Goal: Information Seeking & Learning: Compare options

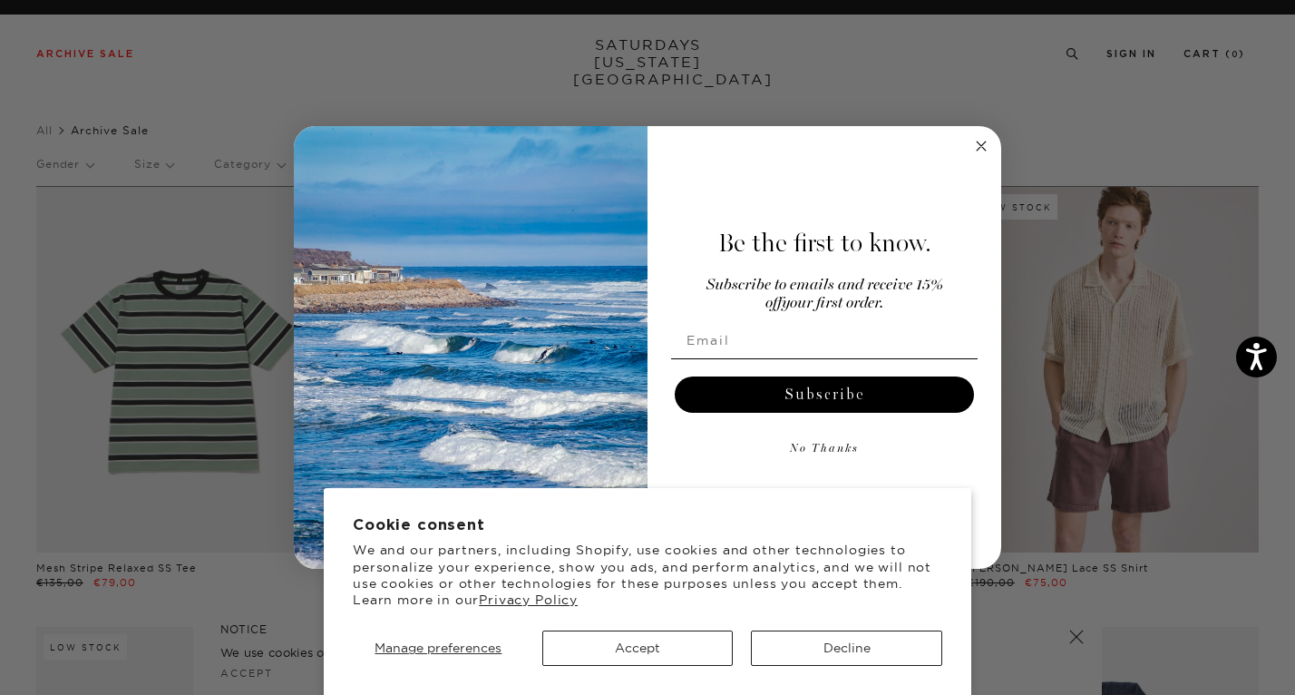
click at [977, 147] on circle "Close dialog" at bounding box center [981, 146] width 21 height 21
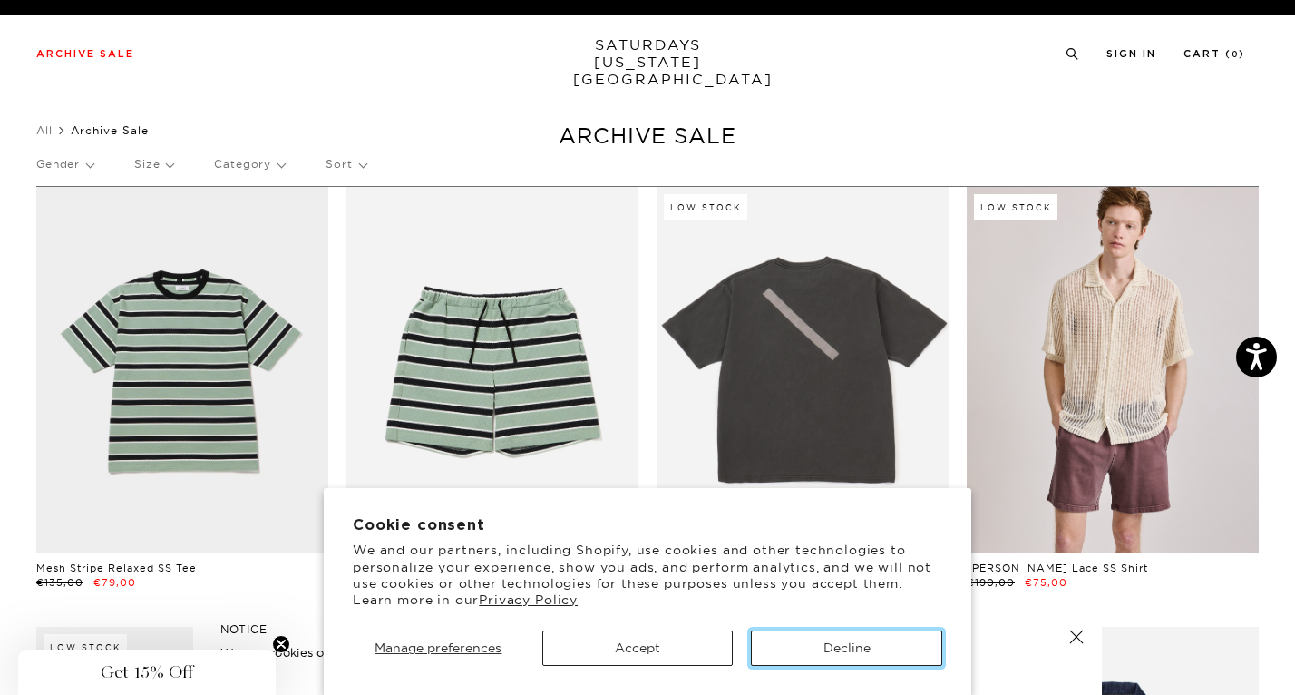
click at [860, 651] on button "Decline" at bounding box center [846, 647] width 191 height 35
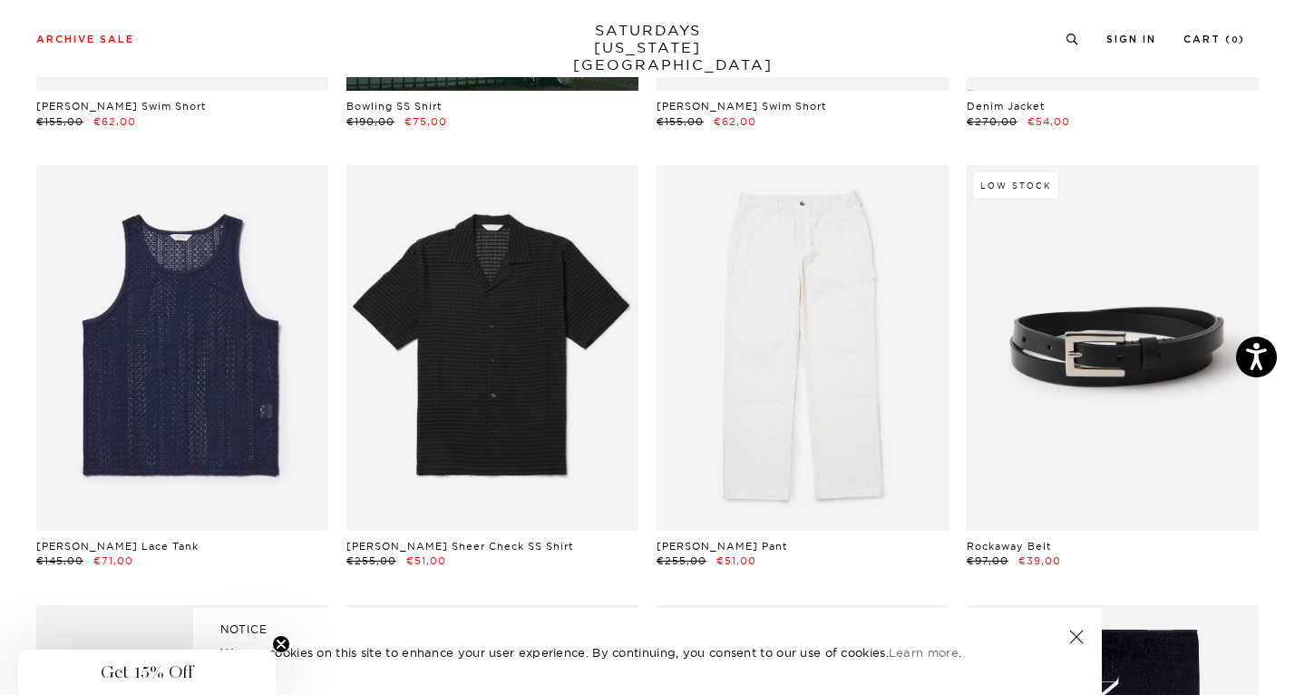
scroll to position [931, 0]
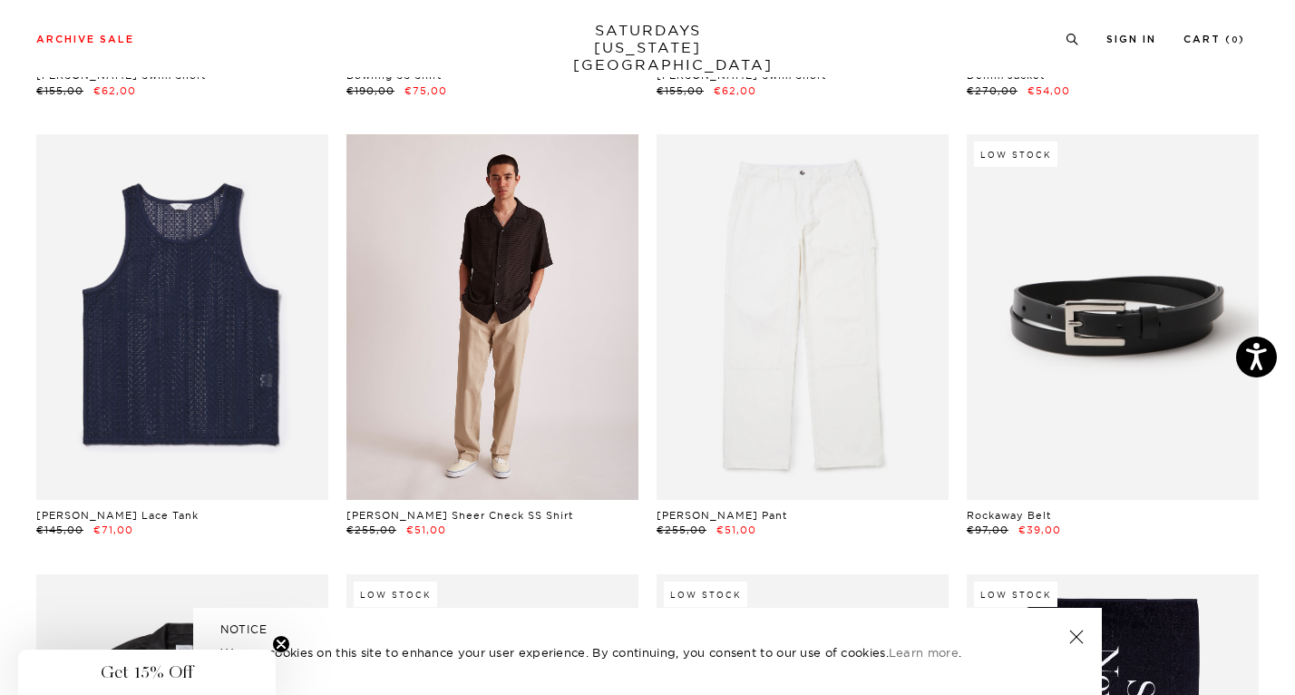
click at [555, 249] on link at bounding box center [492, 316] width 292 height 365
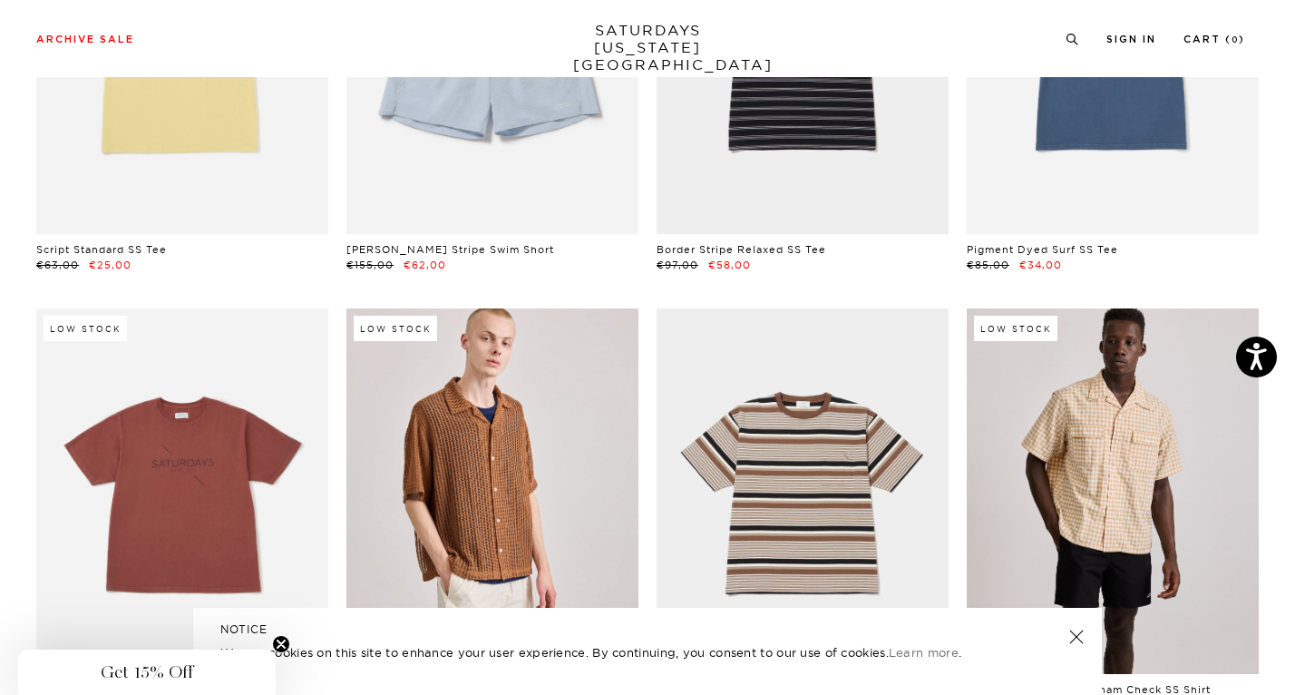
scroll to position [3599, 0]
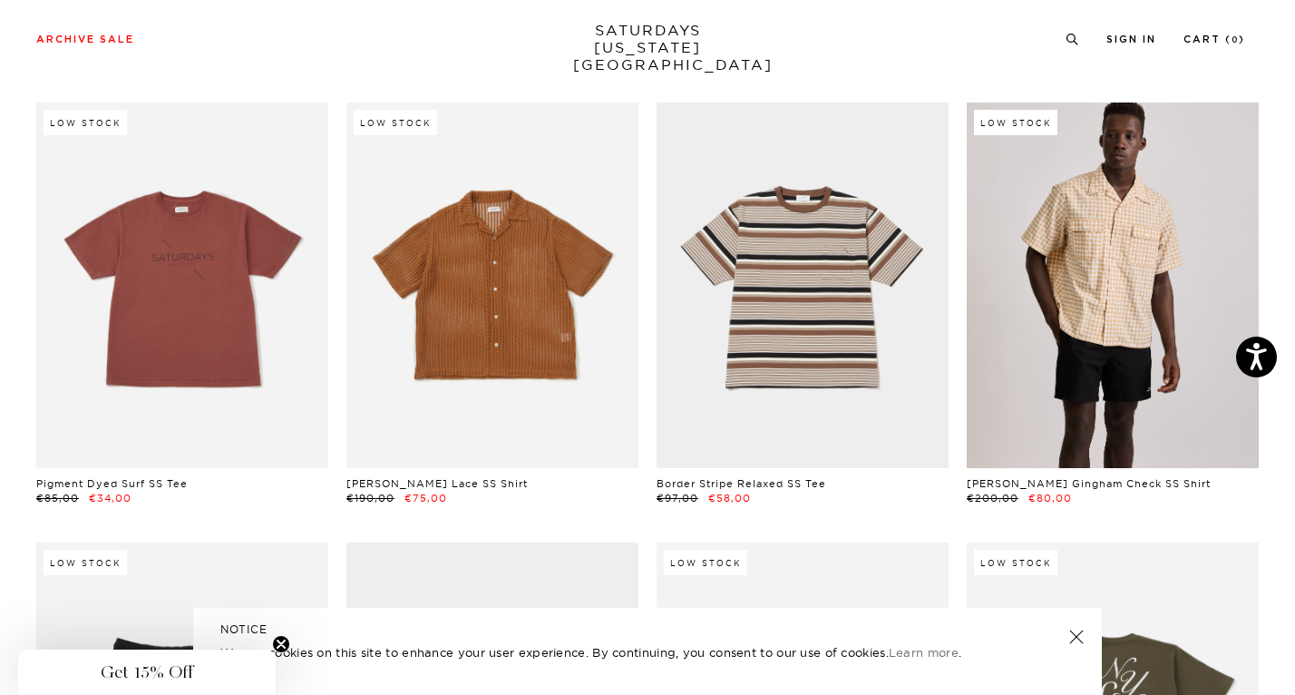
click at [578, 184] on link at bounding box center [492, 284] width 292 height 365
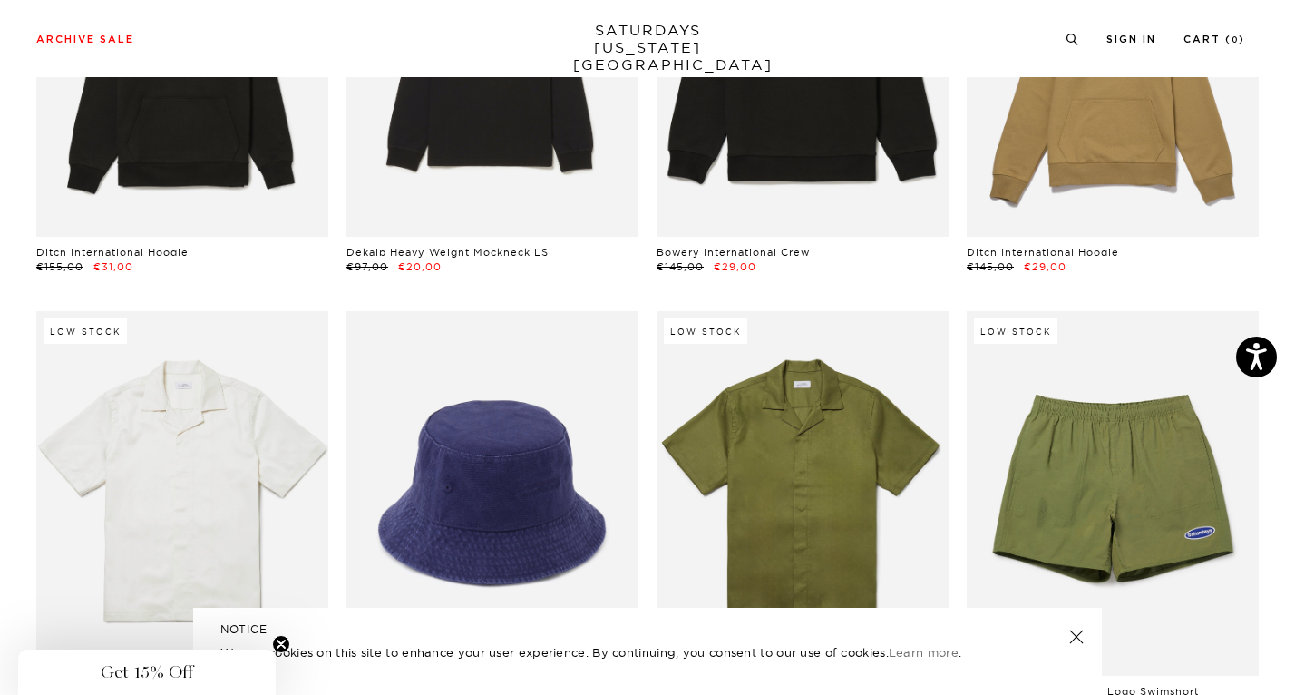
scroll to position [8820, 0]
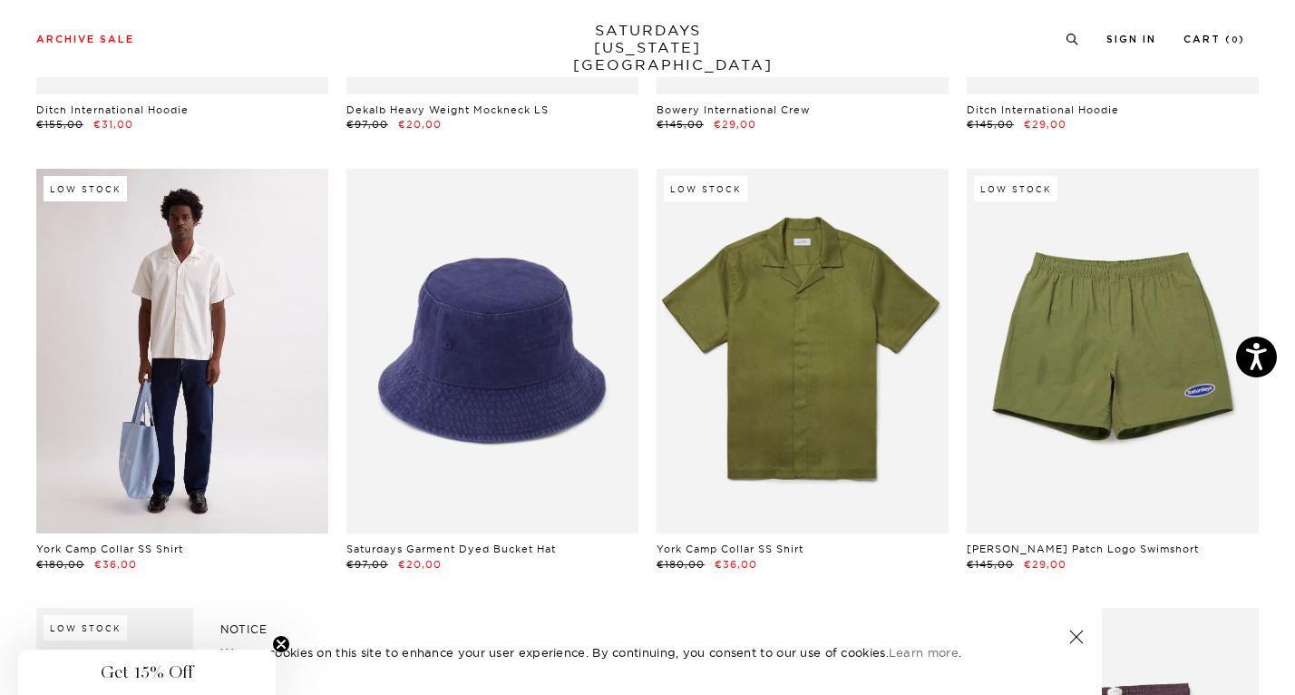
click at [203, 346] on link at bounding box center [182, 351] width 292 height 365
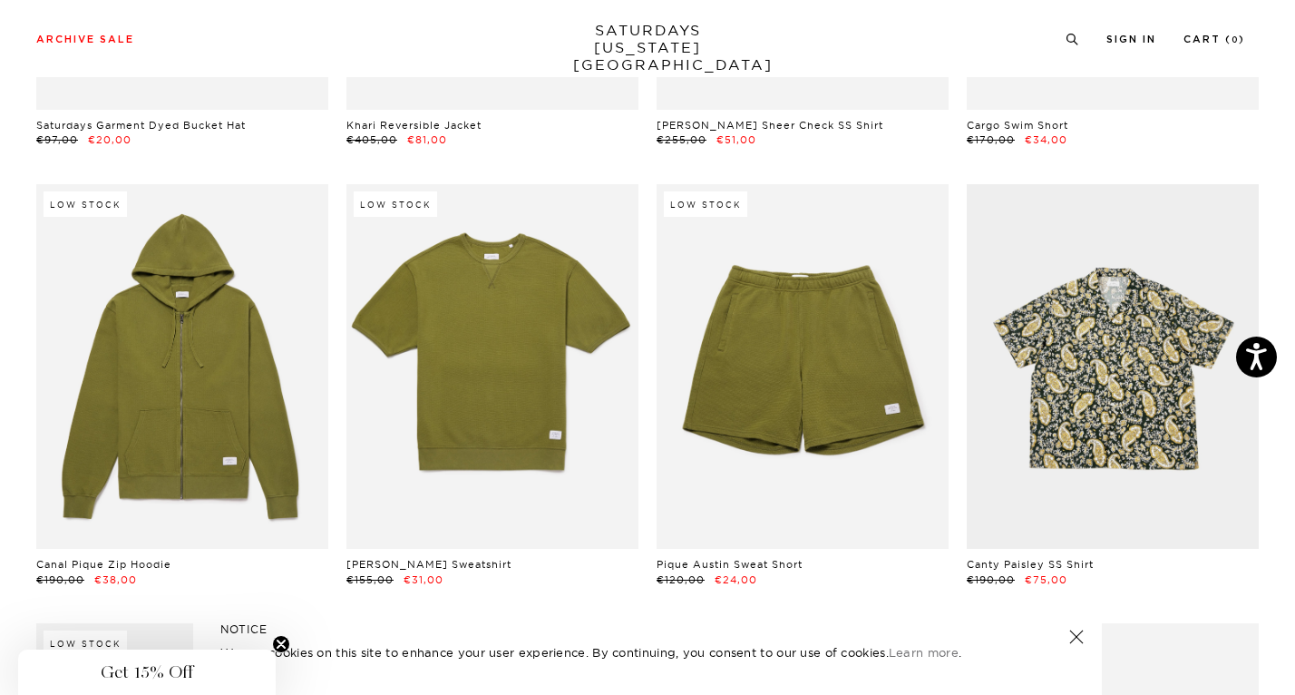
scroll to position [9685, 0]
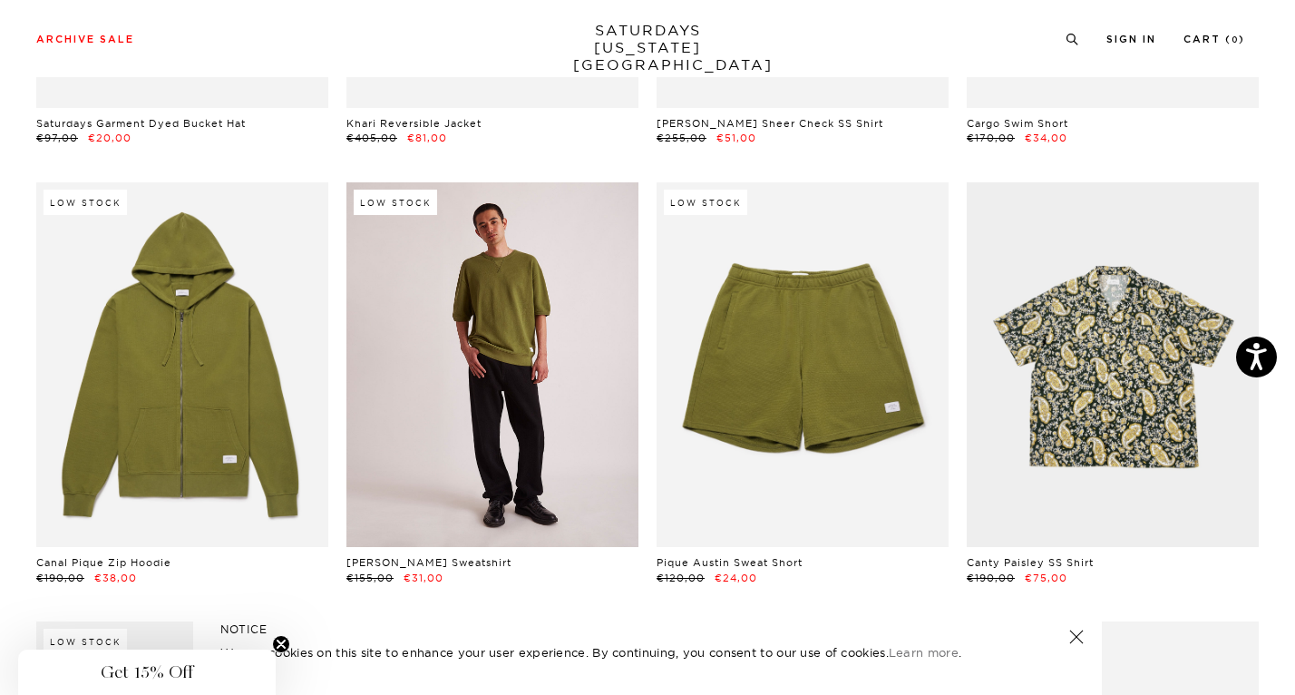
click at [571, 351] on link at bounding box center [492, 364] width 292 height 365
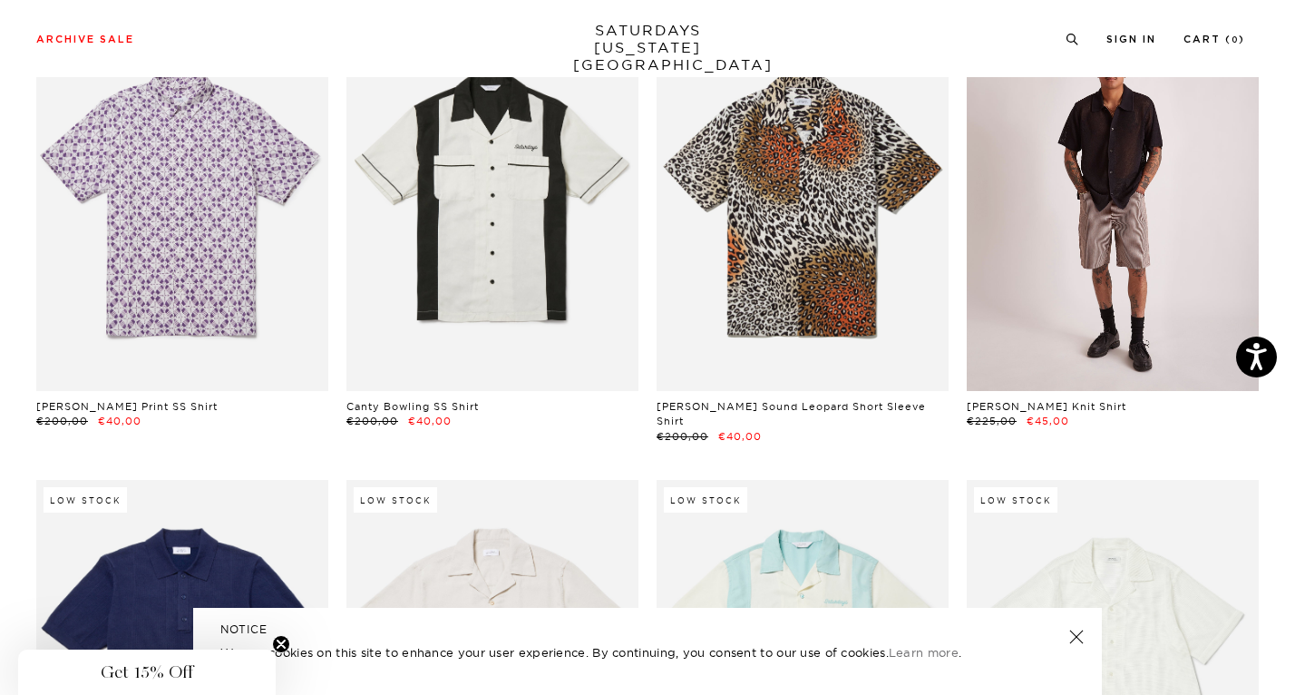
scroll to position [11182, 0]
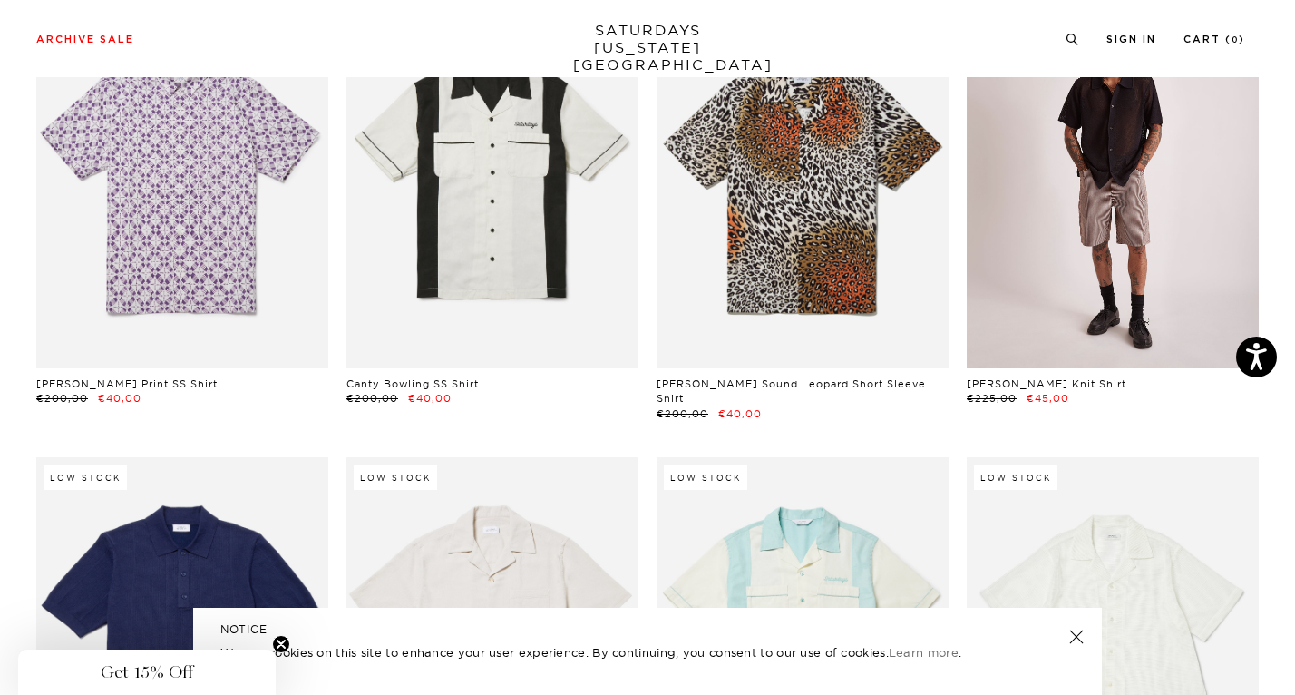
click at [1023, 247] on link at bounding box center [1113, 185] width 292 height 365
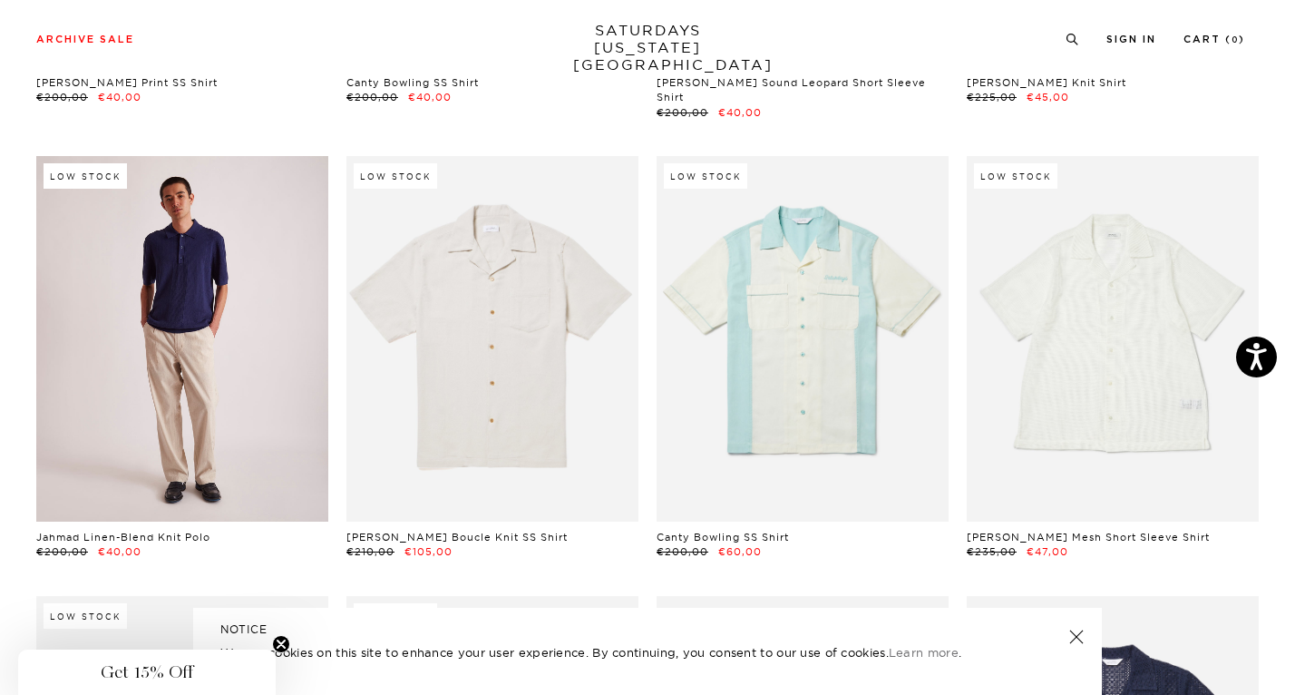
scroll to position [11487, 0]
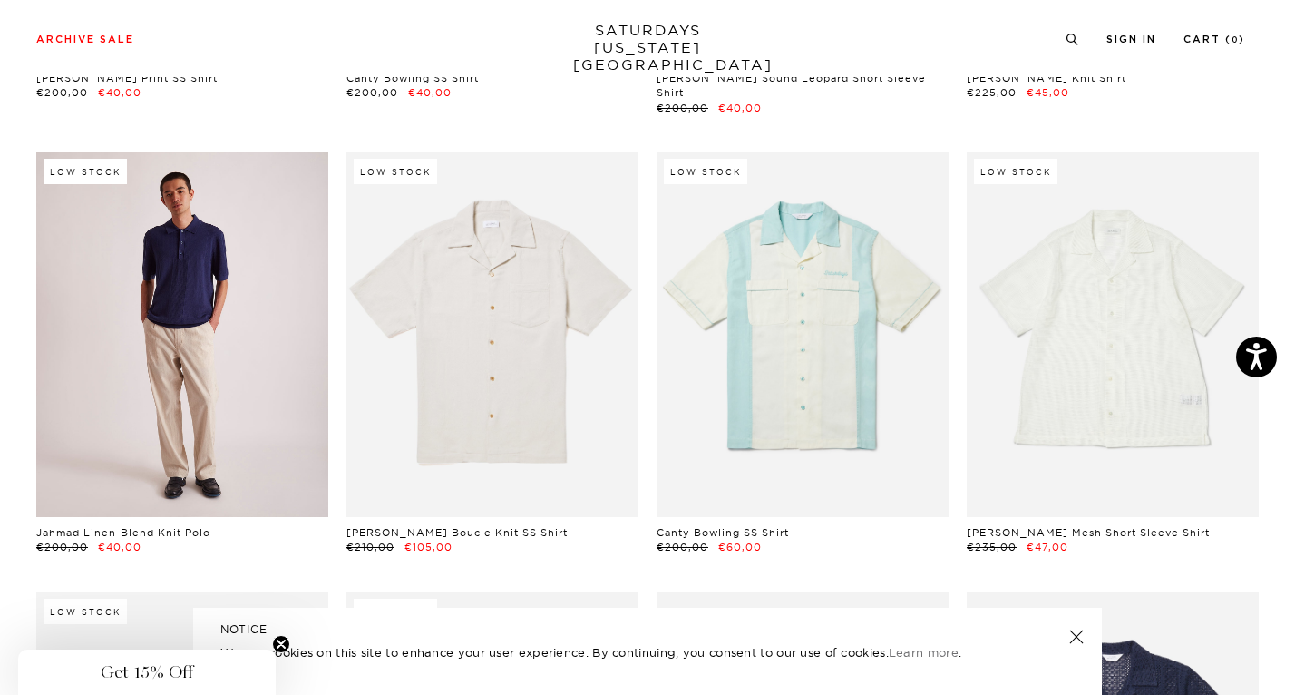
click at [225, 280] on link at bounding box center [182, 333] width 292 height 365
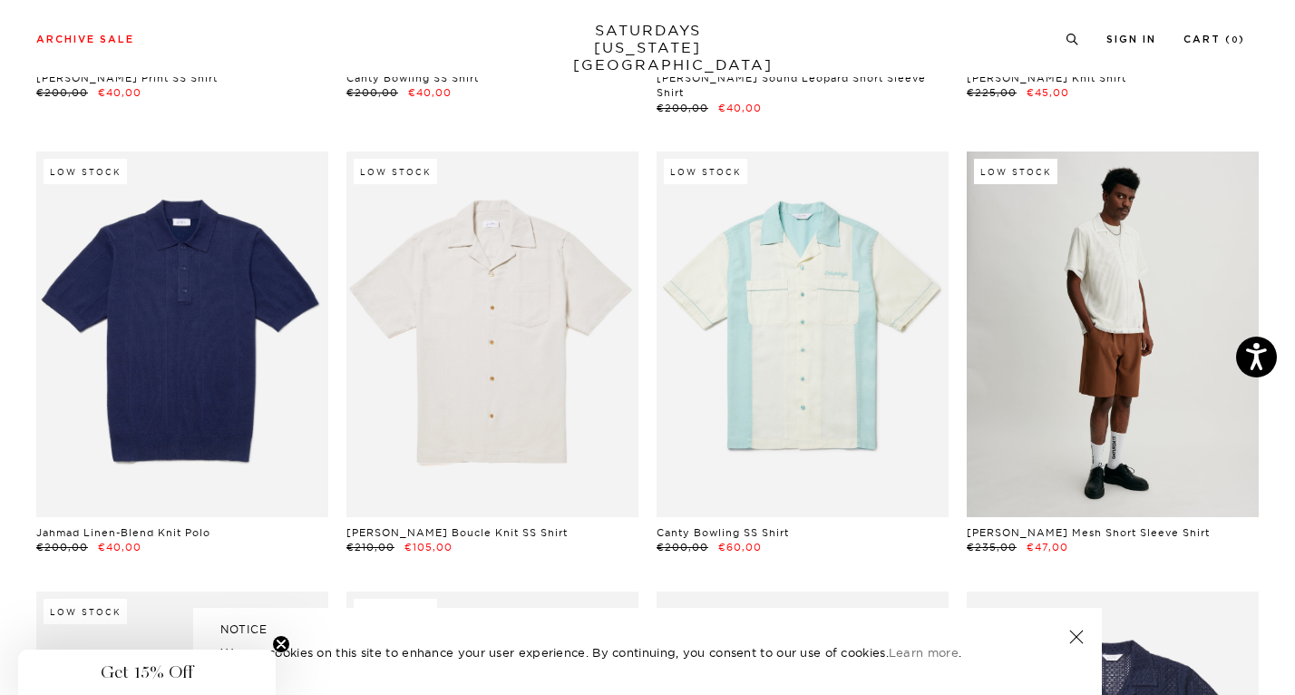
click at [1069, 332] on link at bounding box center [1113, 333] width 292 height 365
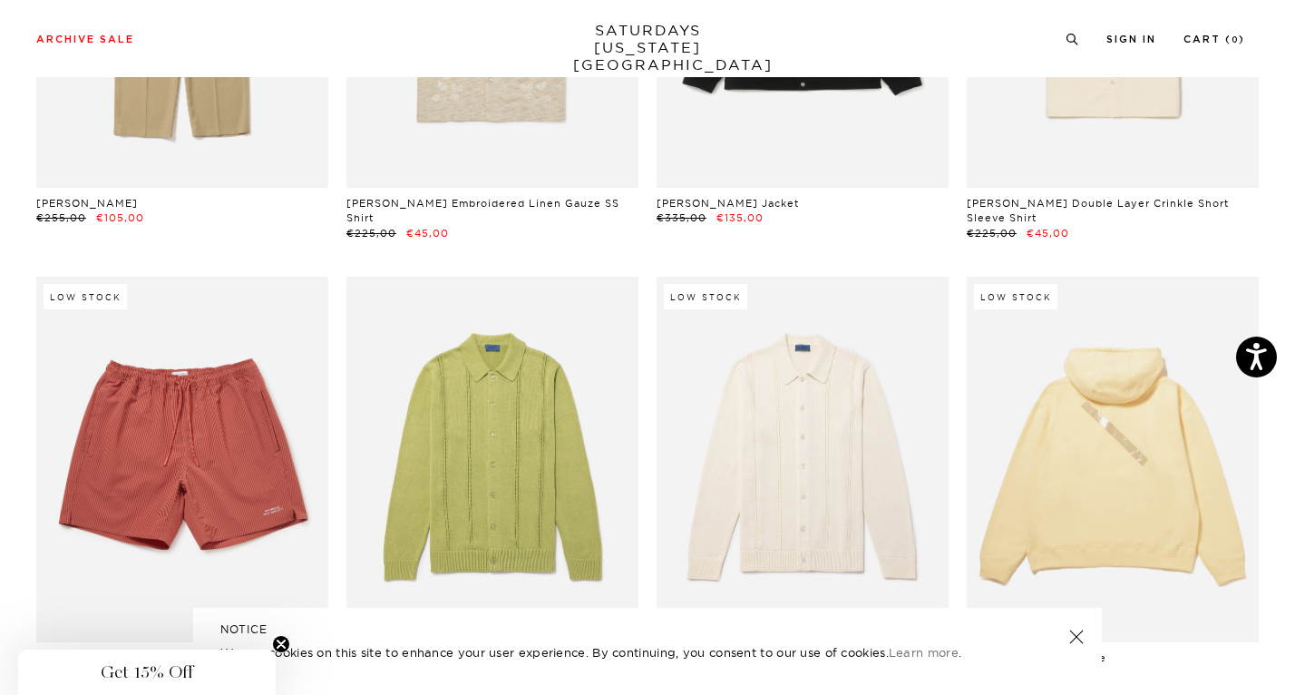
scroll to position [12807, 0]
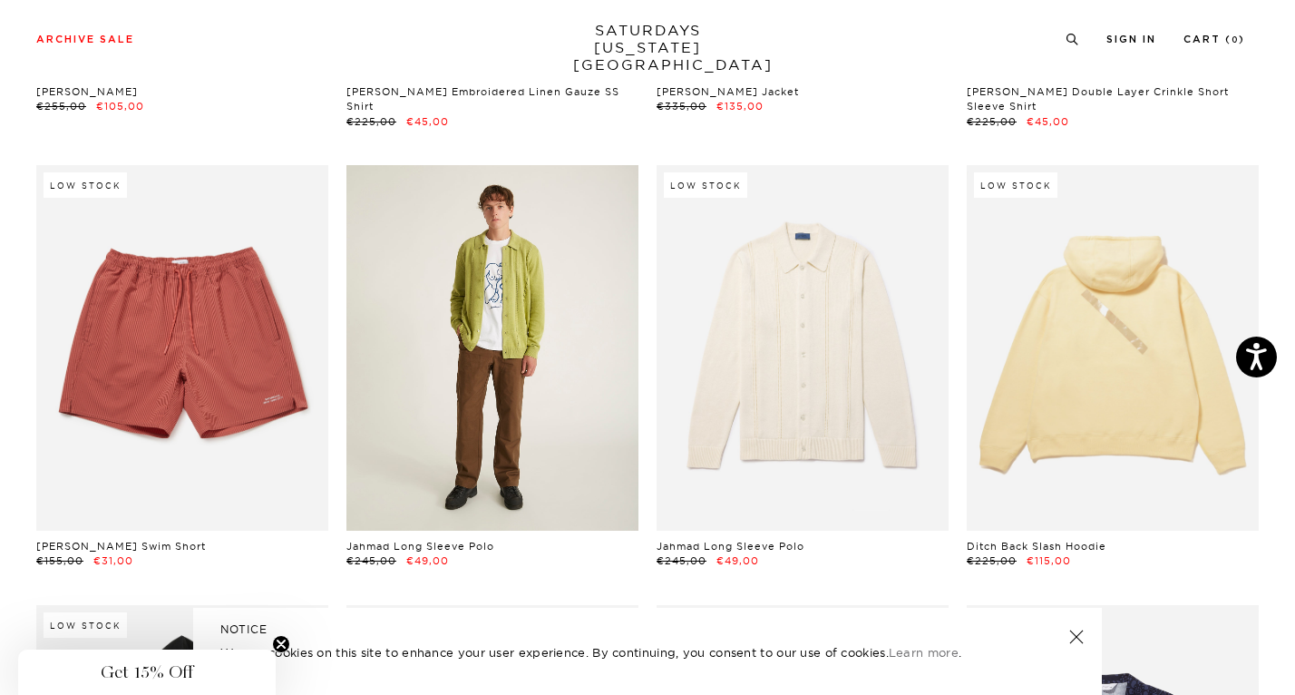
click at [504, 328] on link at bounding box center [492, 347] width 292 height 365
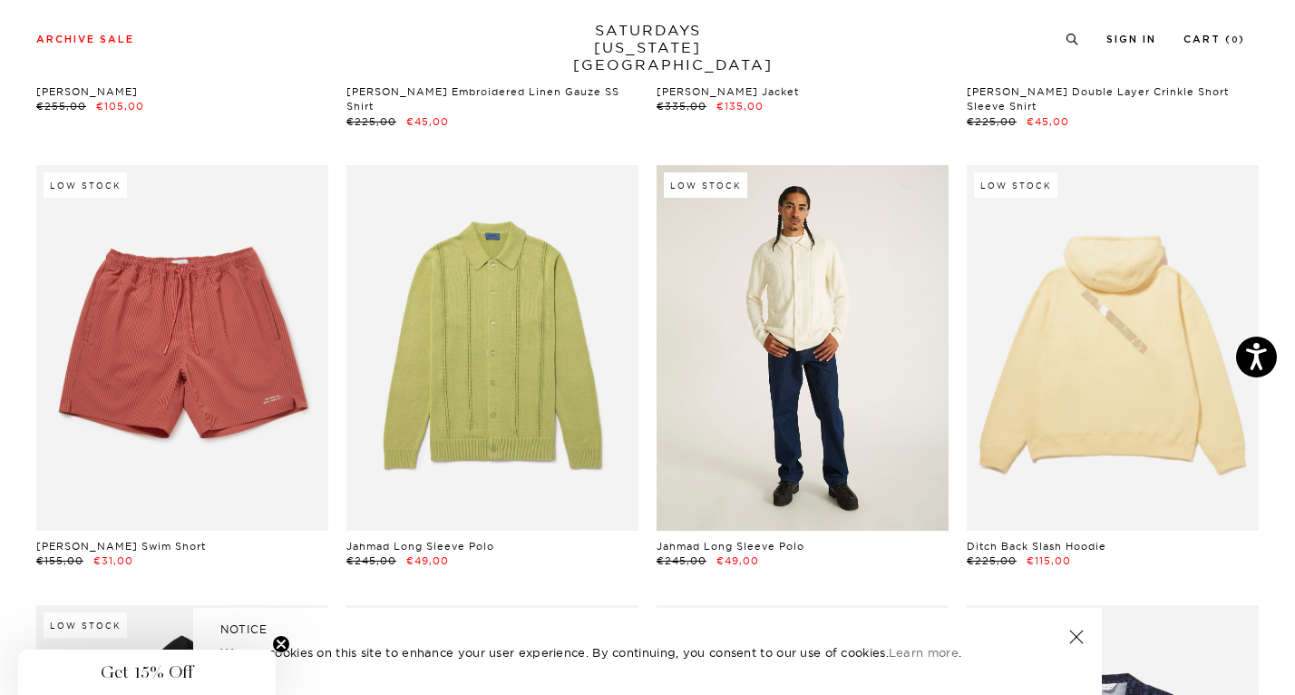
click at [743, 260] on link at bounding box center [802, 347] width 292 height 365
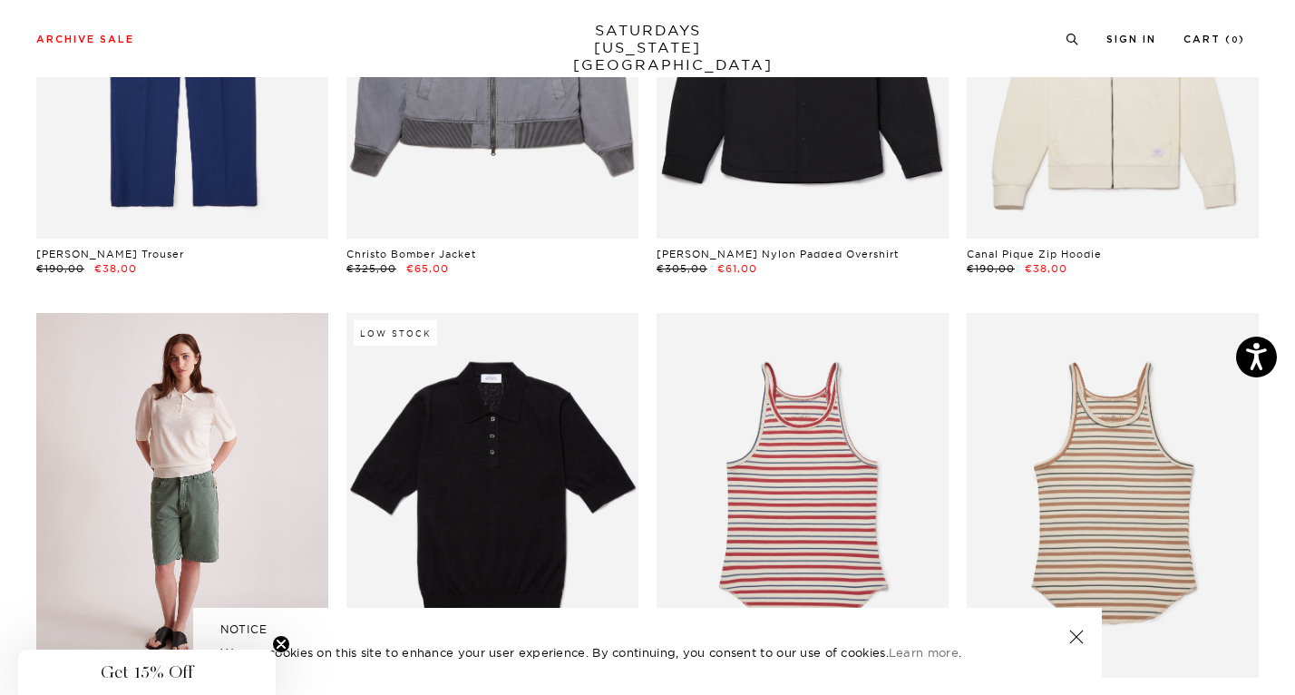
scroll to position [20199, 0]
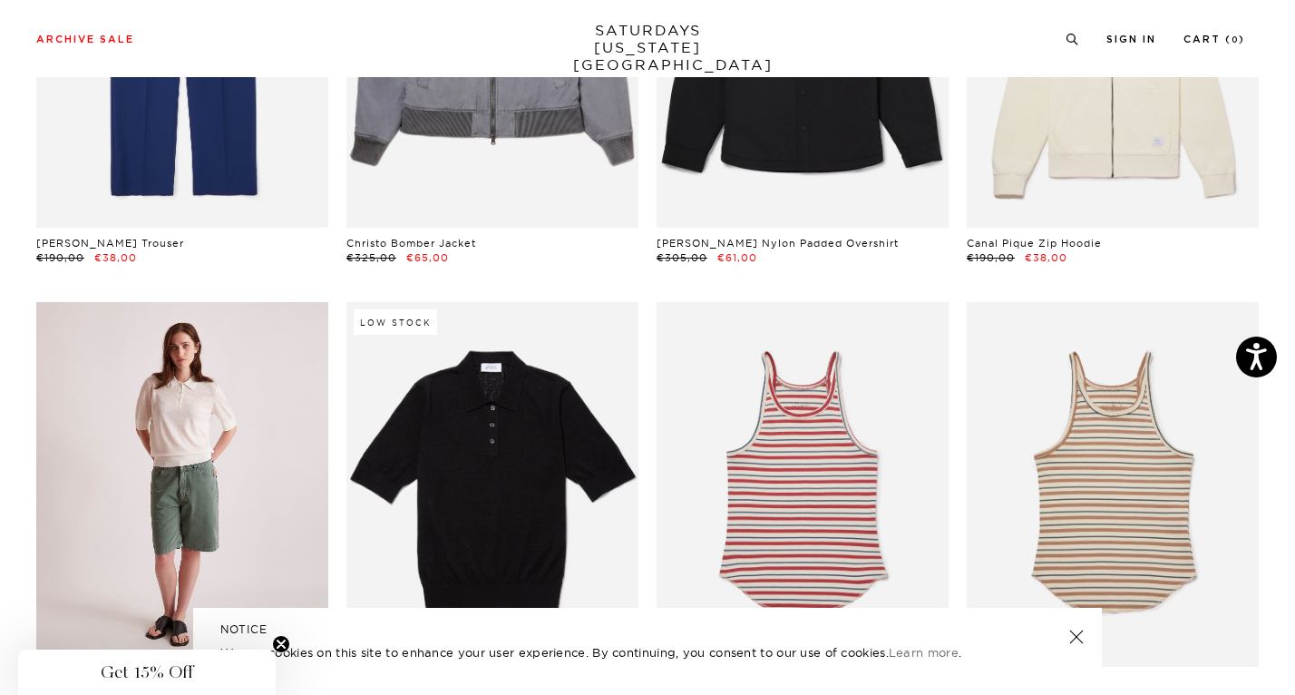
click at [224, 391] on link at bounding box center [182, 484] width 292 height 365
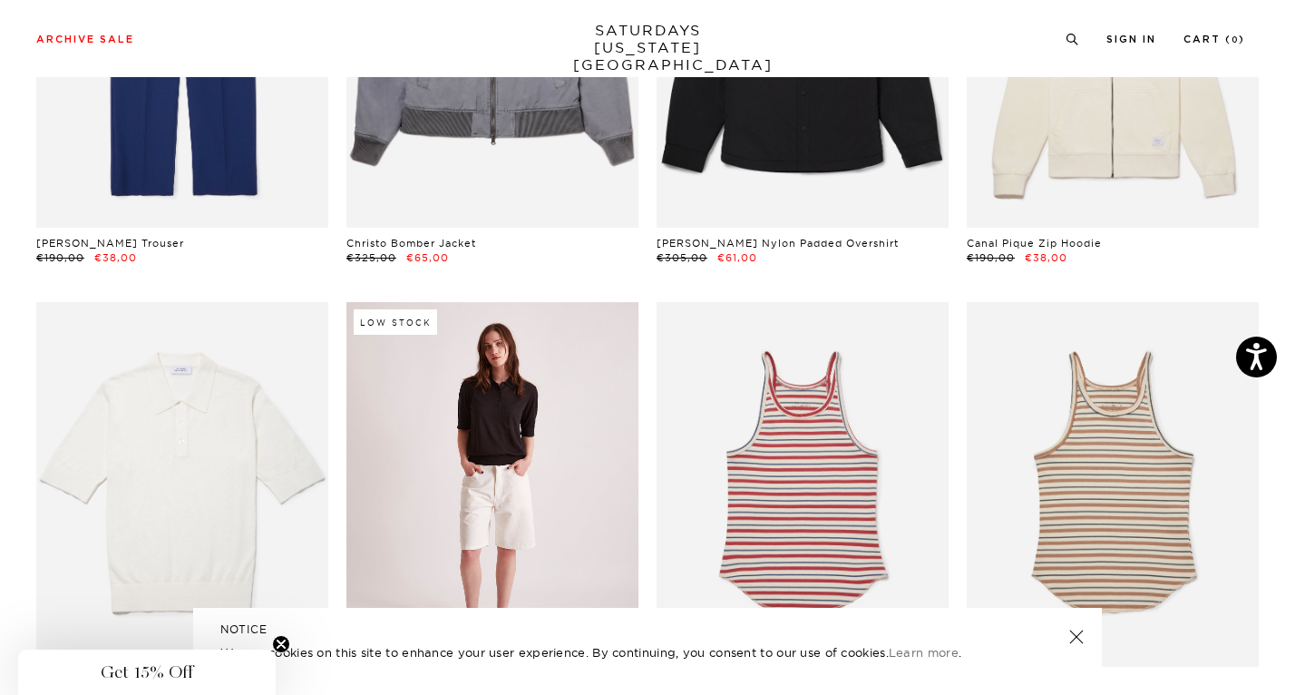
click at [548, 319] on link at bounding box center [492, 484] width 292 height 365
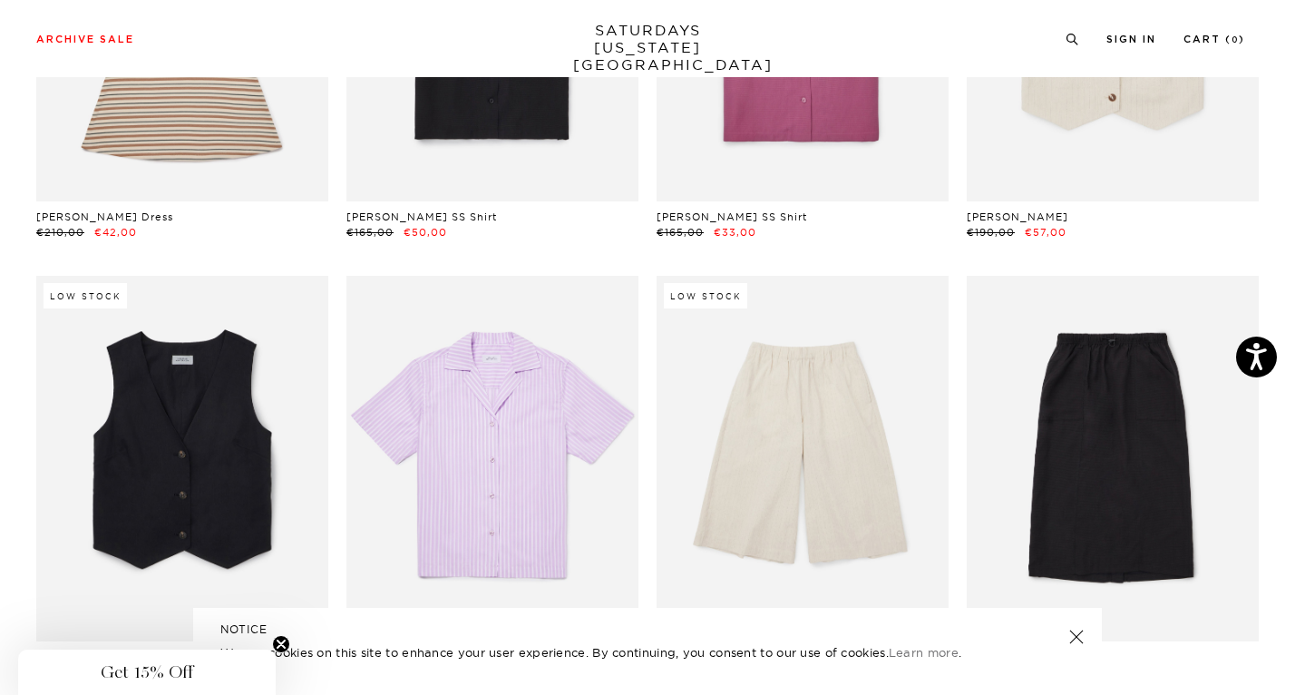
scroll to position [21888, 0]
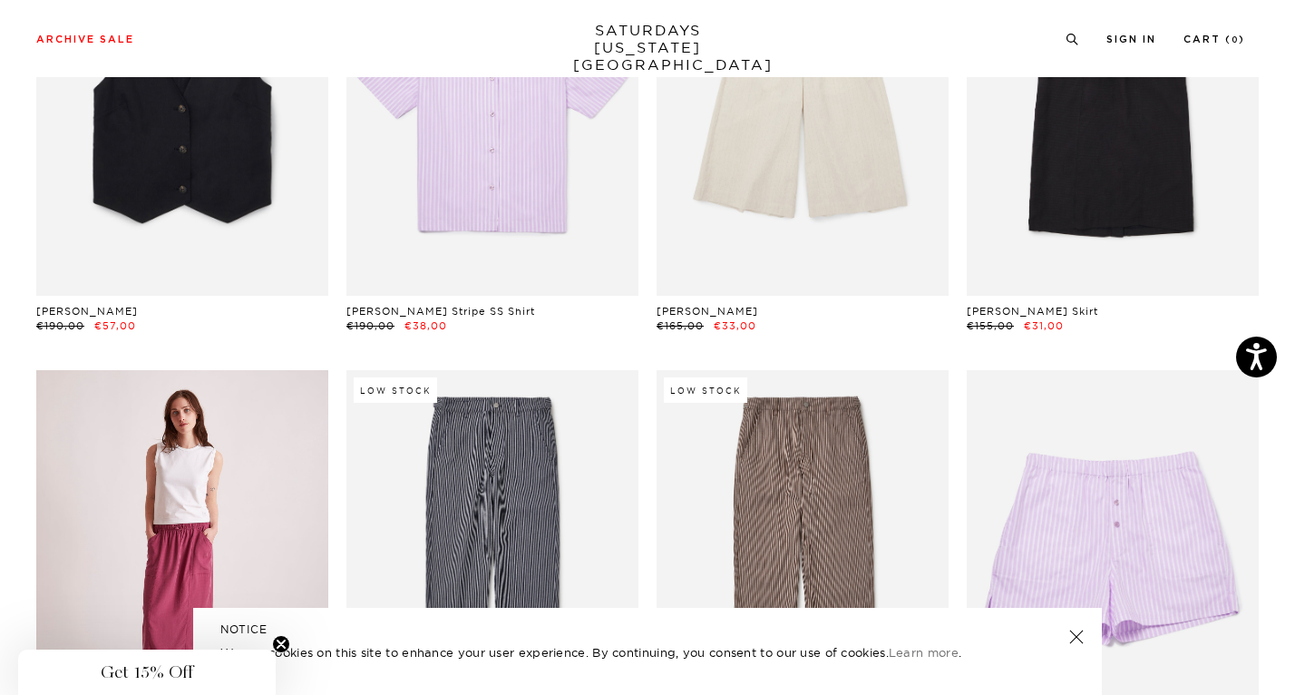
click at [145, 428] on link at bounding box center [182, 552] width 292 height 365
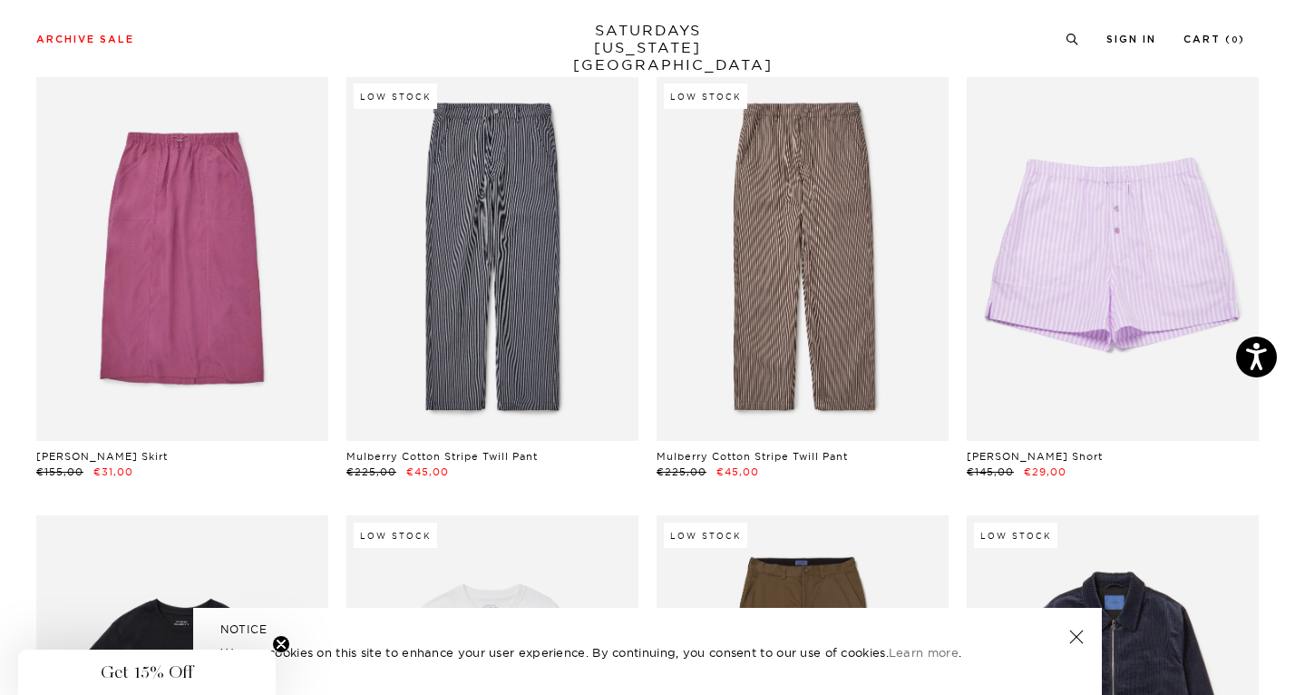
scroll to position [22383, 0]
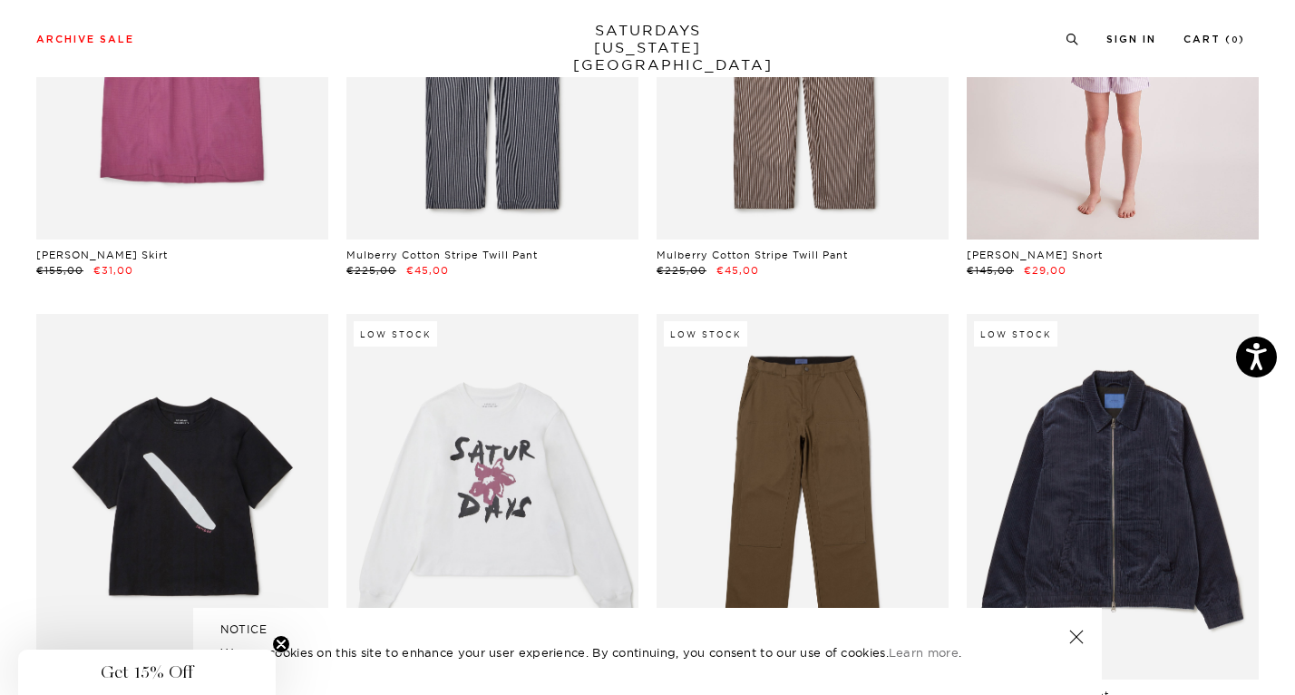
click at [994, 101] on link at bounding box center [1113, 57] width 292 height 365
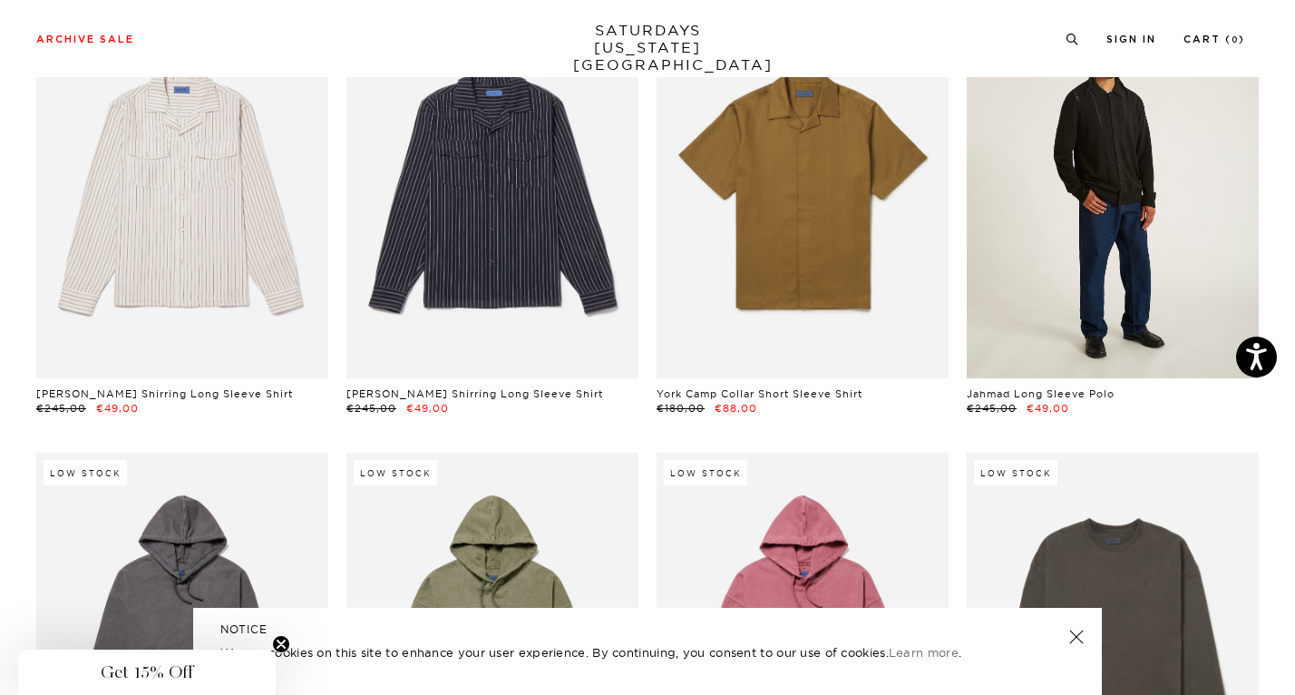
scroll to position [23418, 0]
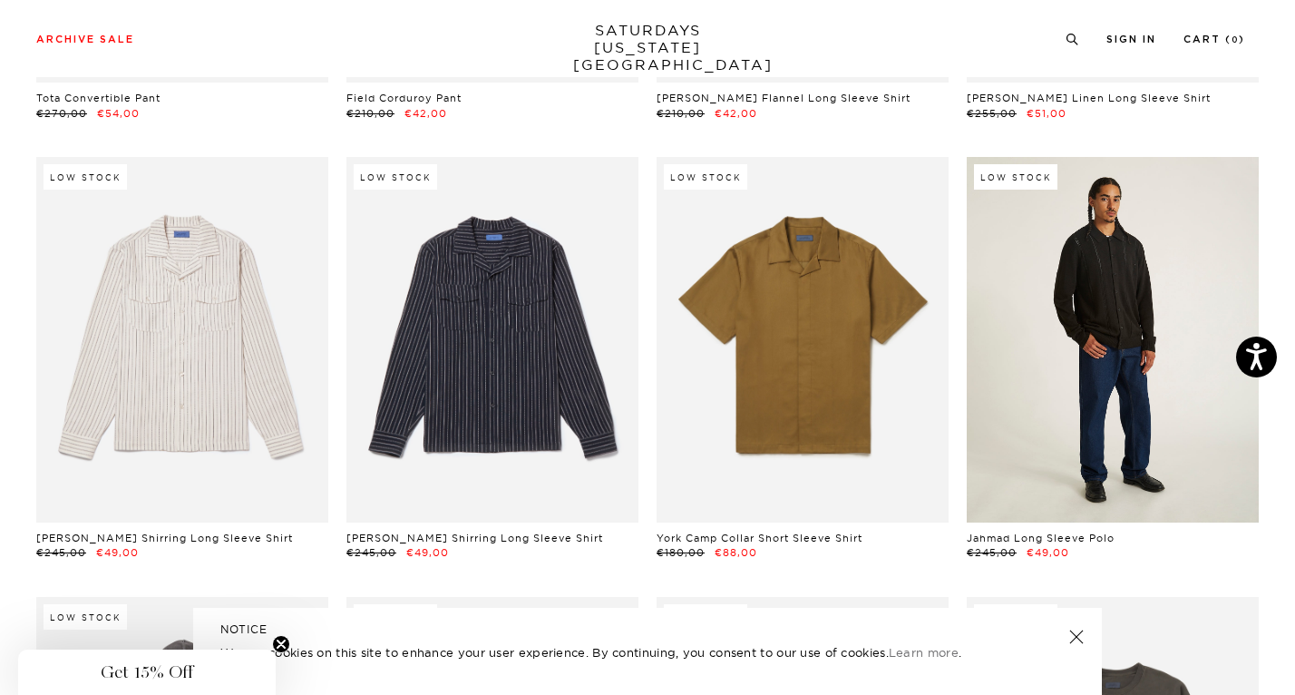
click at [1027, 221] on link at bounding box center [1113, 339] width 292 height 365
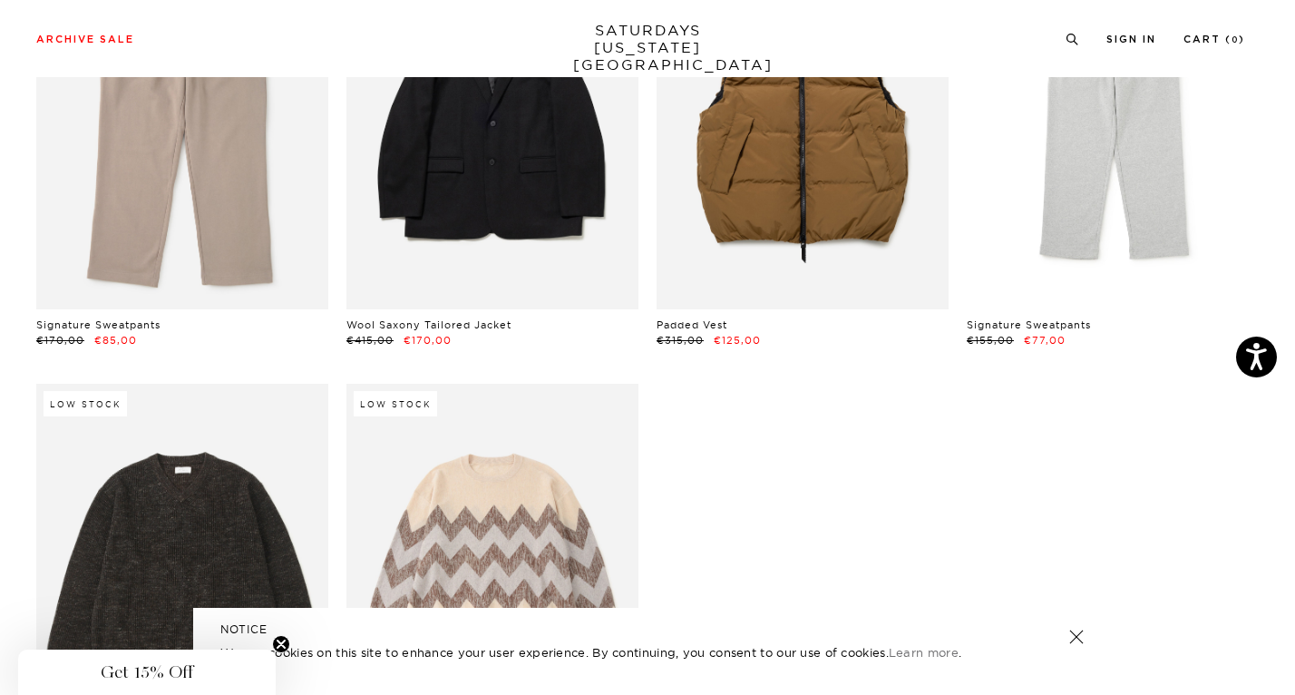
scroll to position [28631, 0]
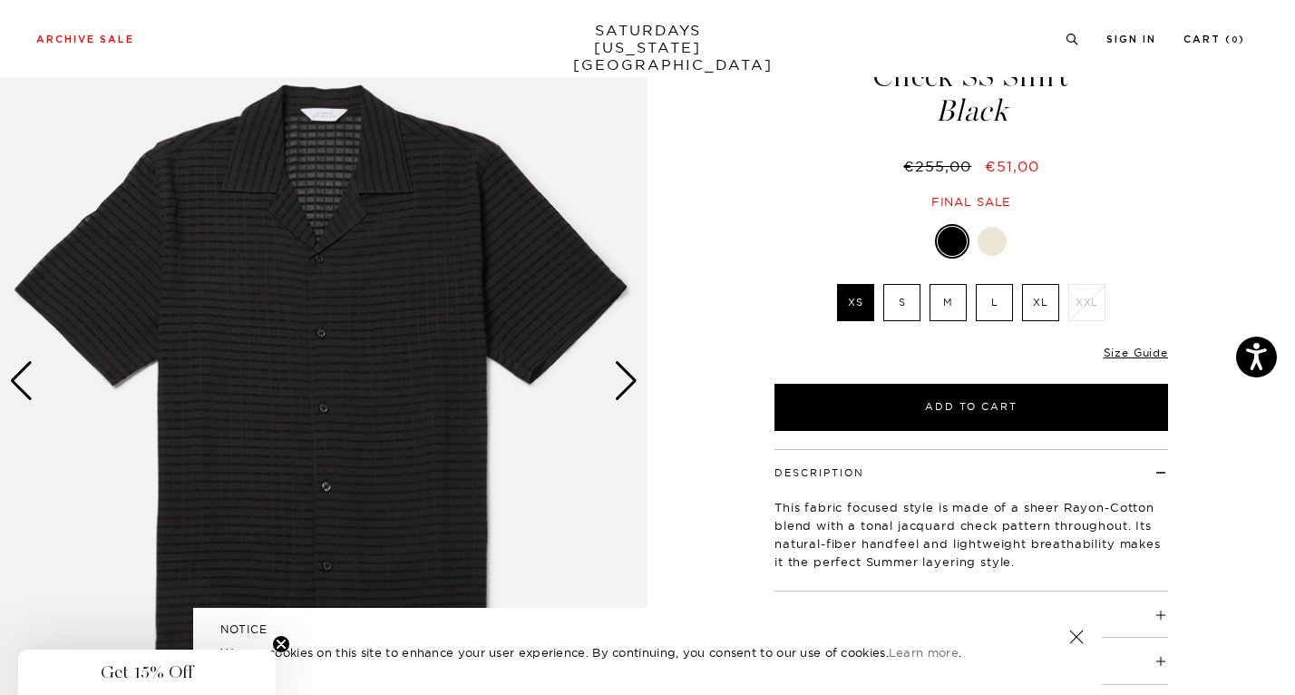
scroll to position [117, 0]
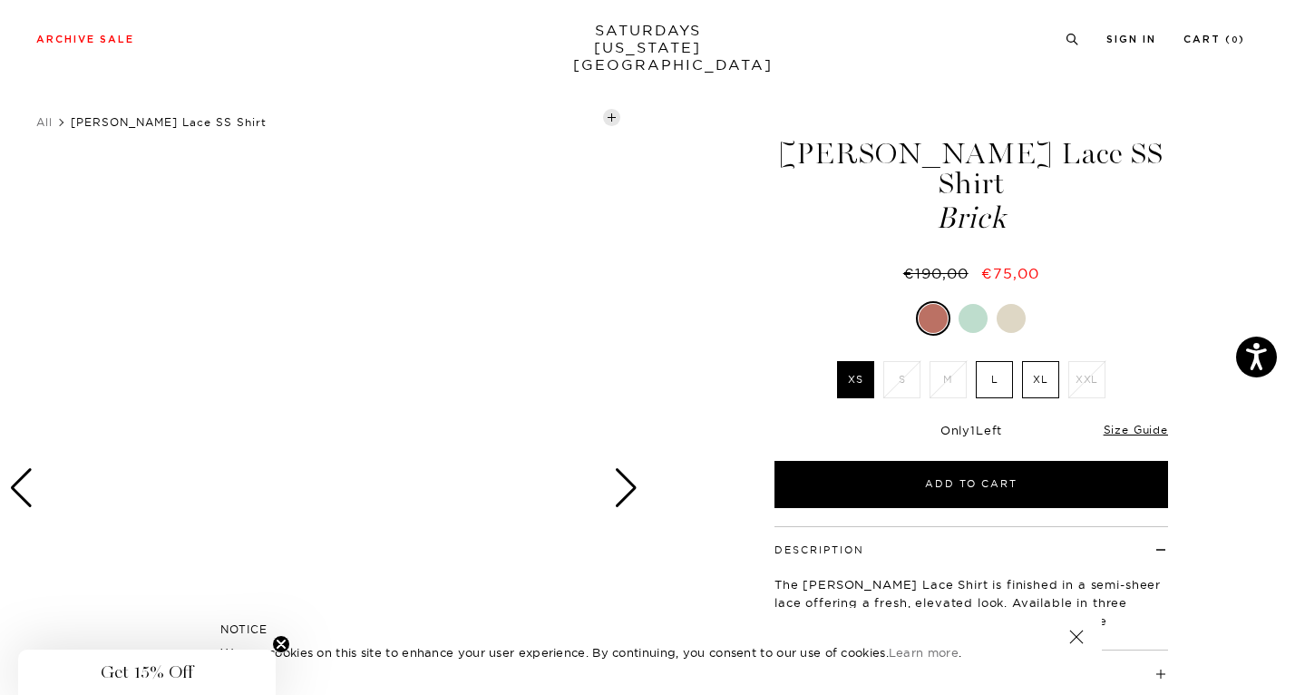
scroll to position [7, 0]
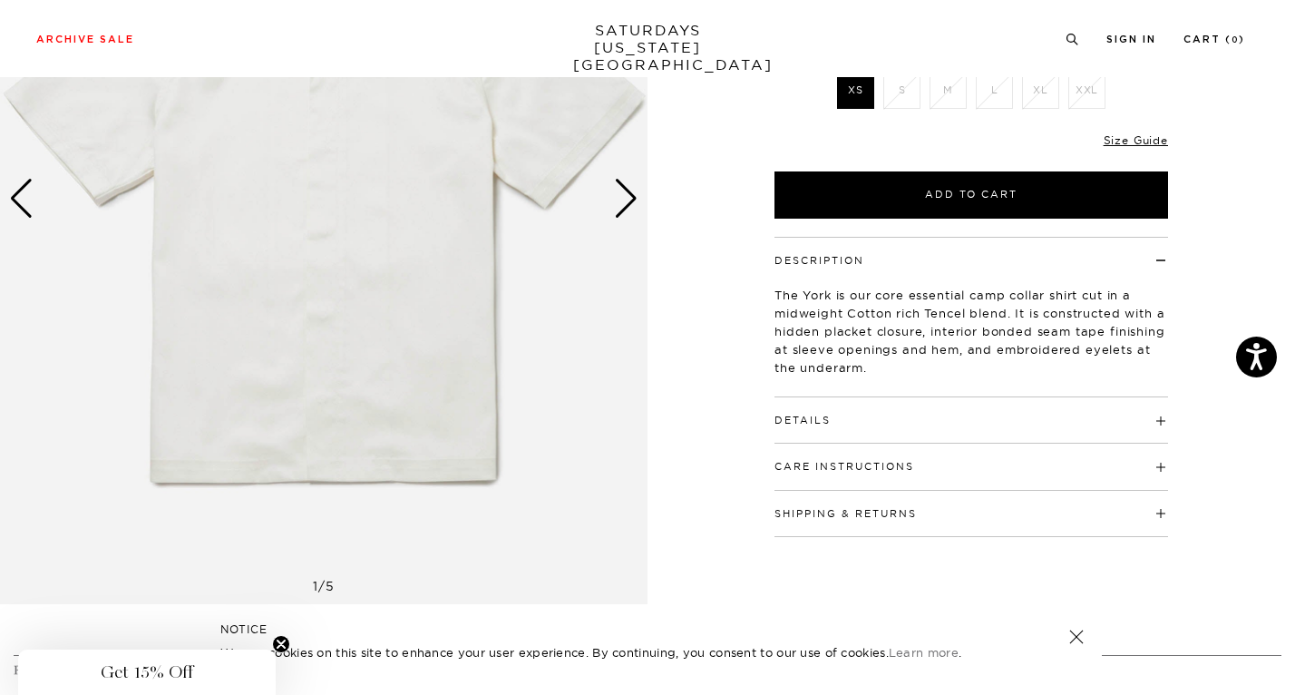
click at [635, 188] on div "Next slide" at bounding box center [626, 199] width 24 height 40
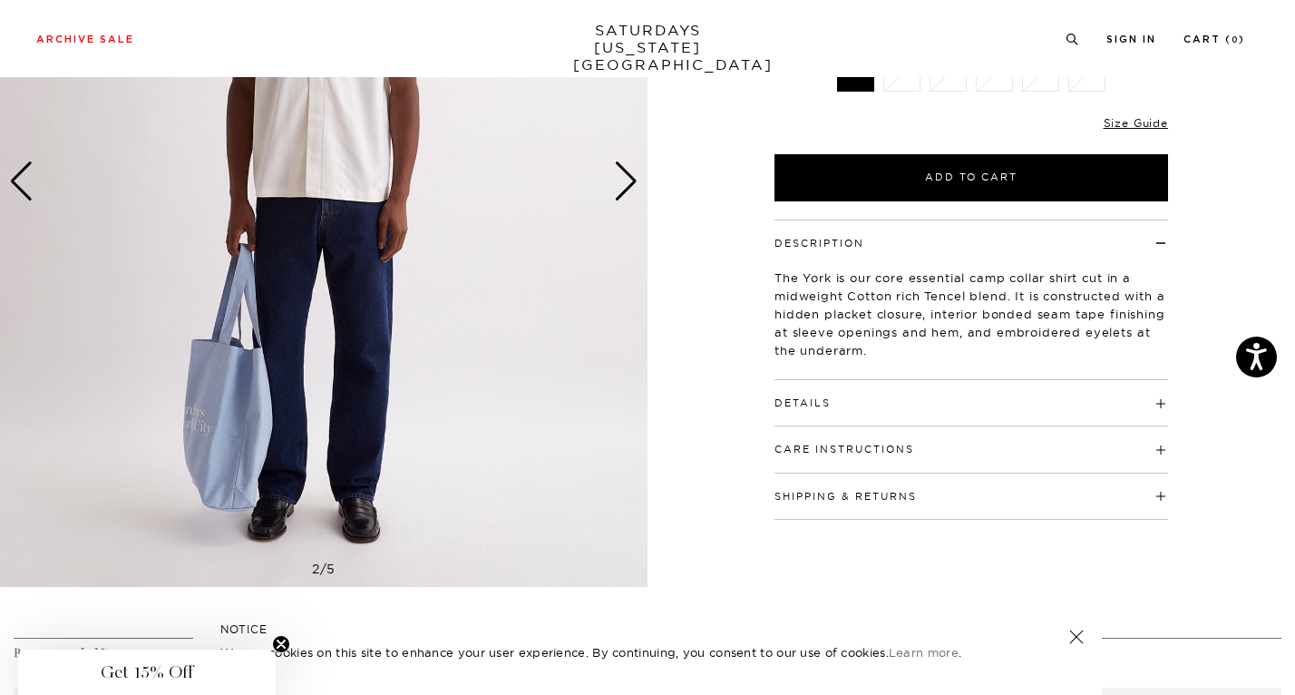
click at [848, 408] on h4 "Details" at bounding box center [971, 395] width 394 height 30
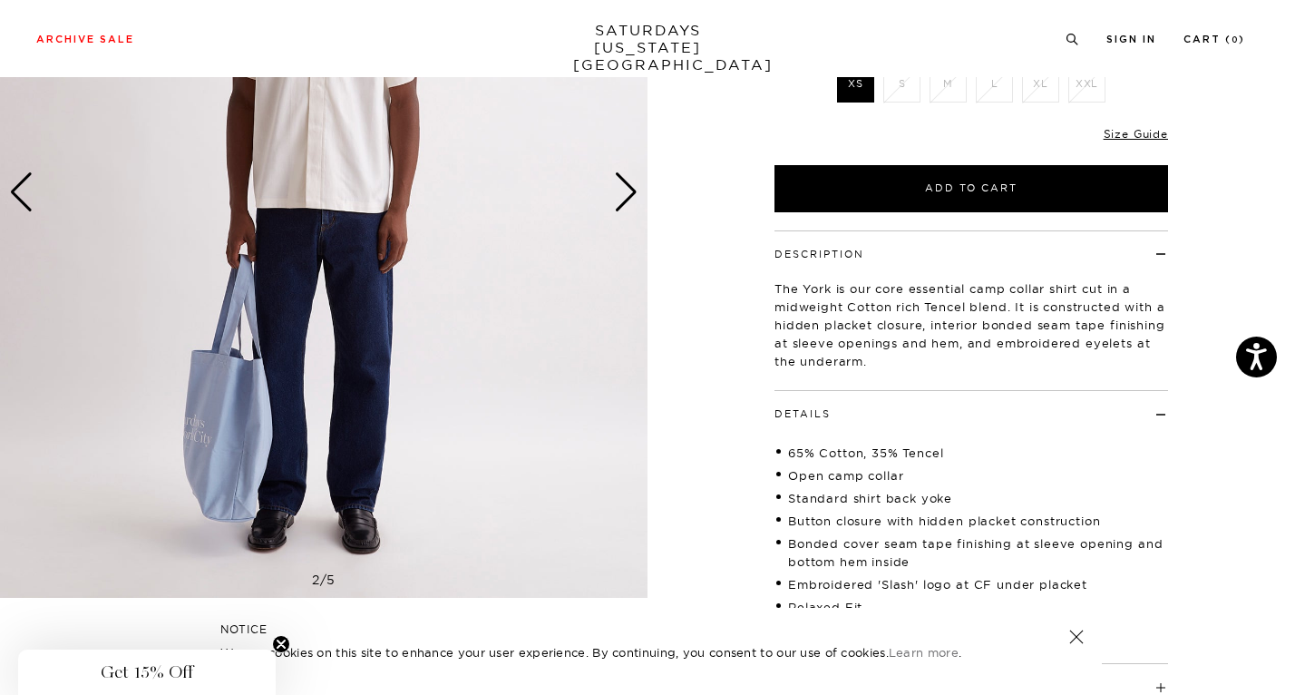
scroll to position [301, 0]
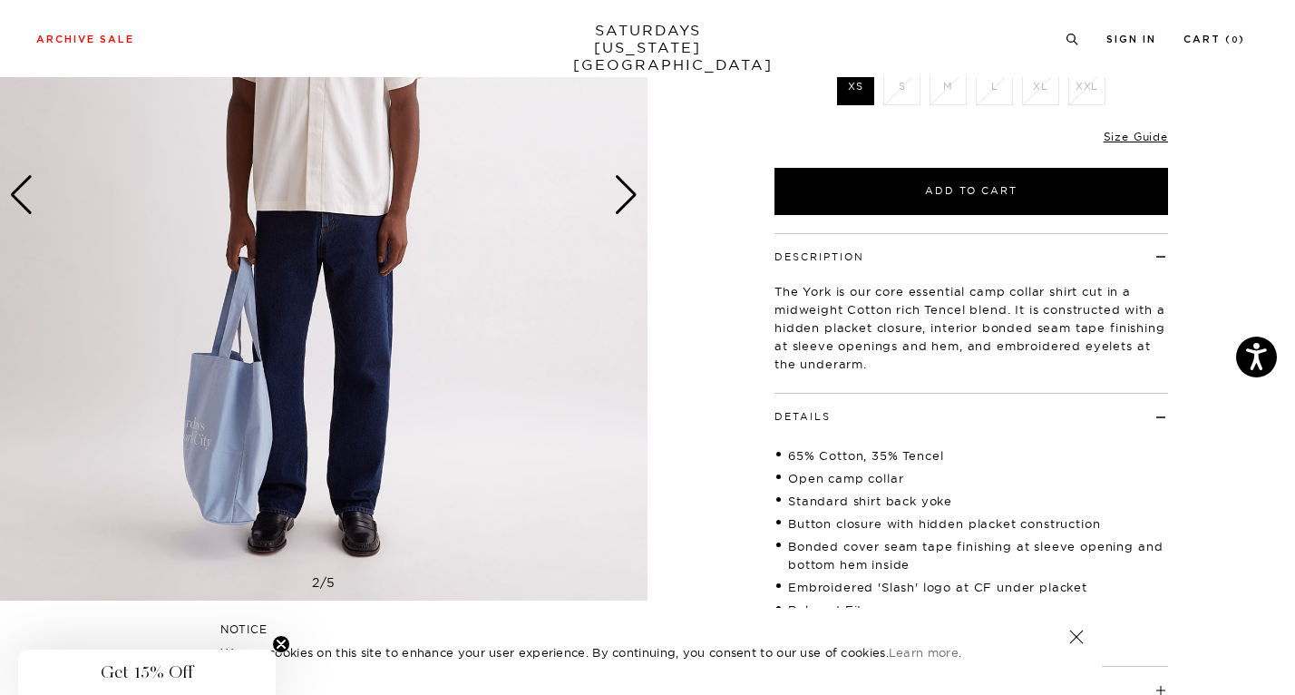
click at [1084, 648] on div "NOTICE We use cookies on this site to enhance your user experience. By continui…" at bounding box center [647, 651] width 909 height 87
click at [1071, 630] on link at bounding box center [1076, 636] width 25 height 25
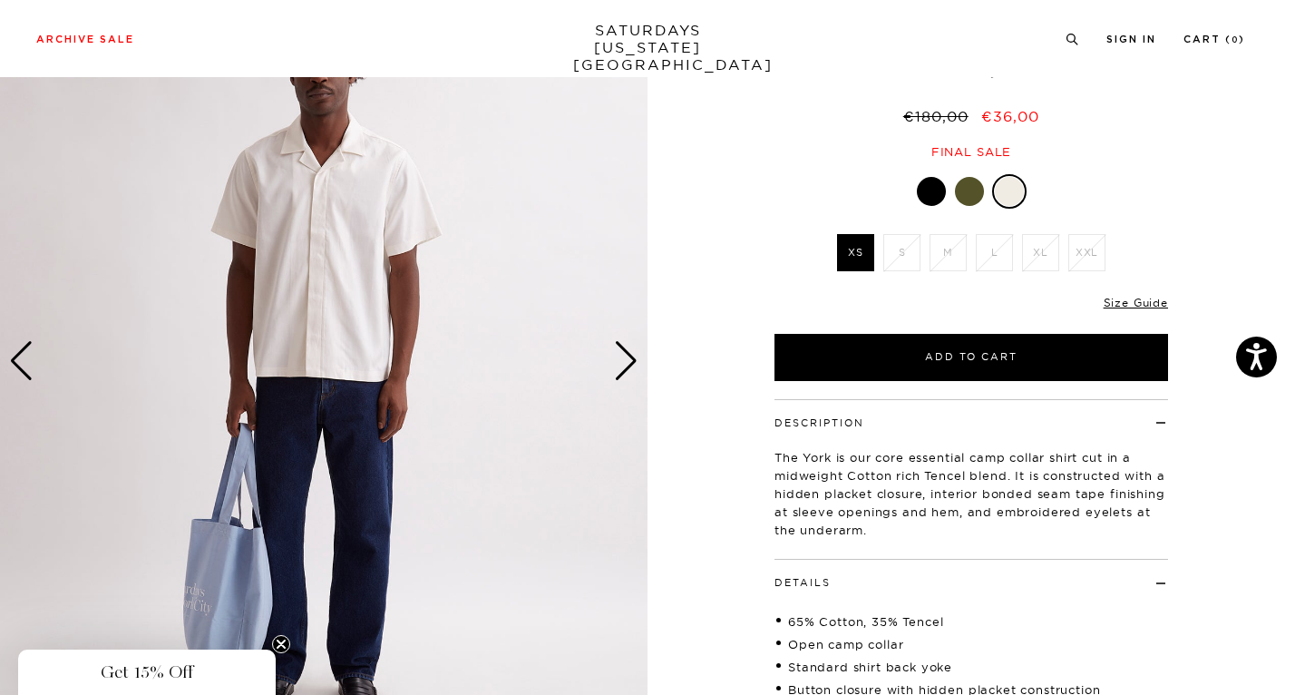
scroll to position [75, 0]
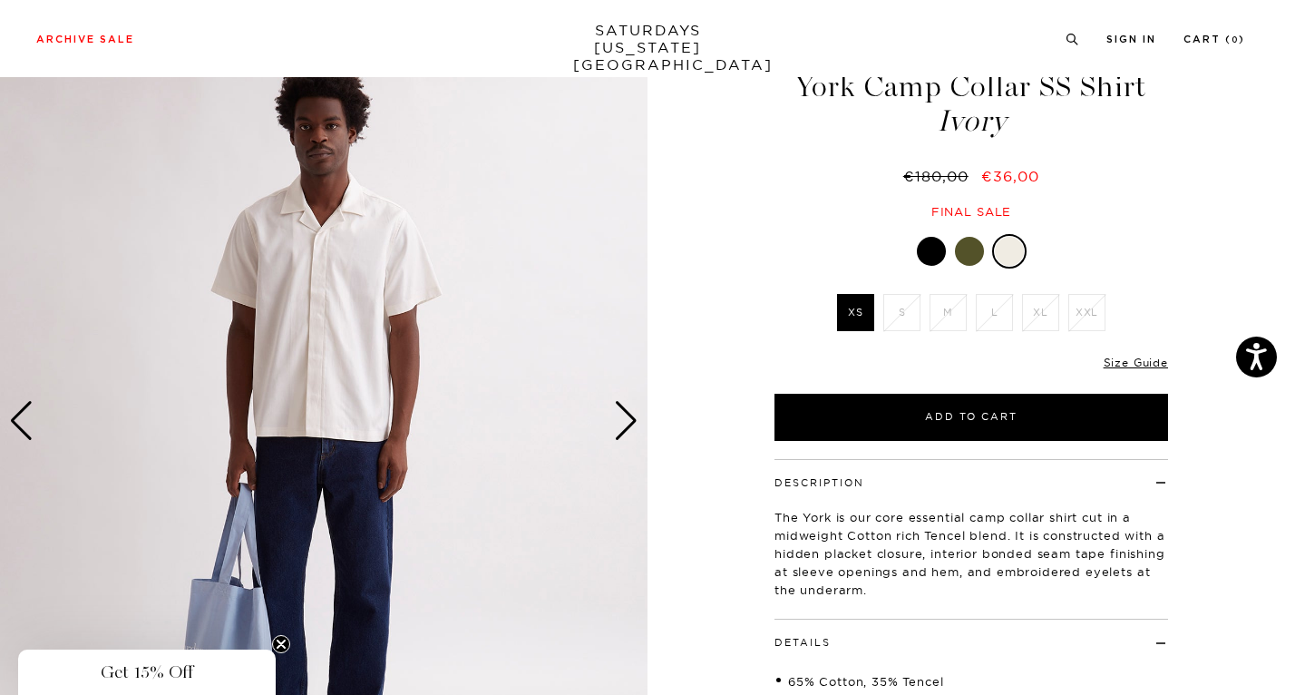
click at [616, 409] on div "Next slide" at bounding box center [626, 421] width 24 height 40
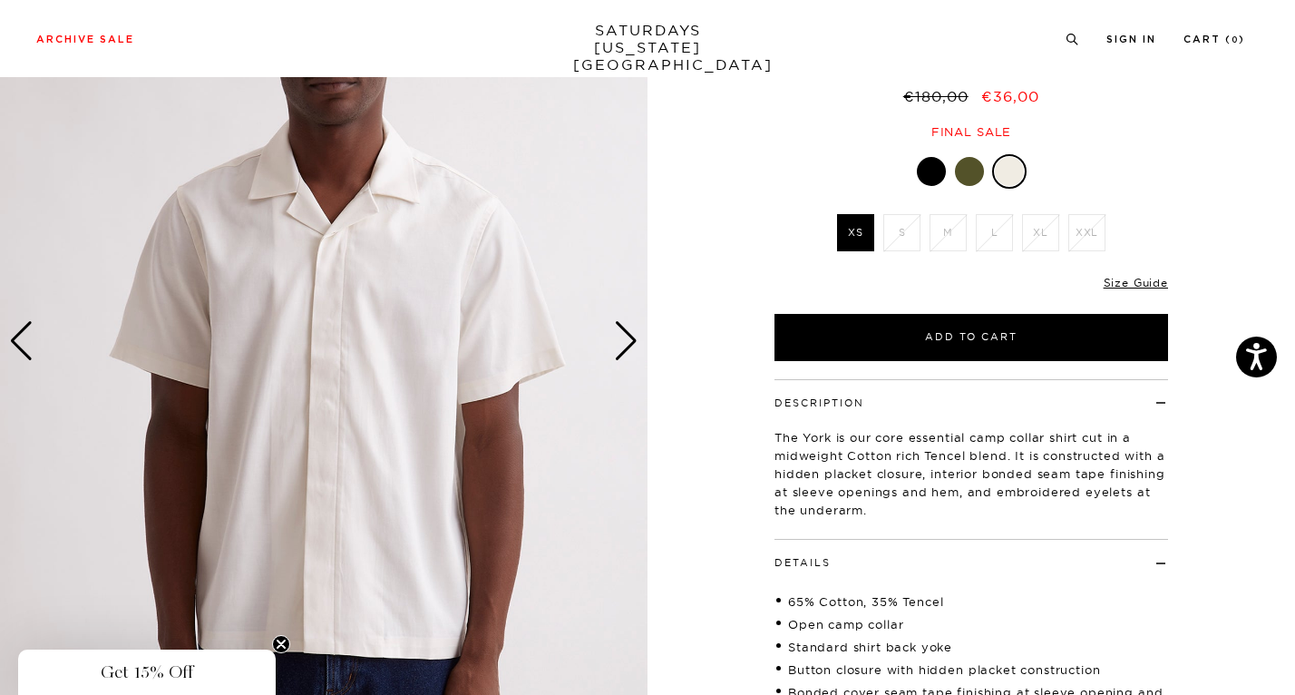
scroll to position [166, 0]
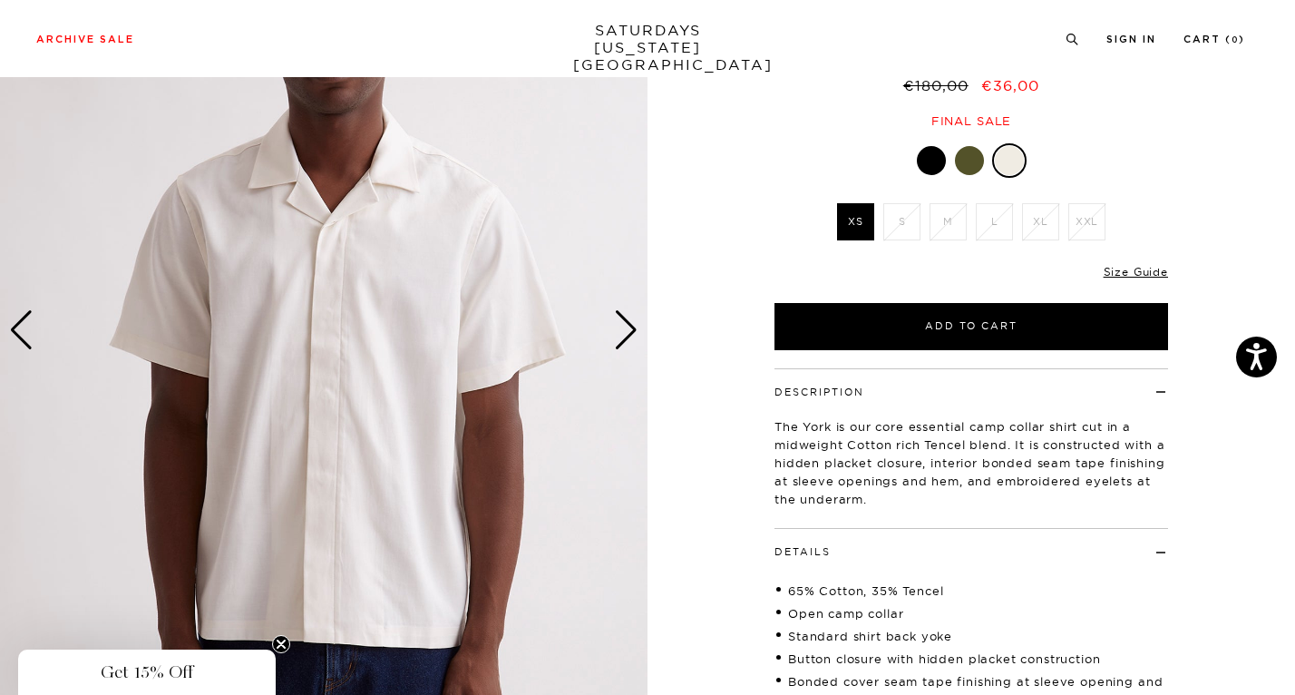
click at [624, 330] on div "Next slide" at bounding box center [626, 330] width 24 height 40
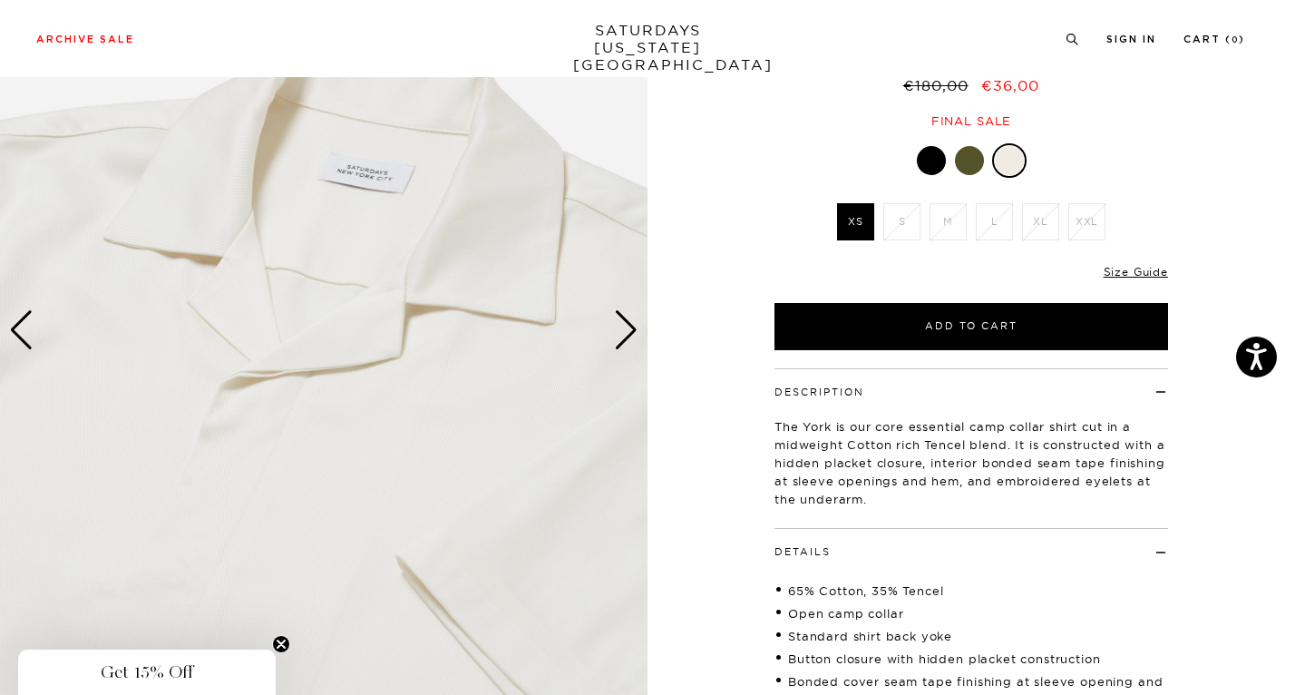
click at [624, 330] on div "Next slide" at bounding box center [626, 330] width 24 height 40
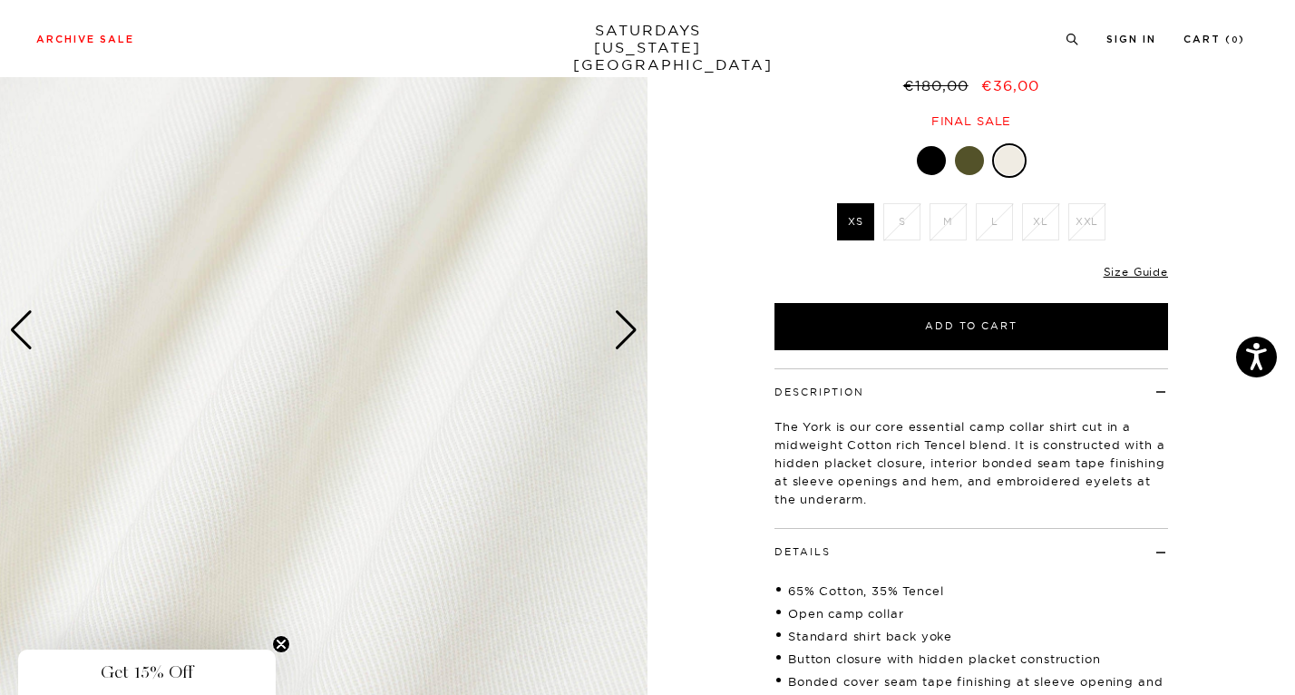
click at [624, 330] on div "Next slide" at bounding box center [626, 330] width 24 height 40
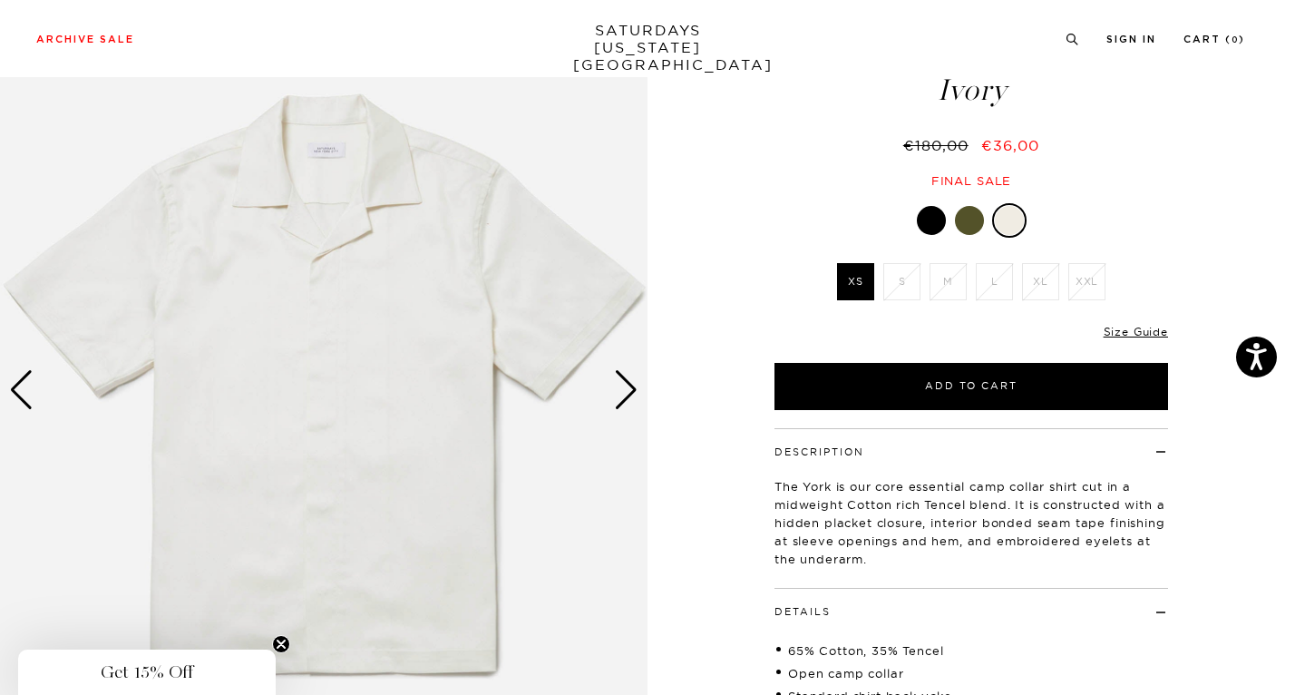
scroll to position [116, 0]
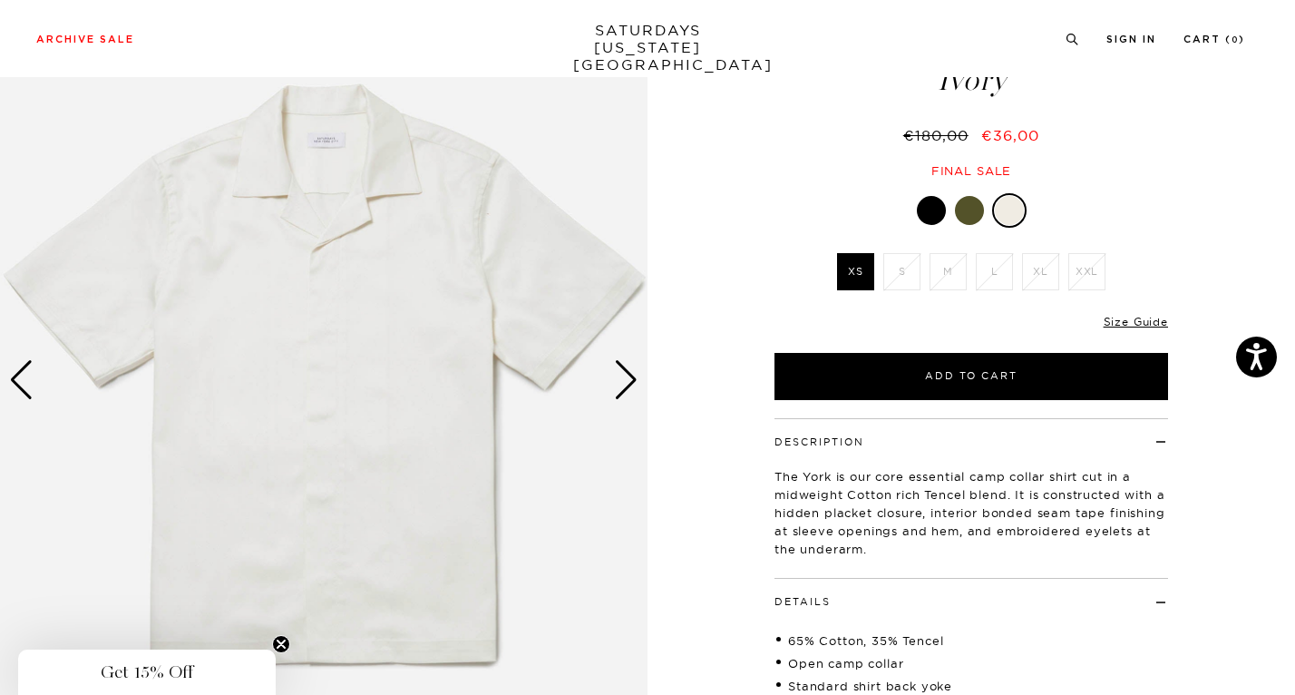
click at [624, 375] on div "Next slide" at bounding box center [626, 380] width 24 height 40
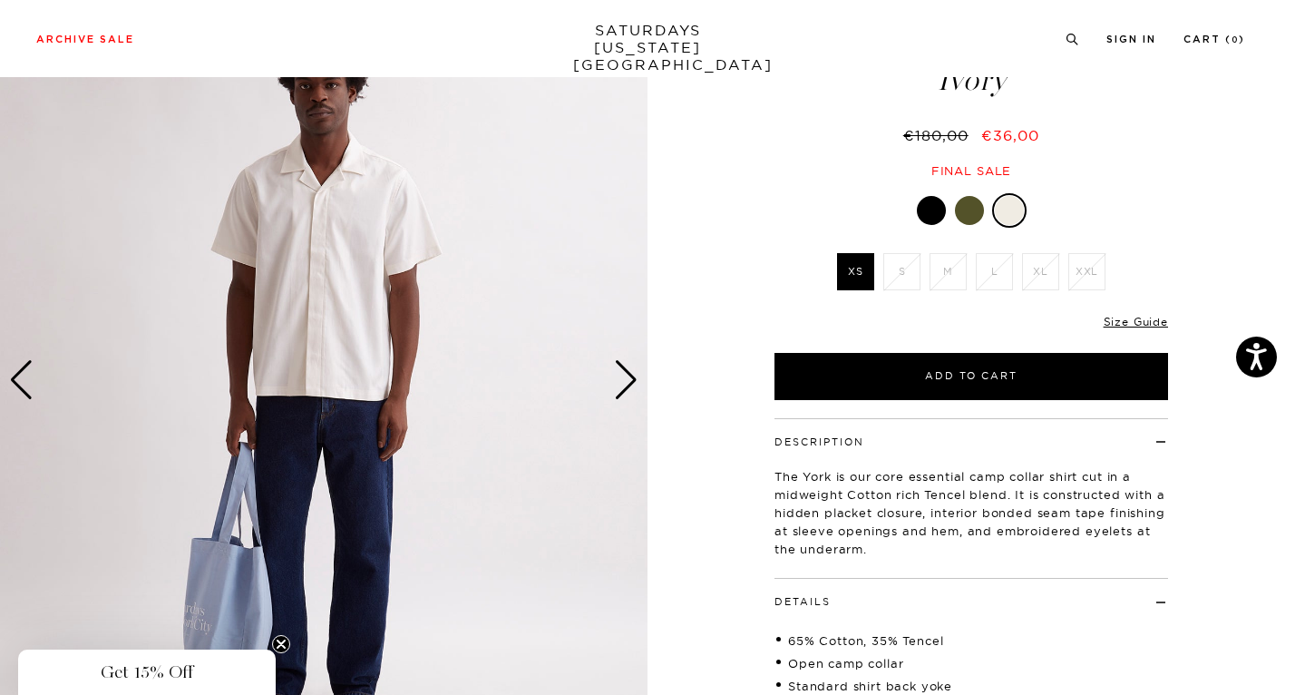
scroll to position [0, 0]
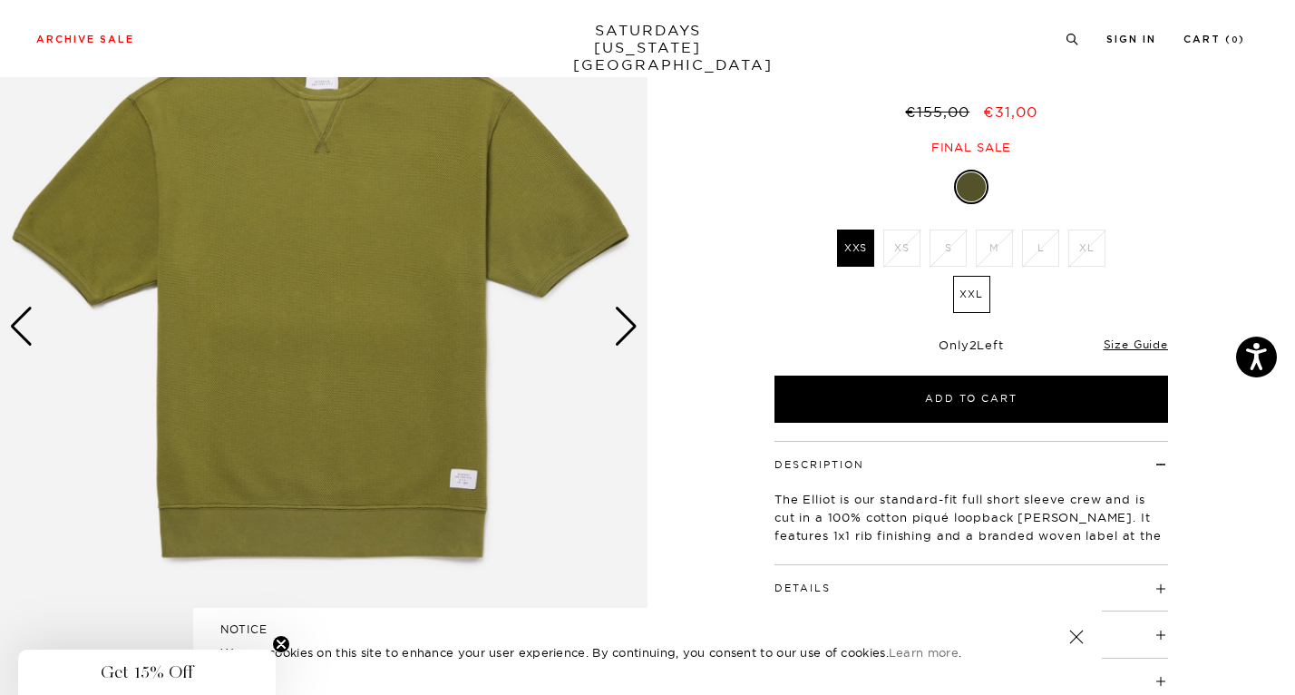
scroll to position [88, 0]
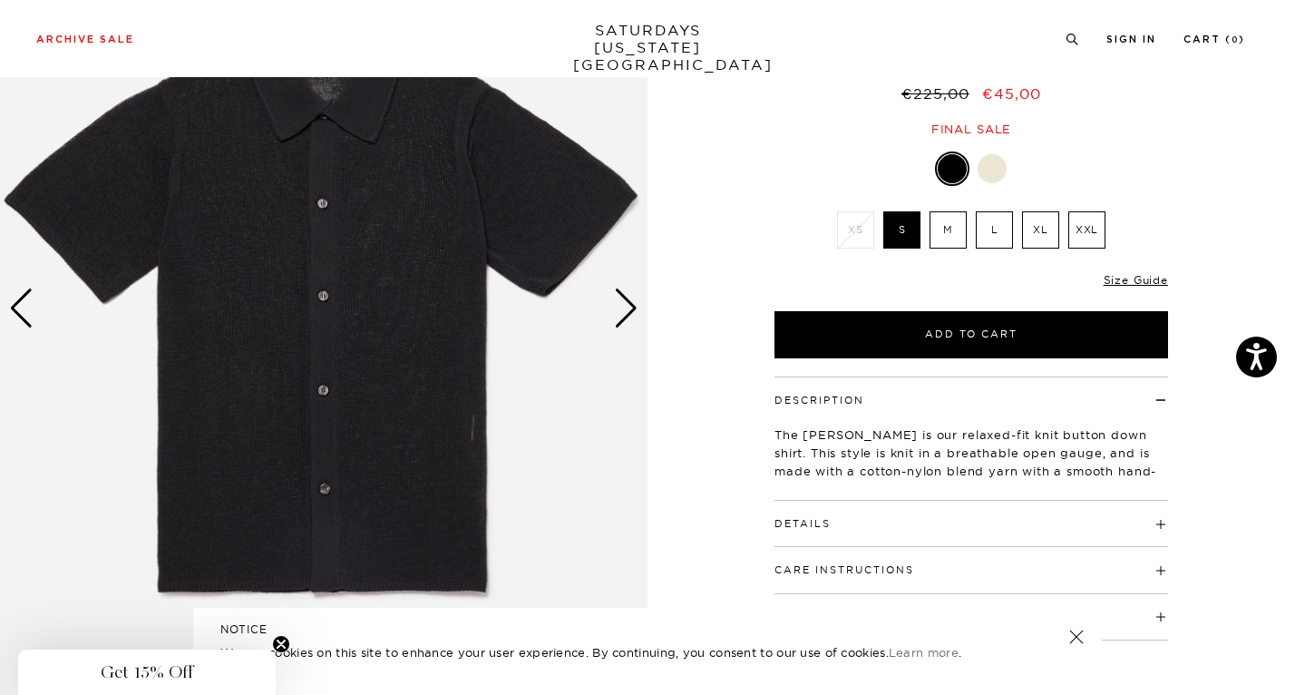
scroll to position [186, 0]
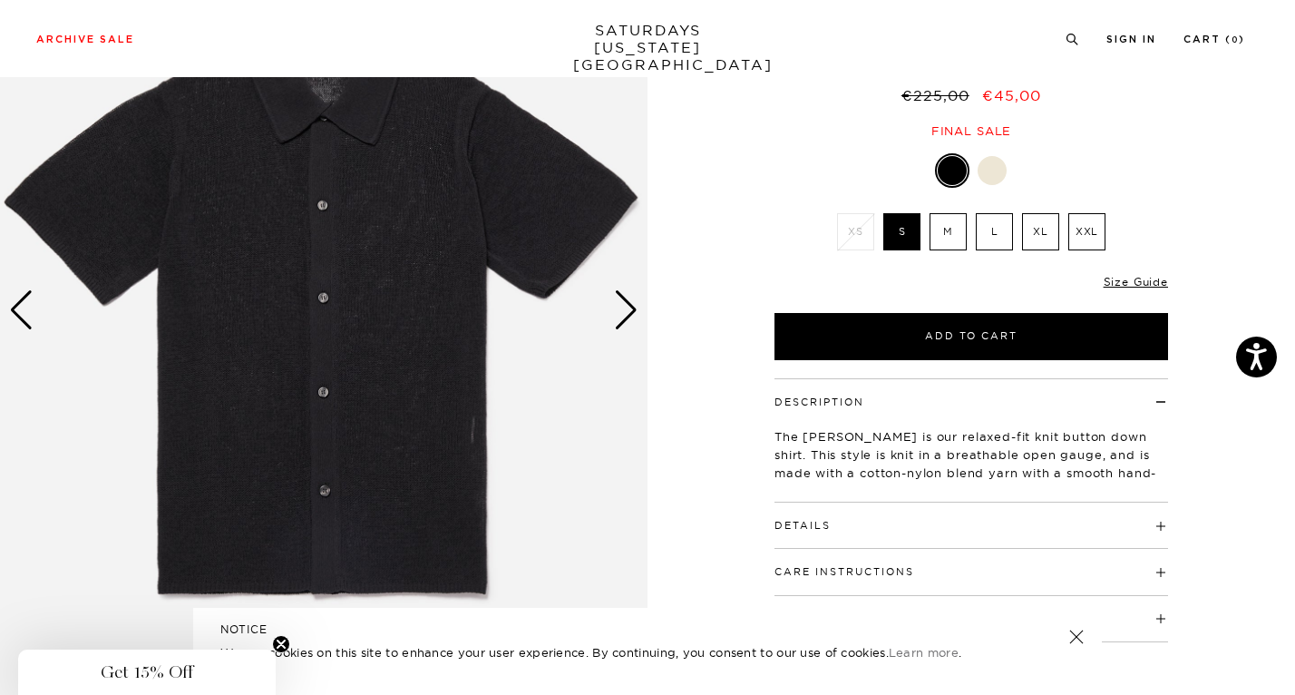
click at [1082, 647] on div "NOTICE We use cookies on this site to enhance your user experience. By continui…" at bounding box center [647, 651] width 909 height 87
click at [1081, 636] on link at bounding box center [1076, 636] width 25 height 25
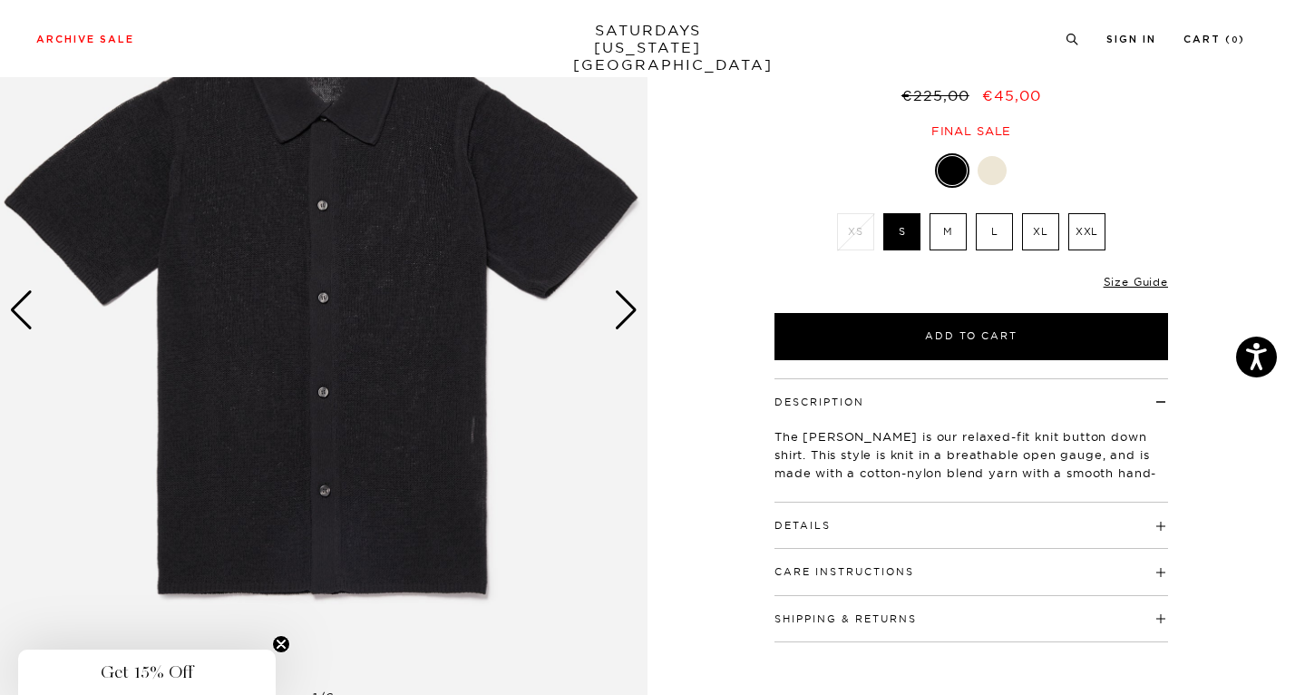
click at [631, 317] on div "Next slide" at bounding box center [626, 310] width 24 height 40
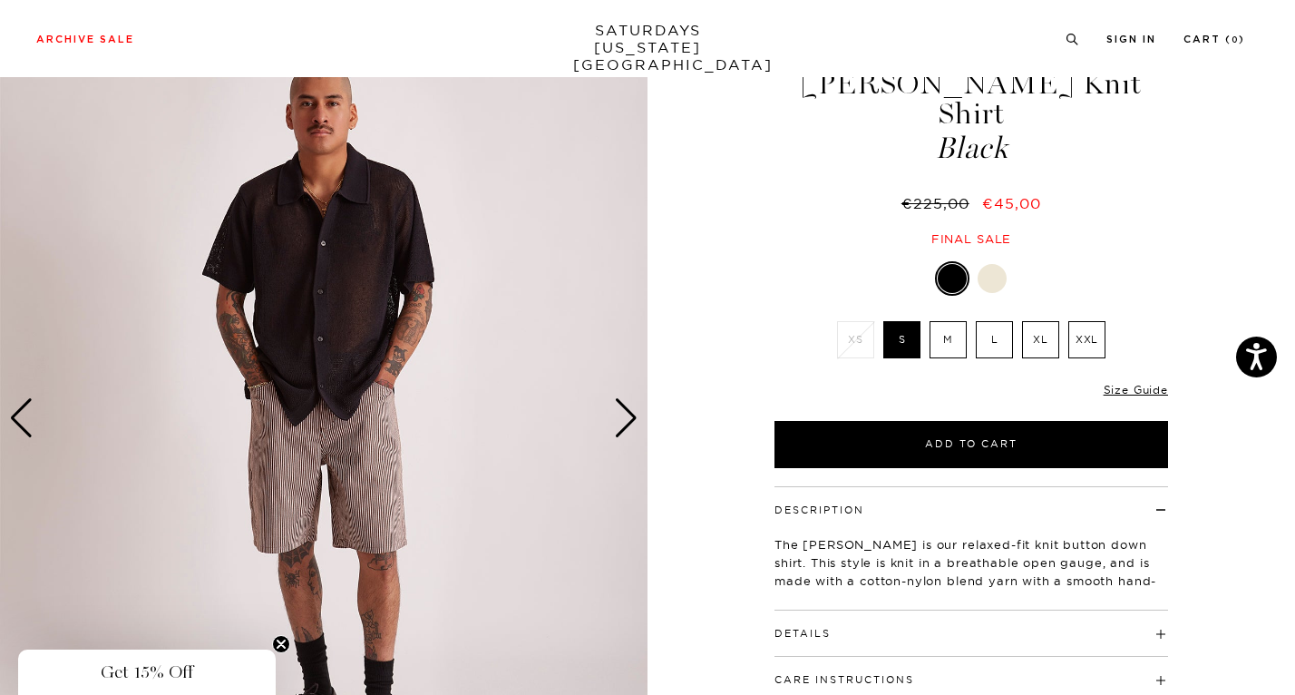
scroll to position [28, 0]
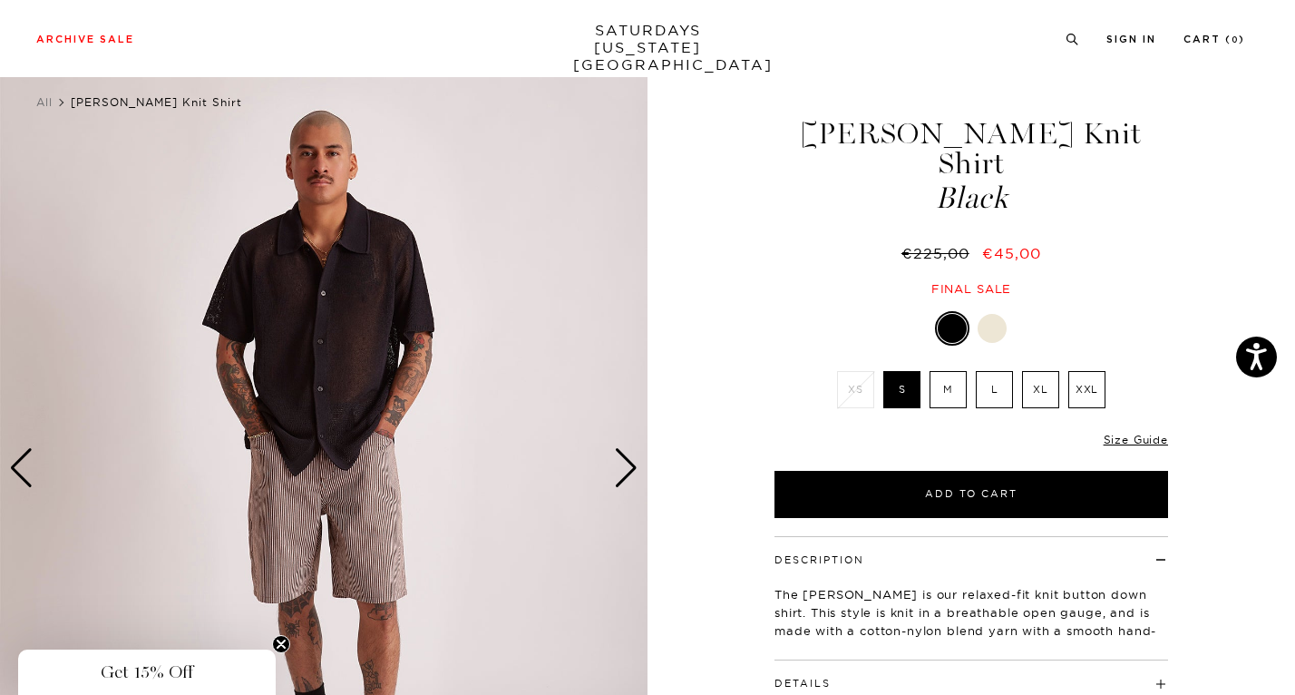
click at [617, 481] on div "Next slide" at bounding box center [626, 468] width 24 height 40
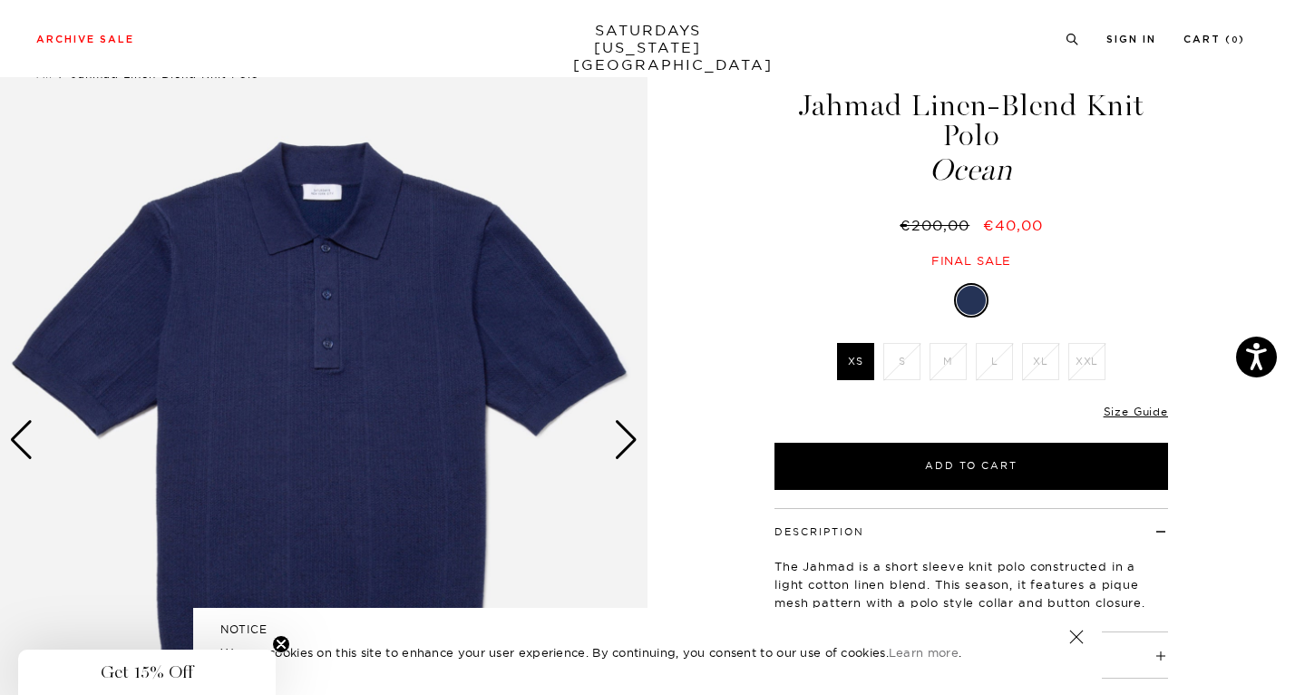
scroll to position [57, 0]
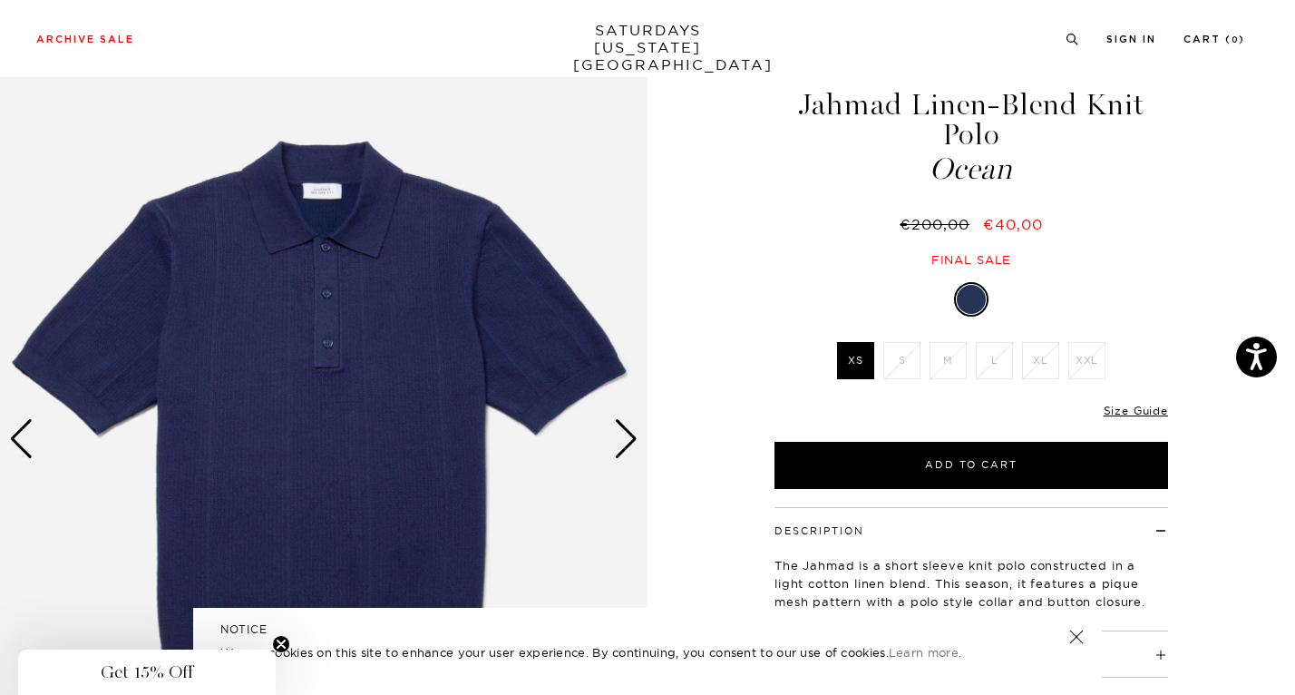
click at [623, 434] on div "Next slide" at bounding box center [626, 439] width 24 height 40
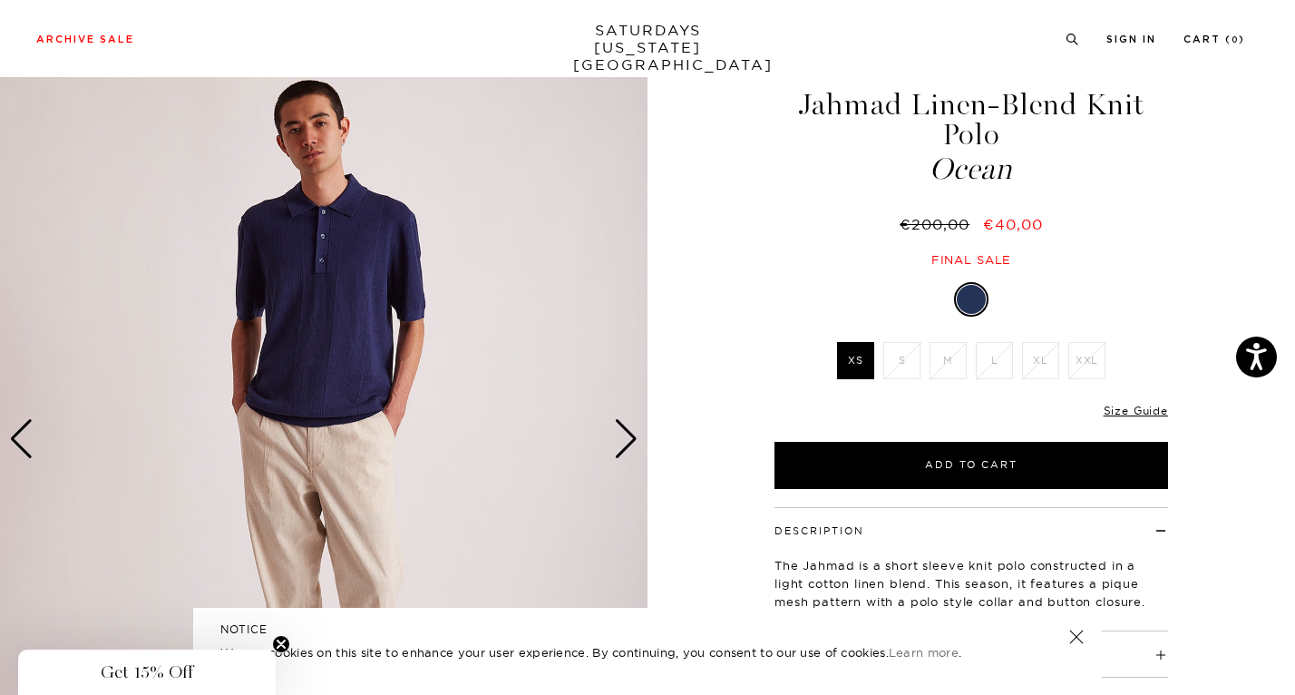
click at [623, 434] on div "Next slide" at bounding box center [626, 439] width 24 height 40
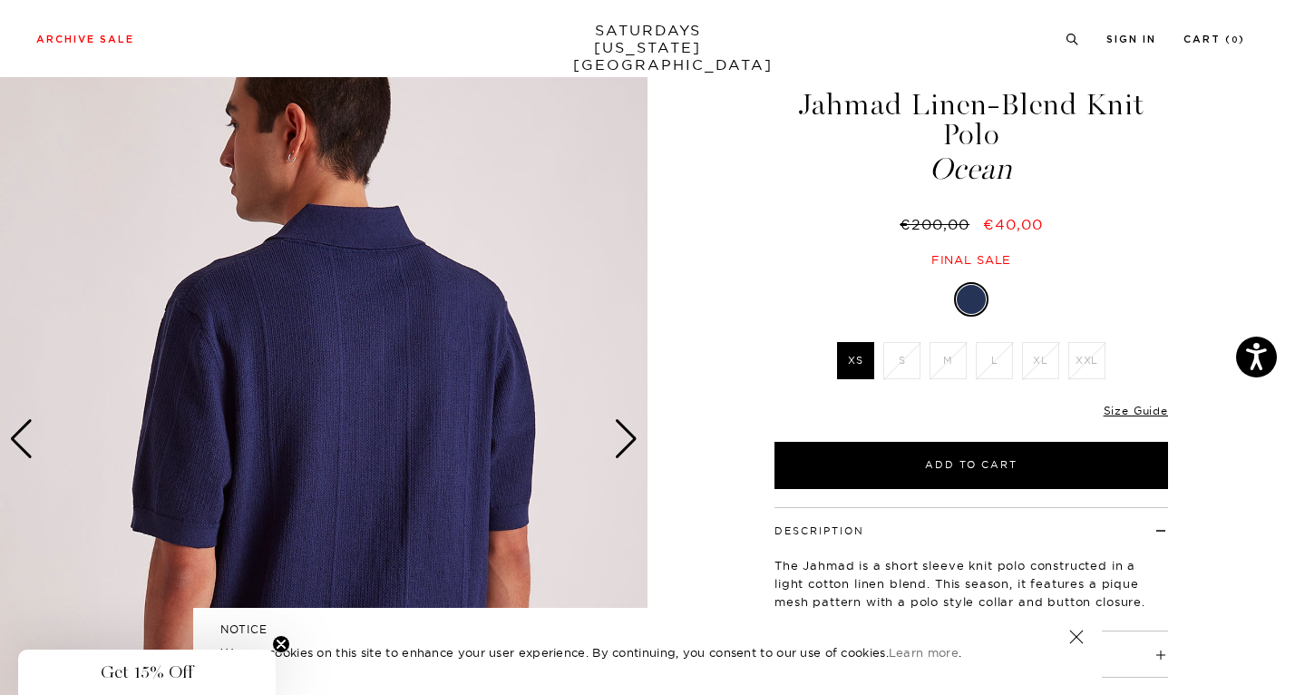
click at [623, 434] on div "Next slide" at bounding box center [626, 439] width 24 height 40
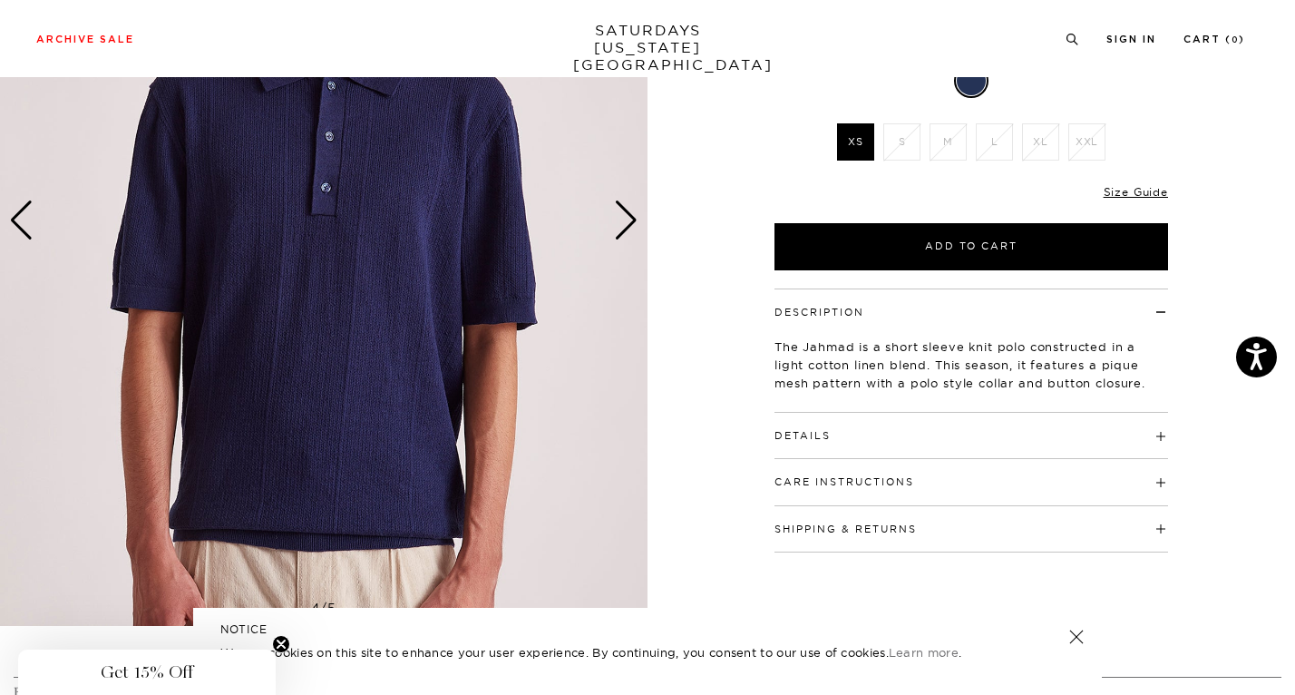
scroll to position [356, 0]
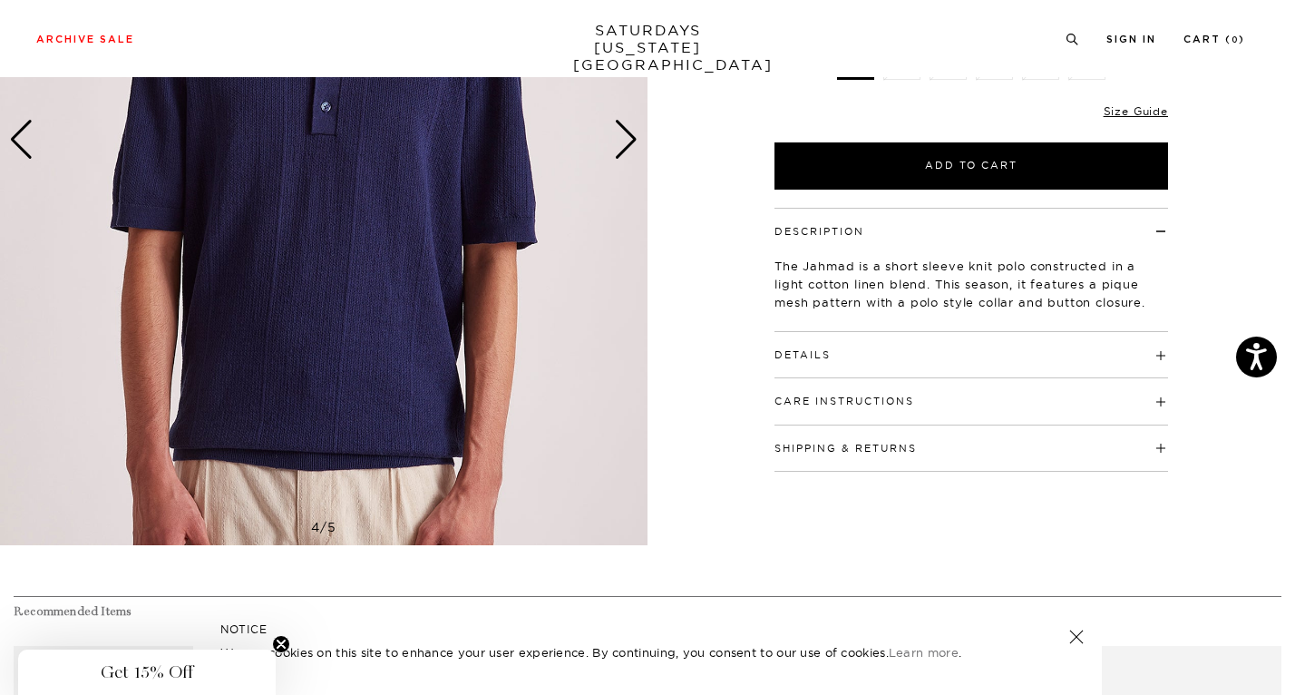
click at [821, 364] on div "Details 52% Cotton / 47% Linen / 1% LPL Convertible collar 3 button closure on …" at bounding box center [971, 355] width 394 height 46
click at [823, 345] on h4 "Details" at bounding box center [971, 347] width 394 height 30
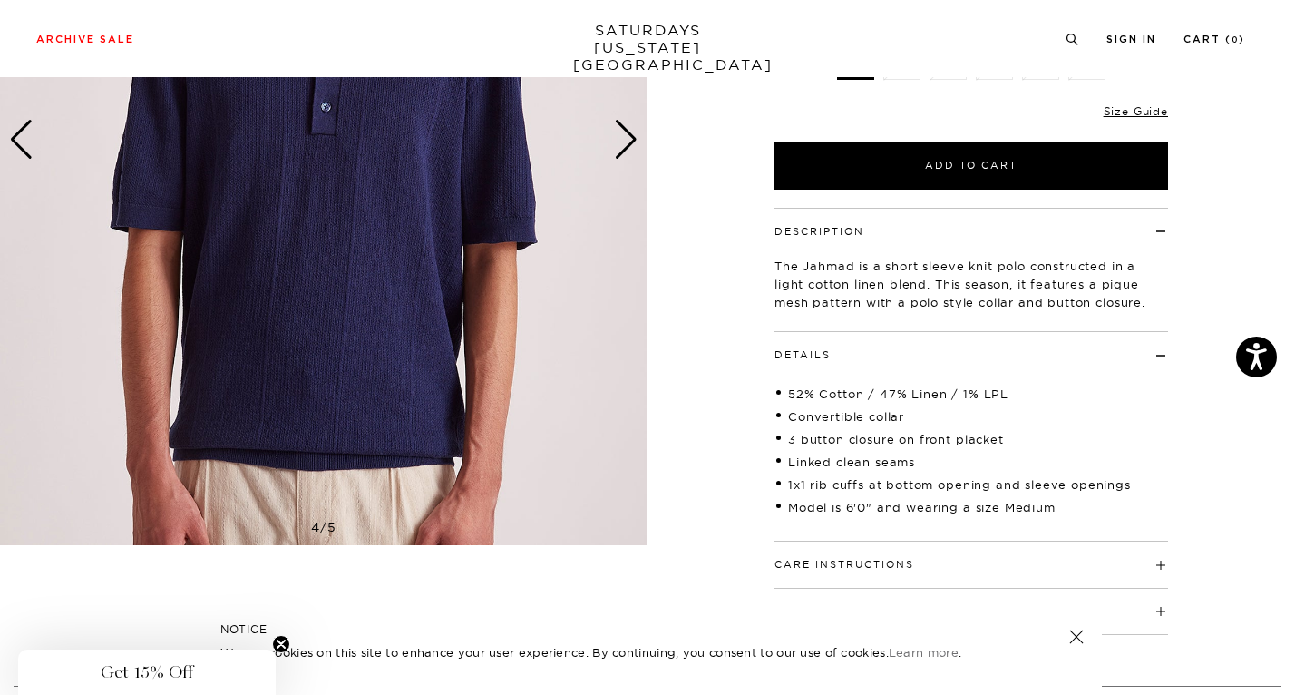
click at [823, 345] on h4 "Details" at bounding box center [971, 347] width 394 height 30
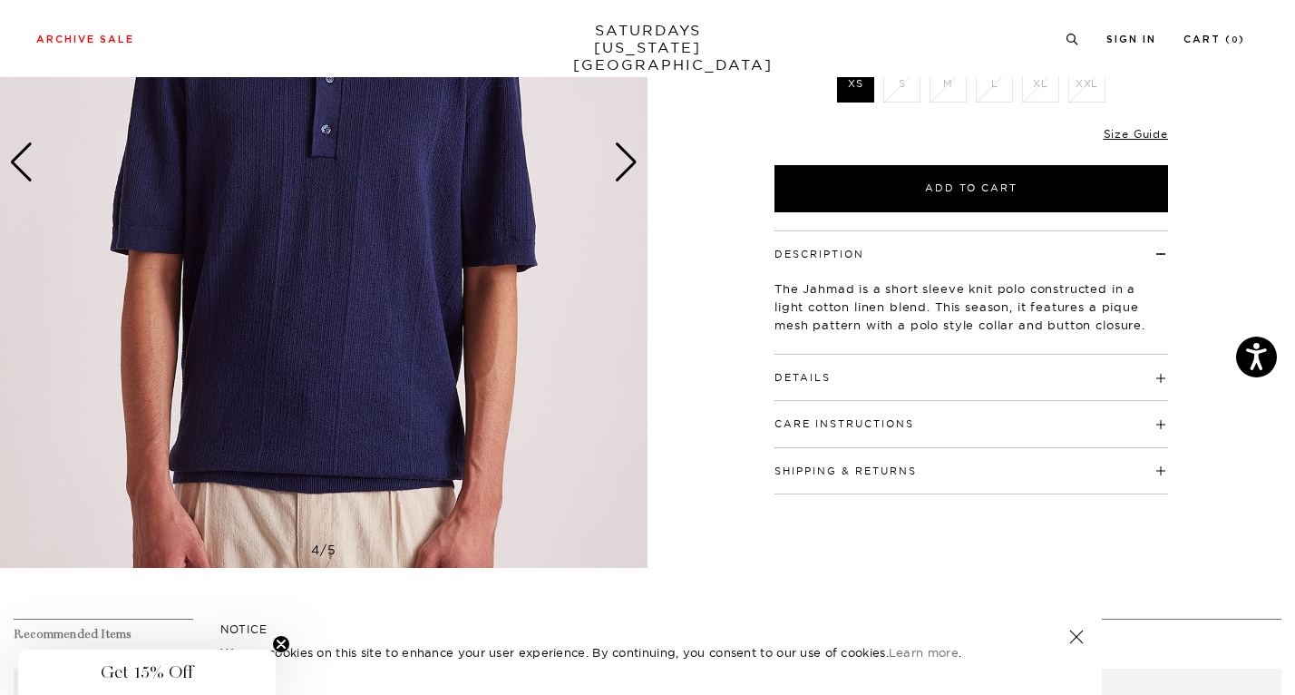
scroll to position [372, 0]
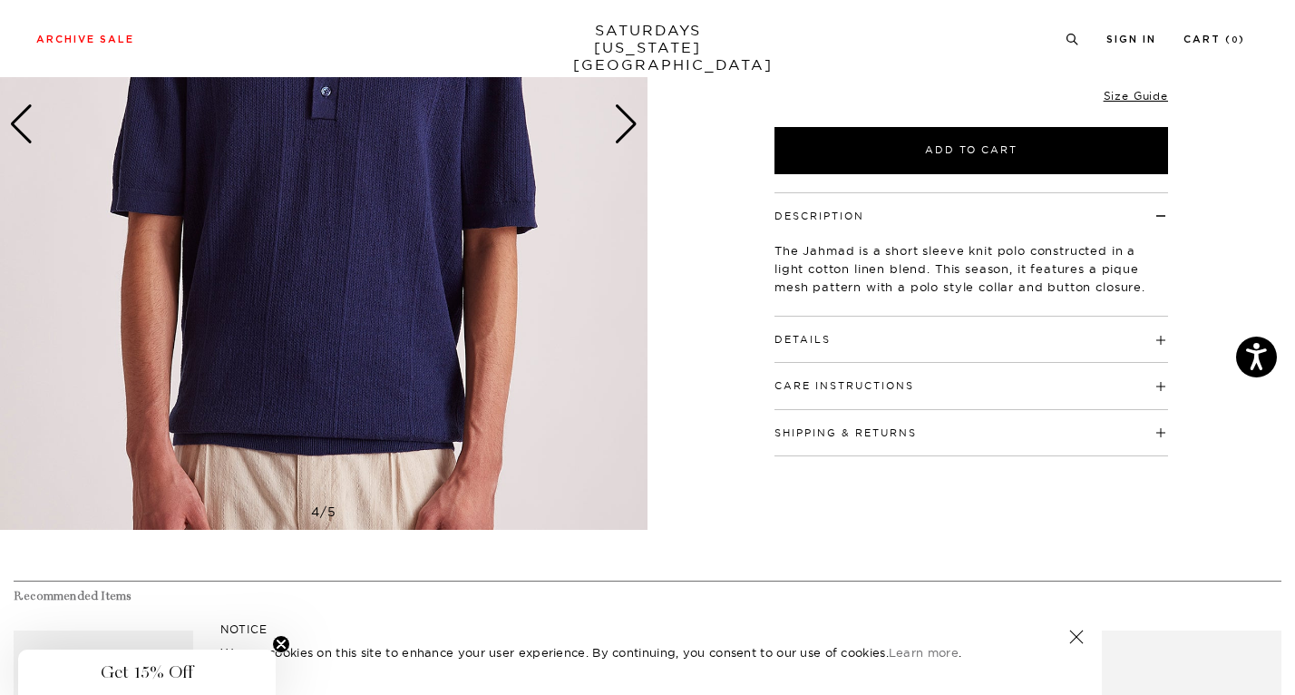
click at [812, 340] on button "Details" at bounding box center [802, 340] width 56 height 10
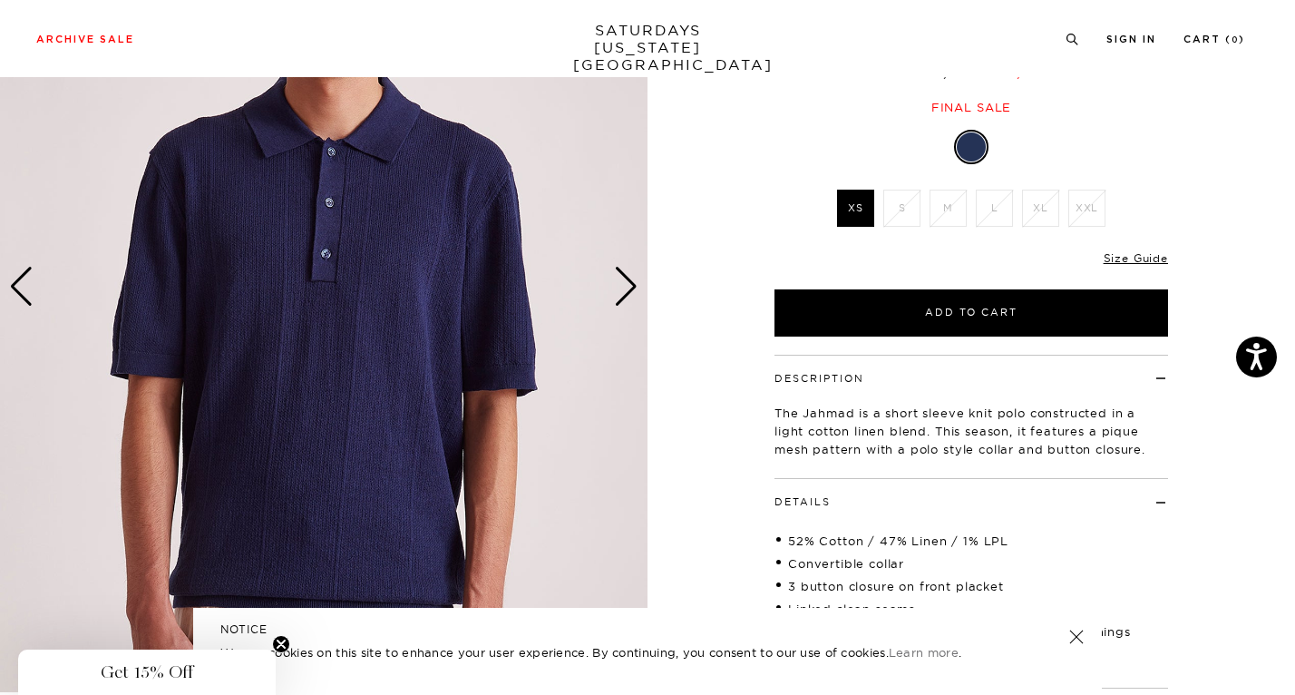
scroll to position [134, 0]
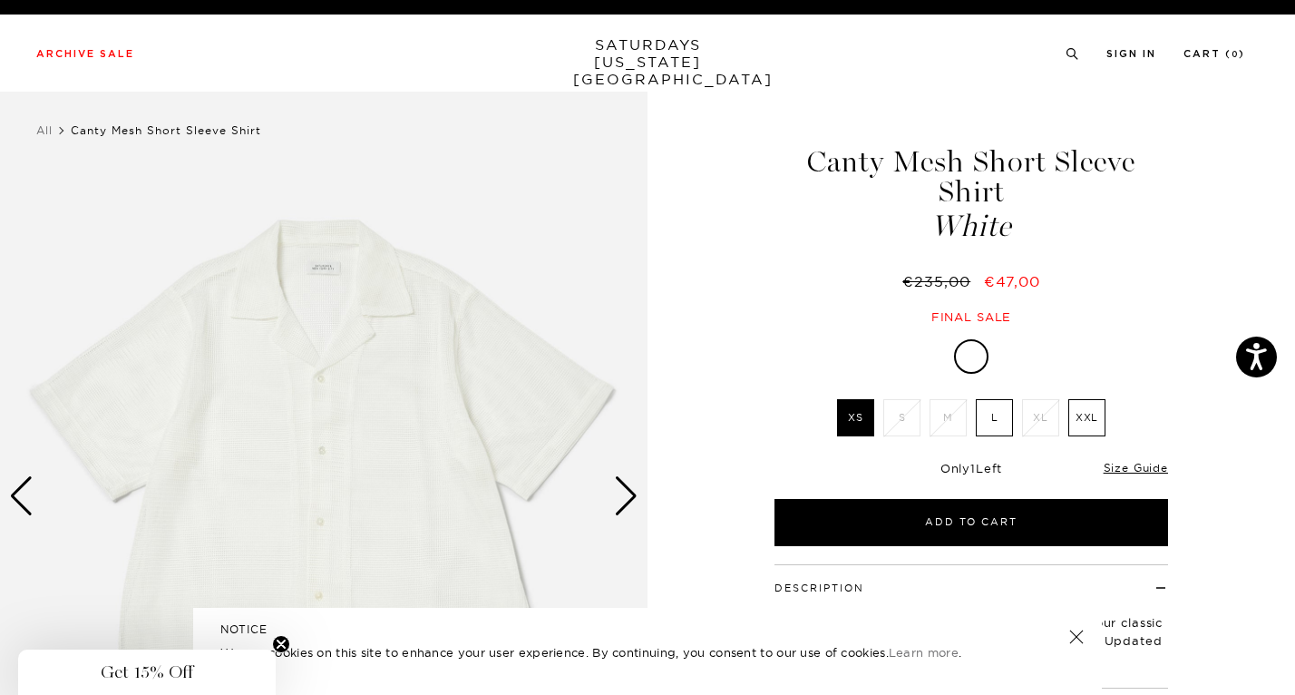
click at [1076, 640] on link at bounding box center [1076, 636] width 25 height 25
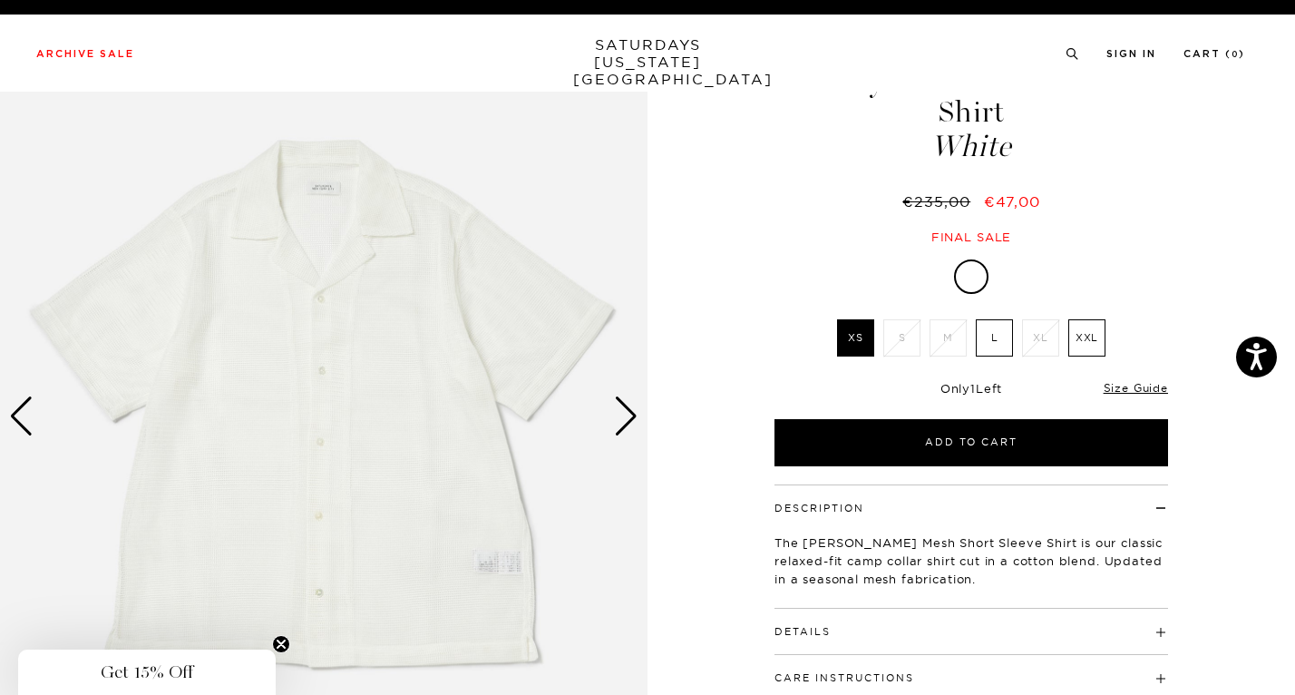
scroll to position [118, 0]
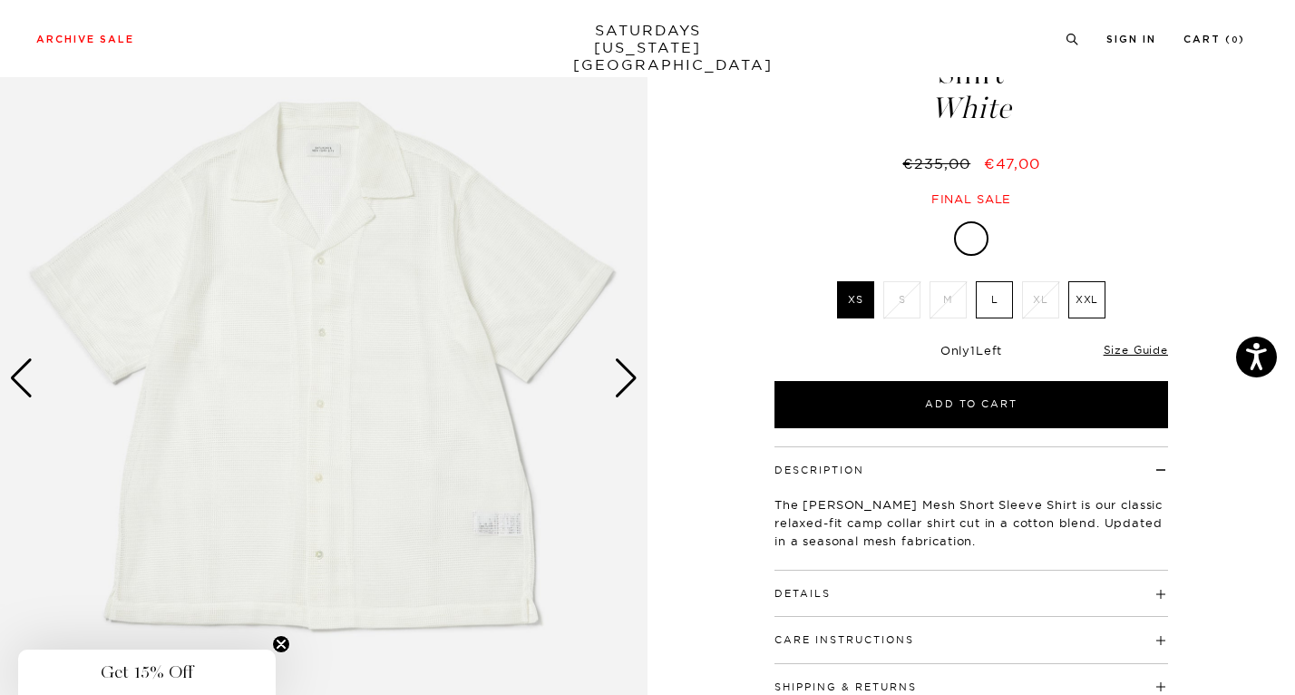
click at [622, 368] on div "Next slide" at bounding box center [626, 378] width 24 height 40
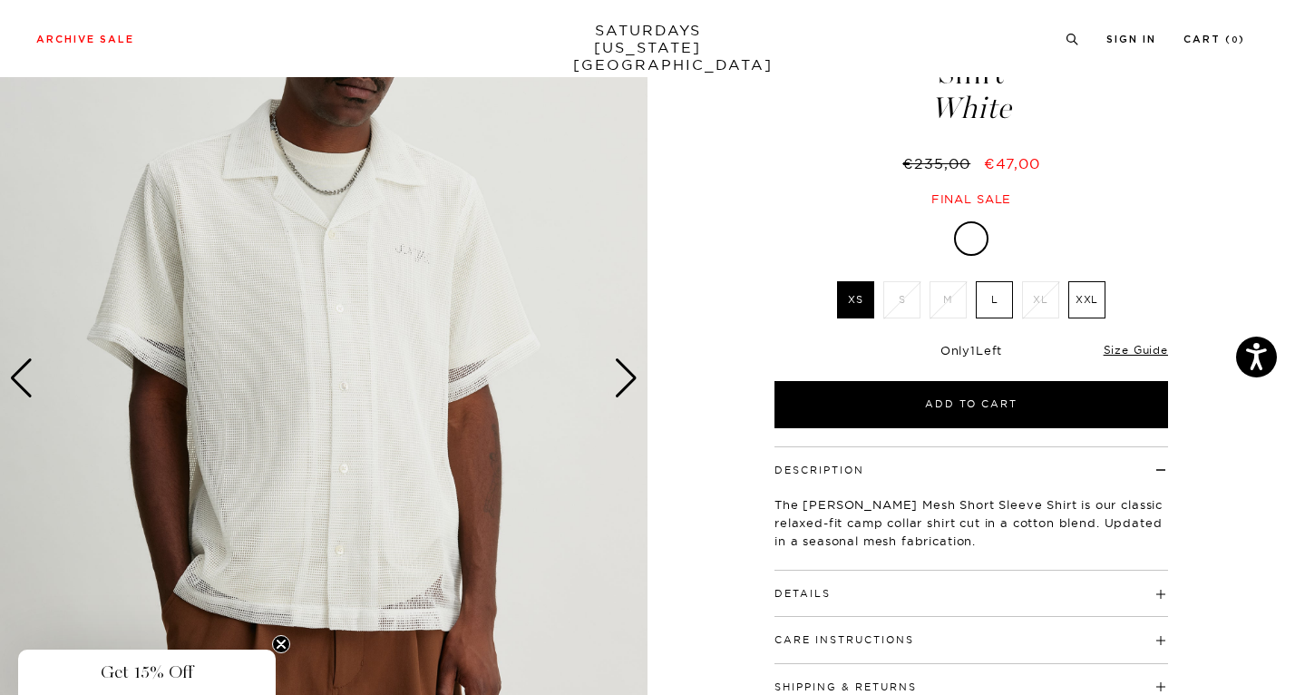
click at [622, 368] on div "Next slide" at bounding box center [626, 378] width 24 height 40
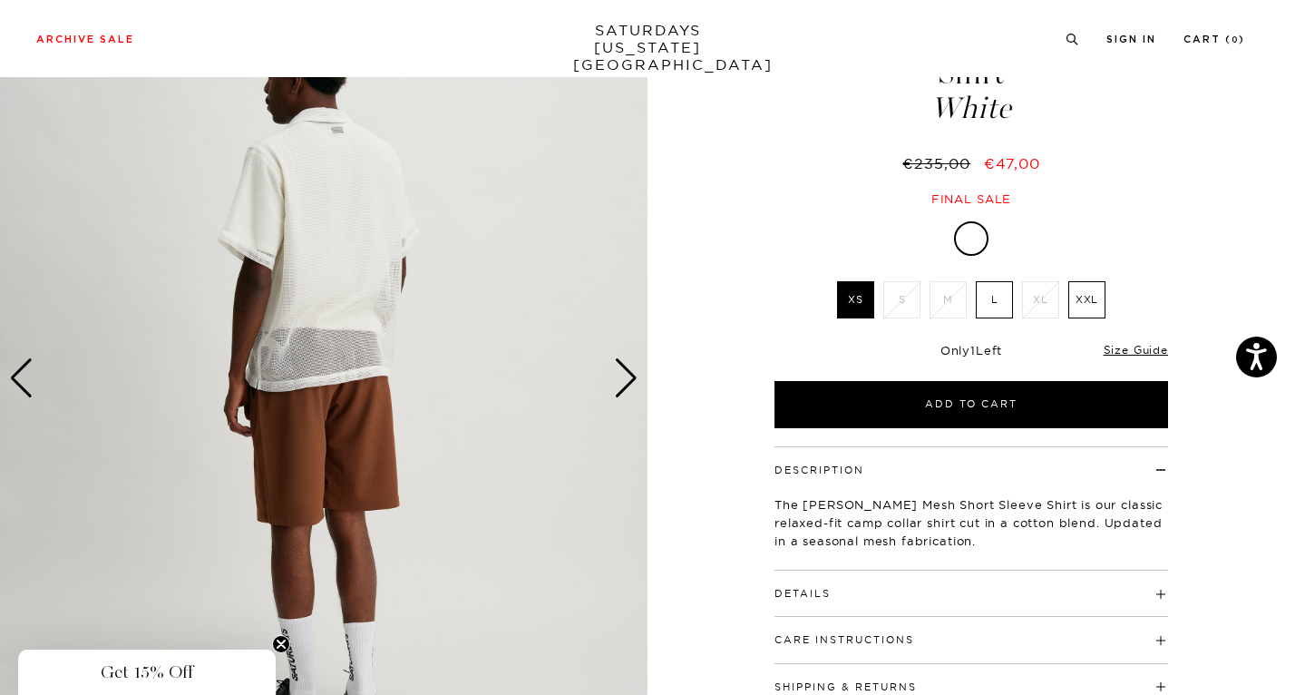
click at [622, 368] on div "Next slide" at bounding box center [626, 378] width 24 height 40
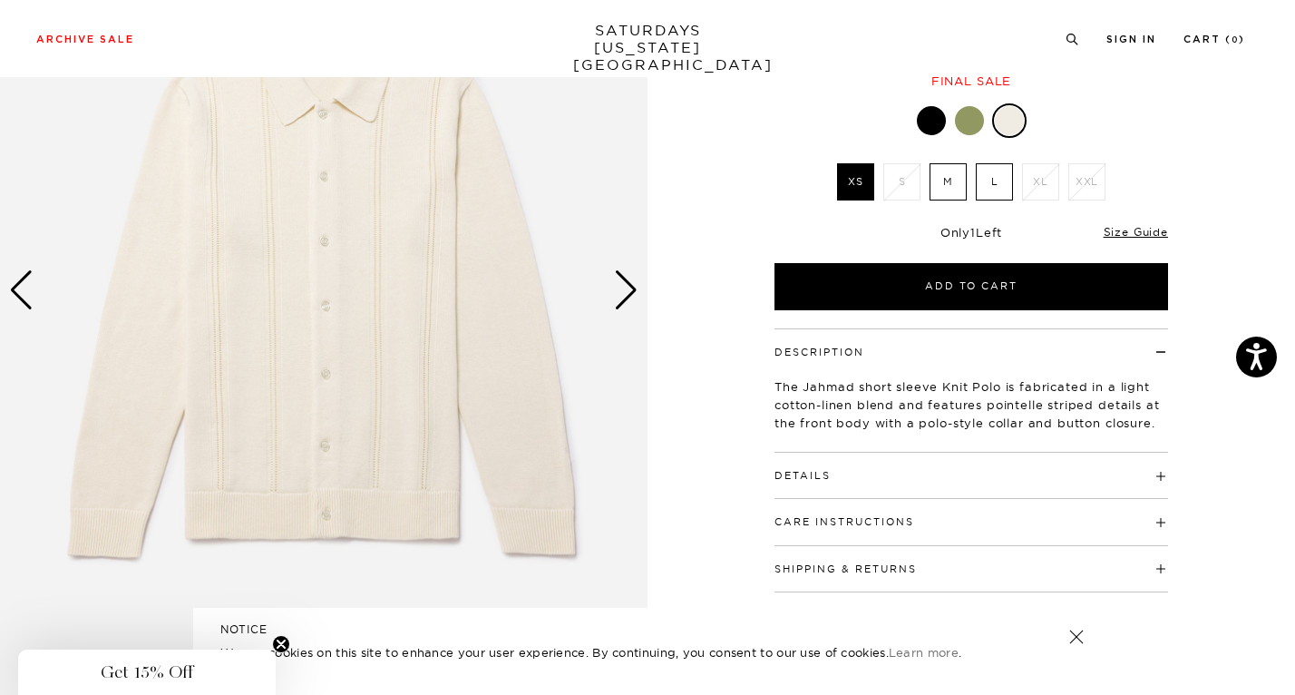
scroll to position [209, 0]
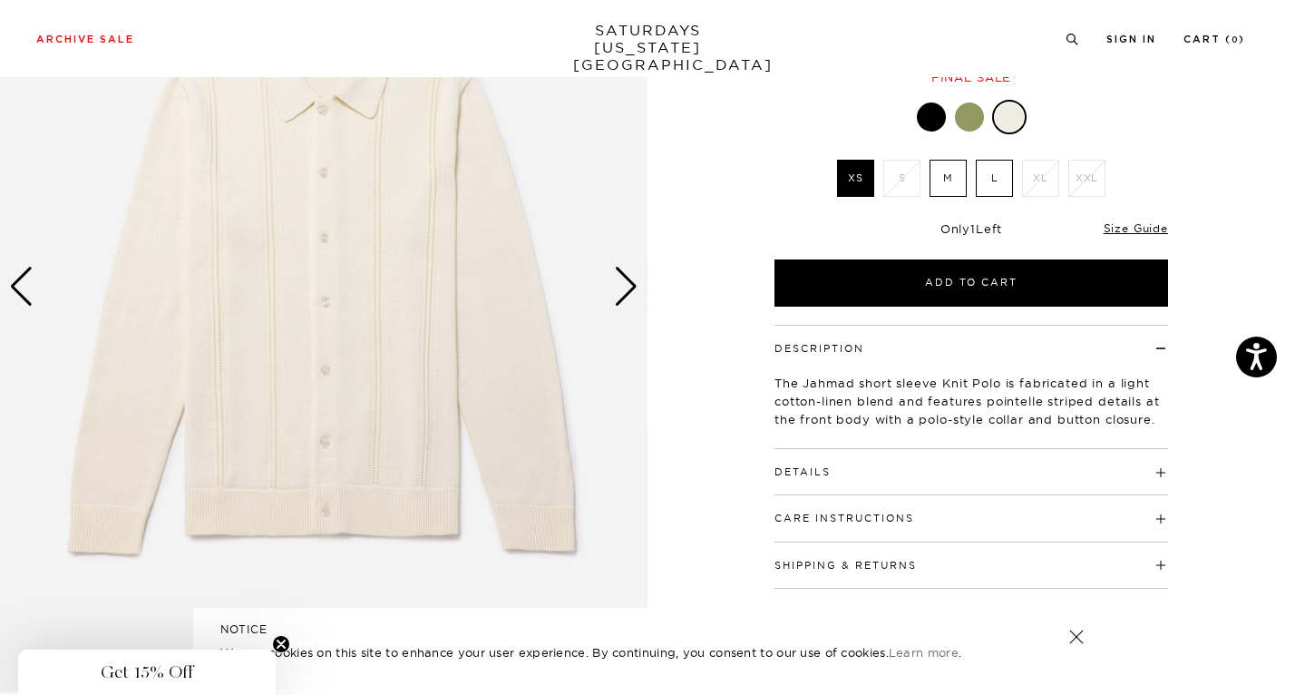
click at [625, 264] on img at bounding box center [323, 287] width 647 height 810
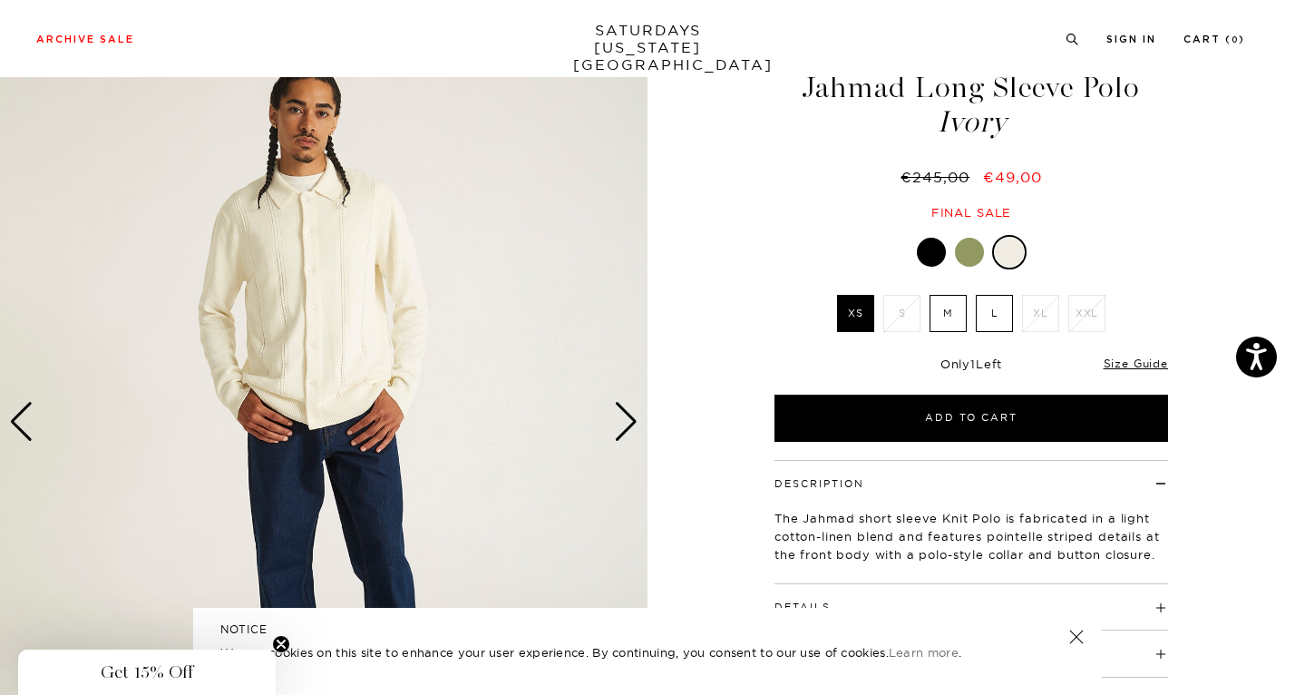
scroll to position [71, 0]
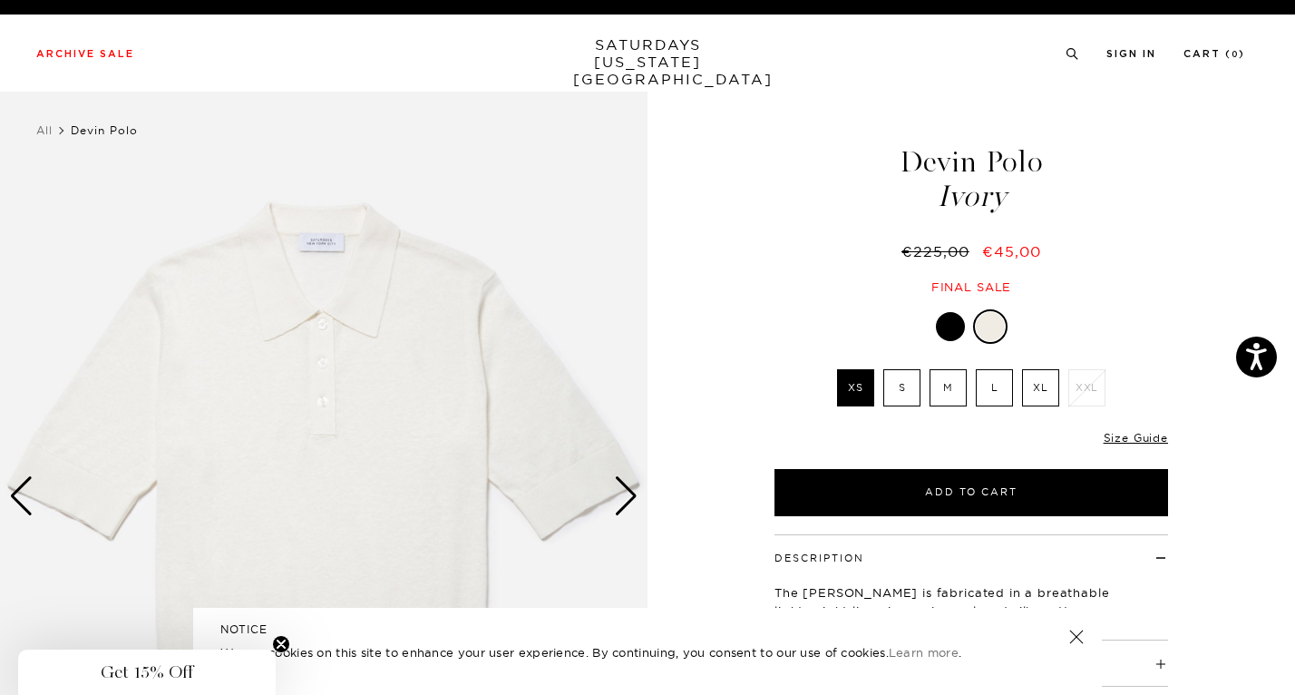
click at [614, 489] on div "Next slide" at bounding box center [626, 496] width 24 height 40
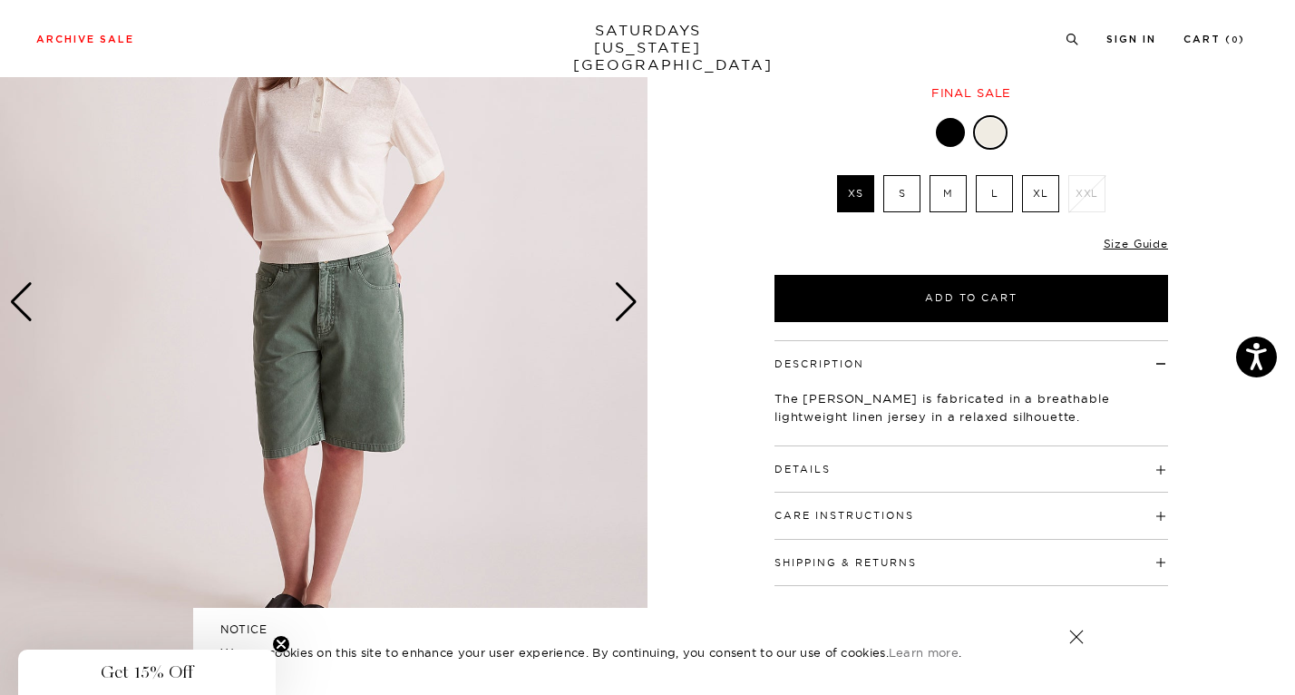
scroll to position [232, 0]
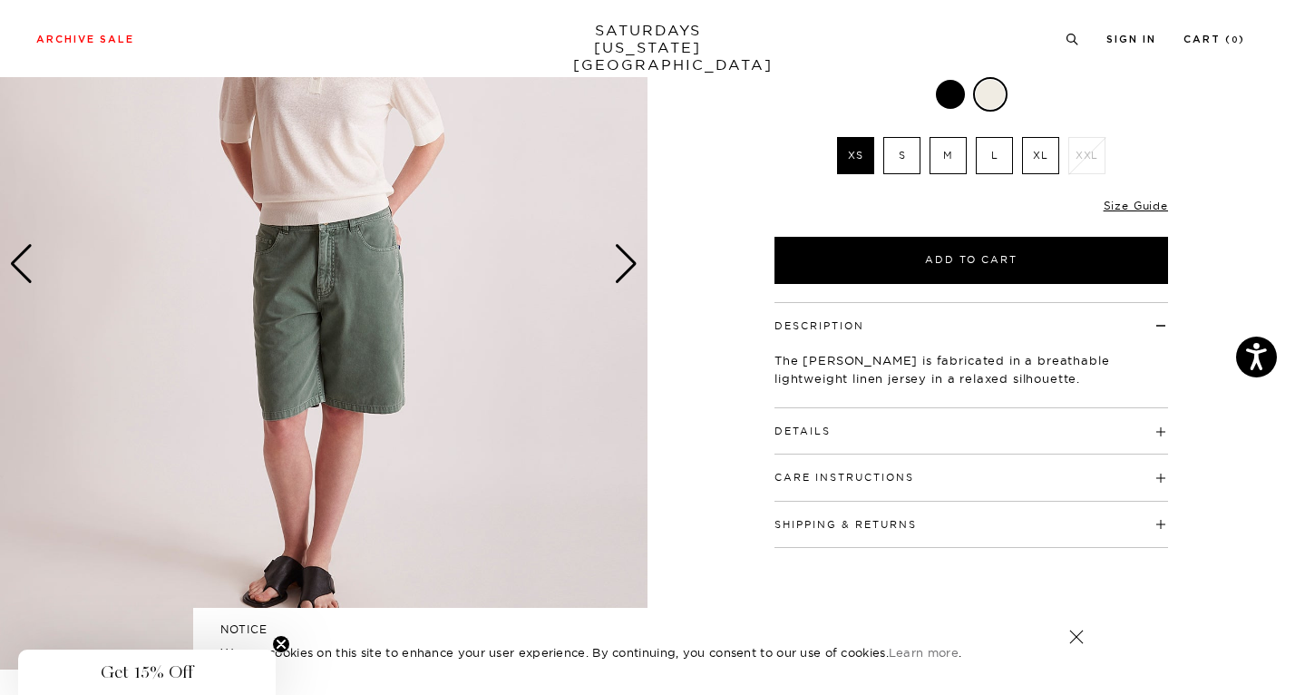
click at [852, 437] on h4 "Details" at bounding box center [971, 423] width 394 height 30
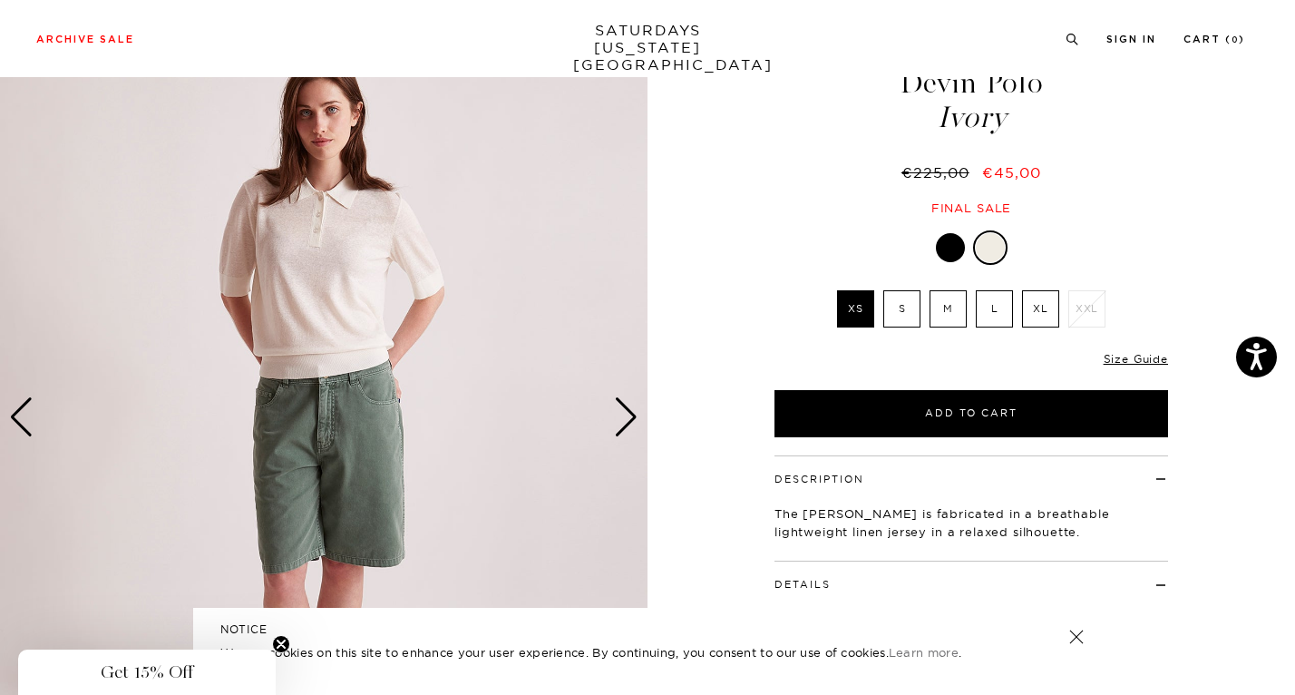
scroll to position [57, 0]
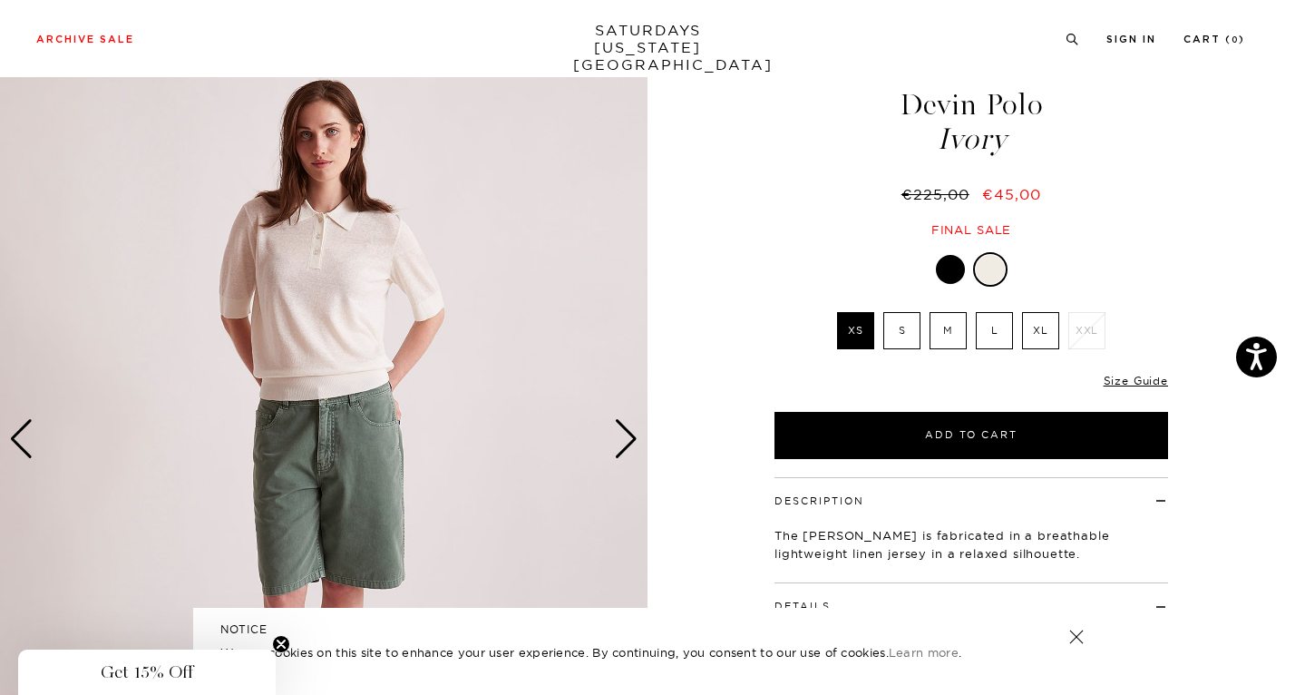
click at [33, 438] on div "Previous slide" at bounding box center [21, 439] width 24 height 40
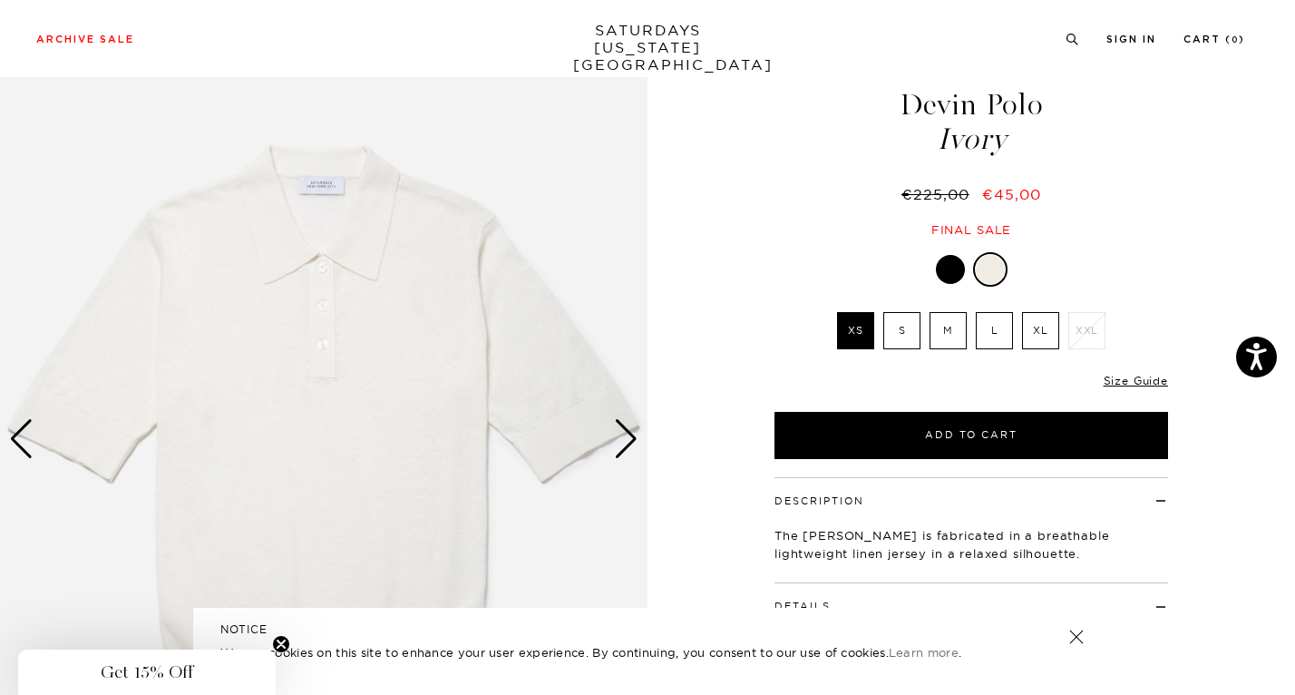
click at [627, 442] on div "Next slide" at bounding box center [626, 439] width 24 height 40
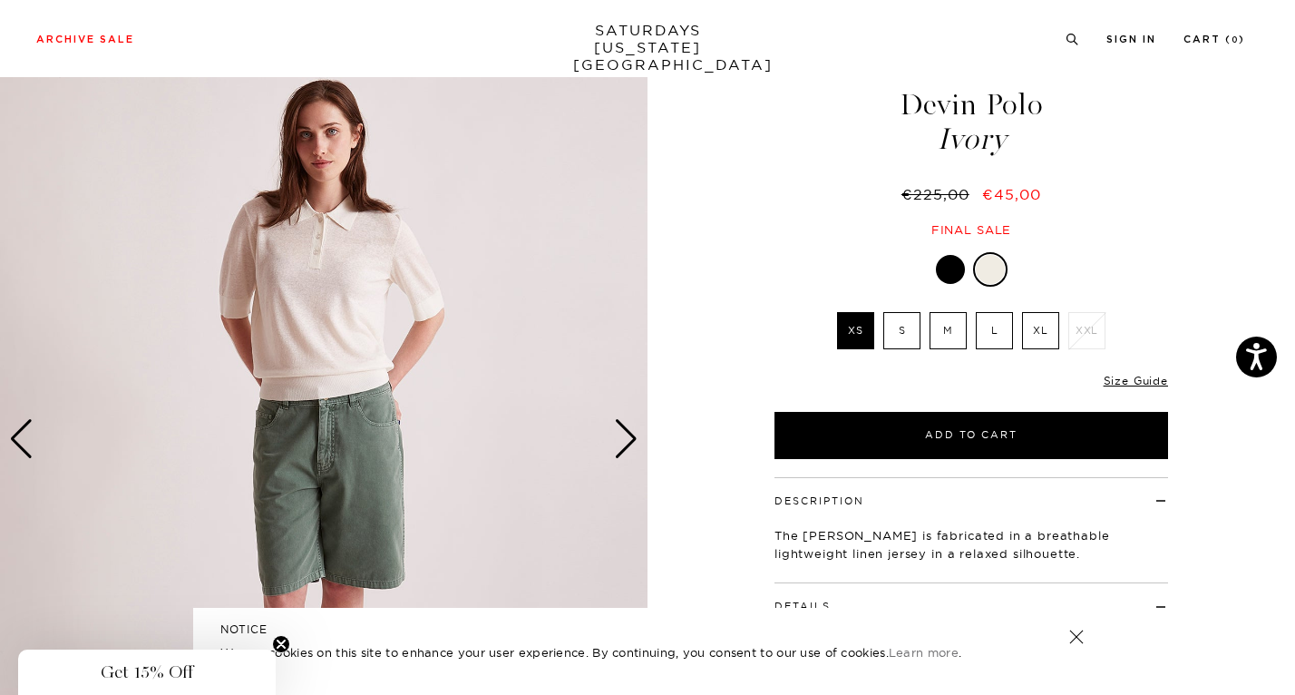
click at [627, 442] on div "Next slide" at bounding box center [626, 439] width 24 height 40
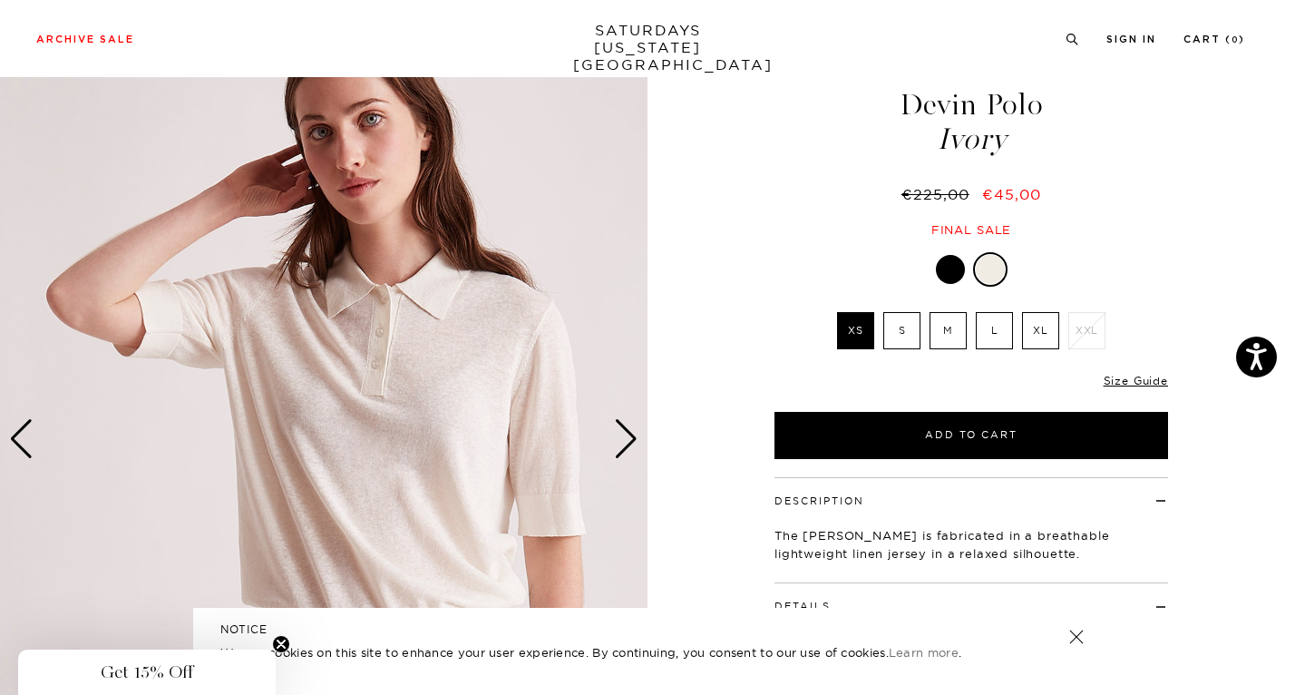
click at [627, 442] on div "Next slide" at bounding box center [626, 439] width 24 height 40
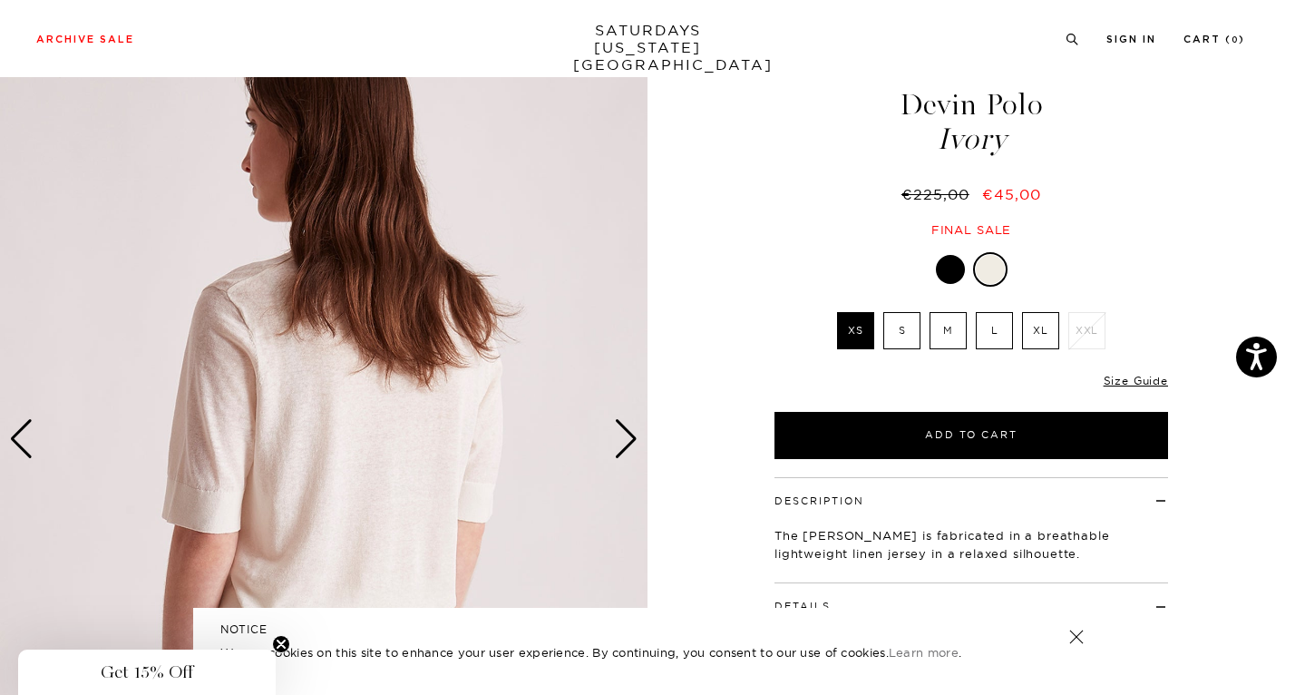
click at [627, 442] on div "Next slide" at bounding box center [626, 439] width 24 height 40
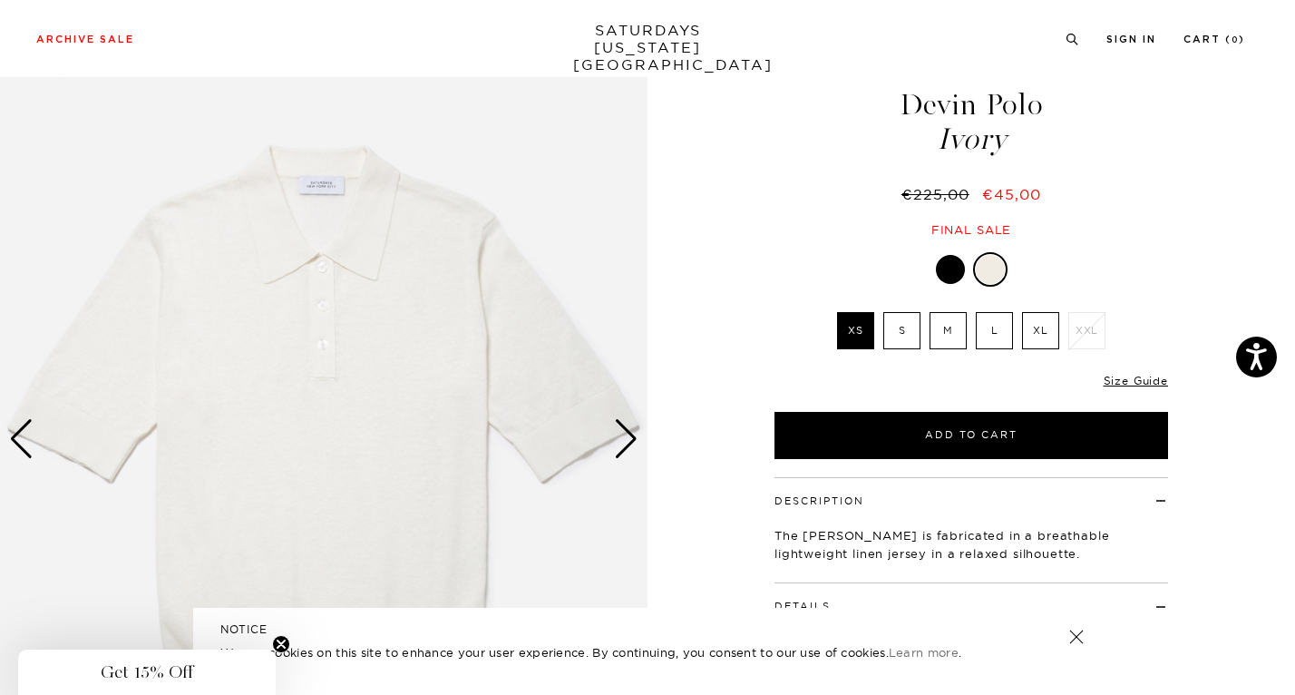
click at [627, 442] on div "Next slide" at bounding box center [626, 439] width 24 height 40
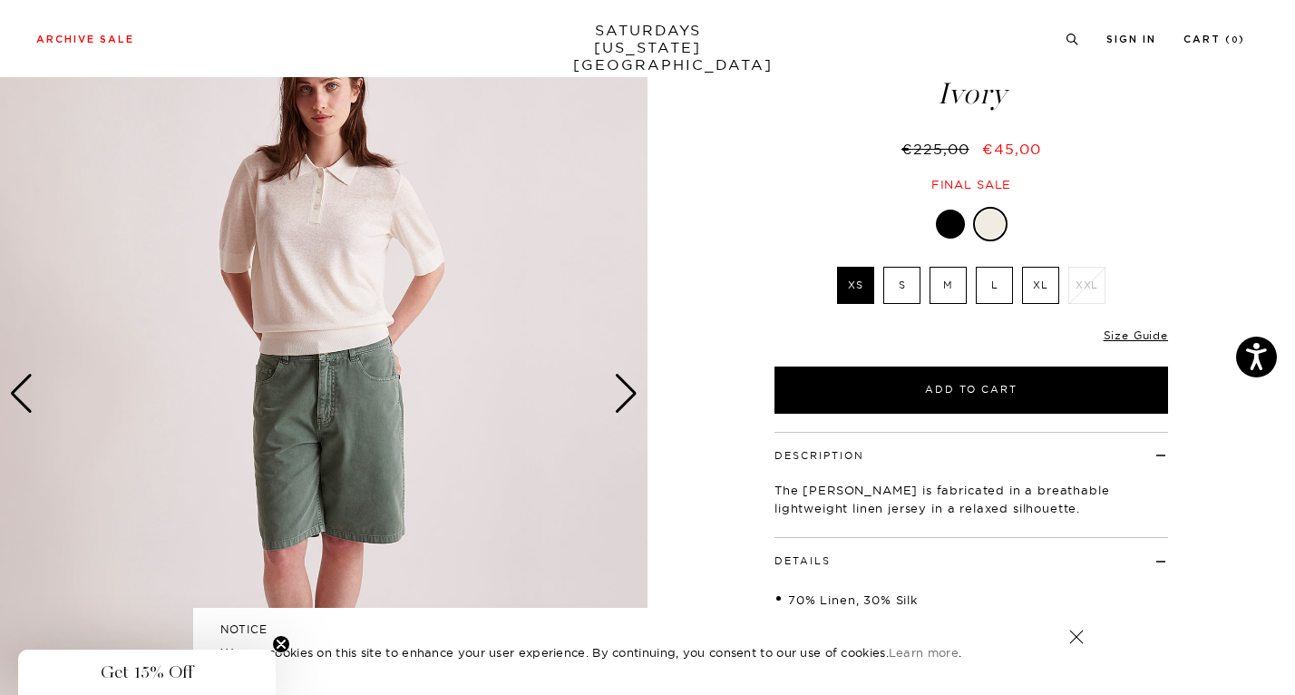
scroll to position [98, 0]
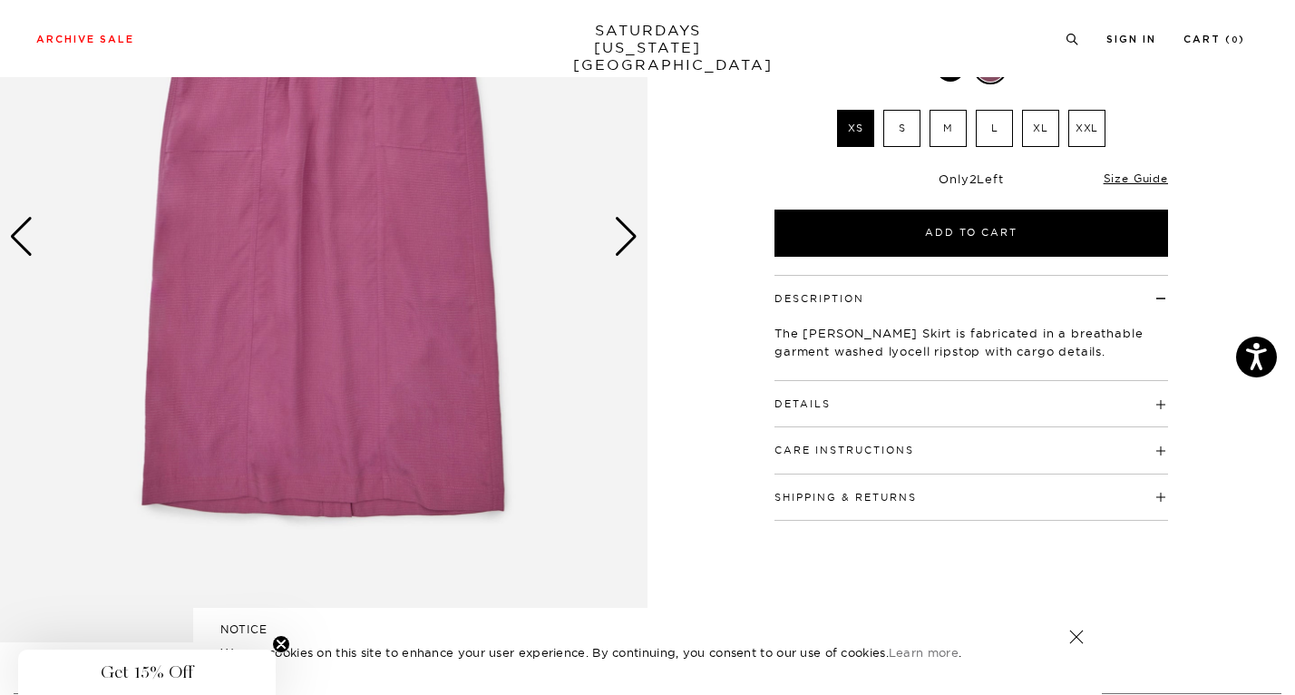
scroll to position [262, 0]
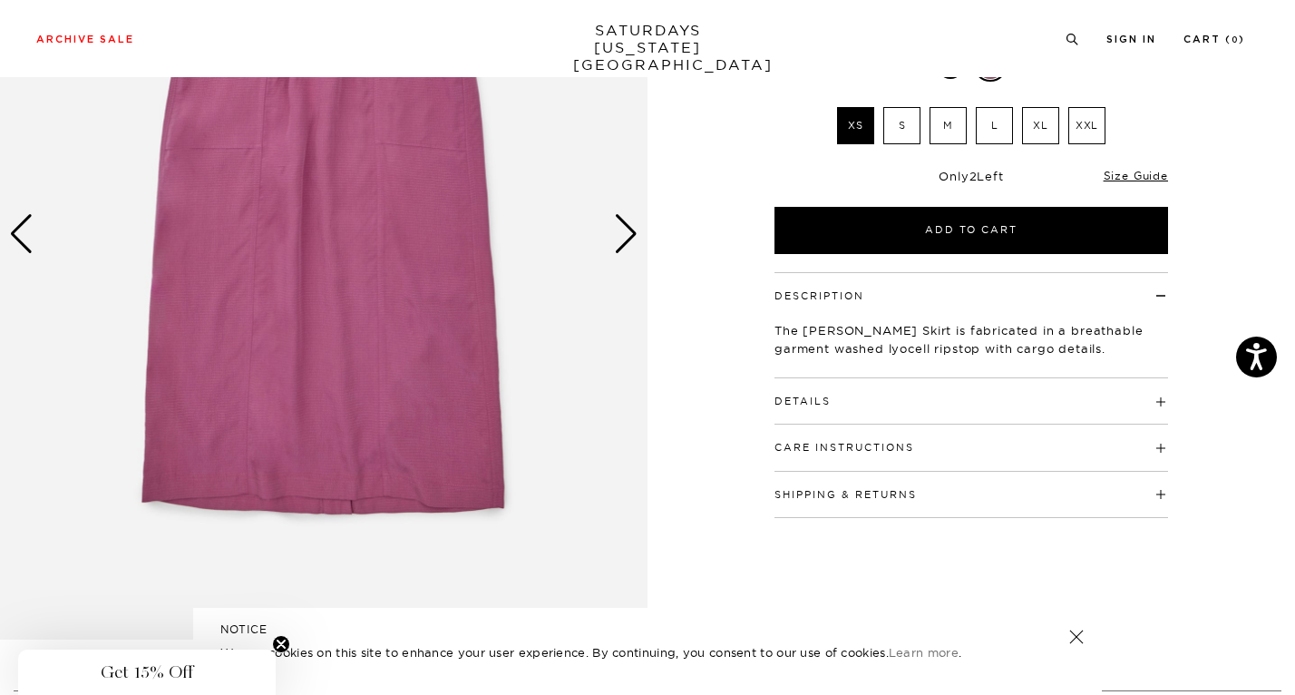
click at [802, 381] on h4 "Details" at bounding box center [971, 393] width 394 height 30
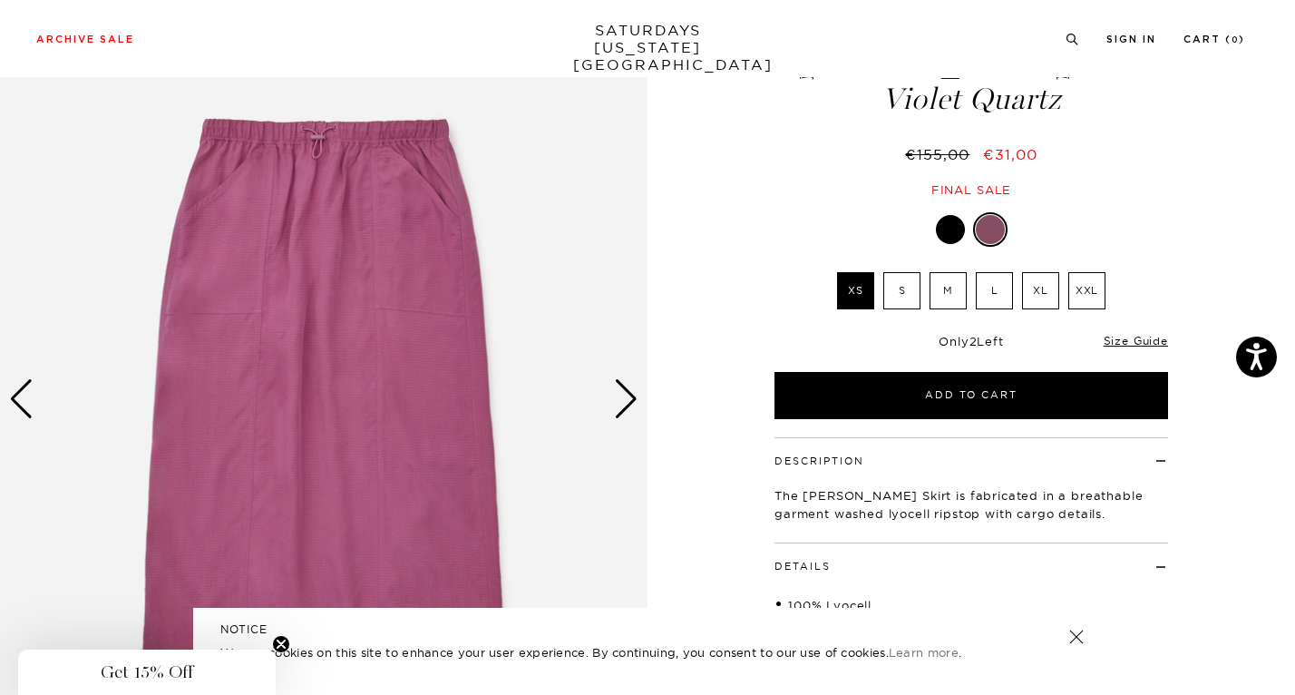
scroll to position [98, 0]
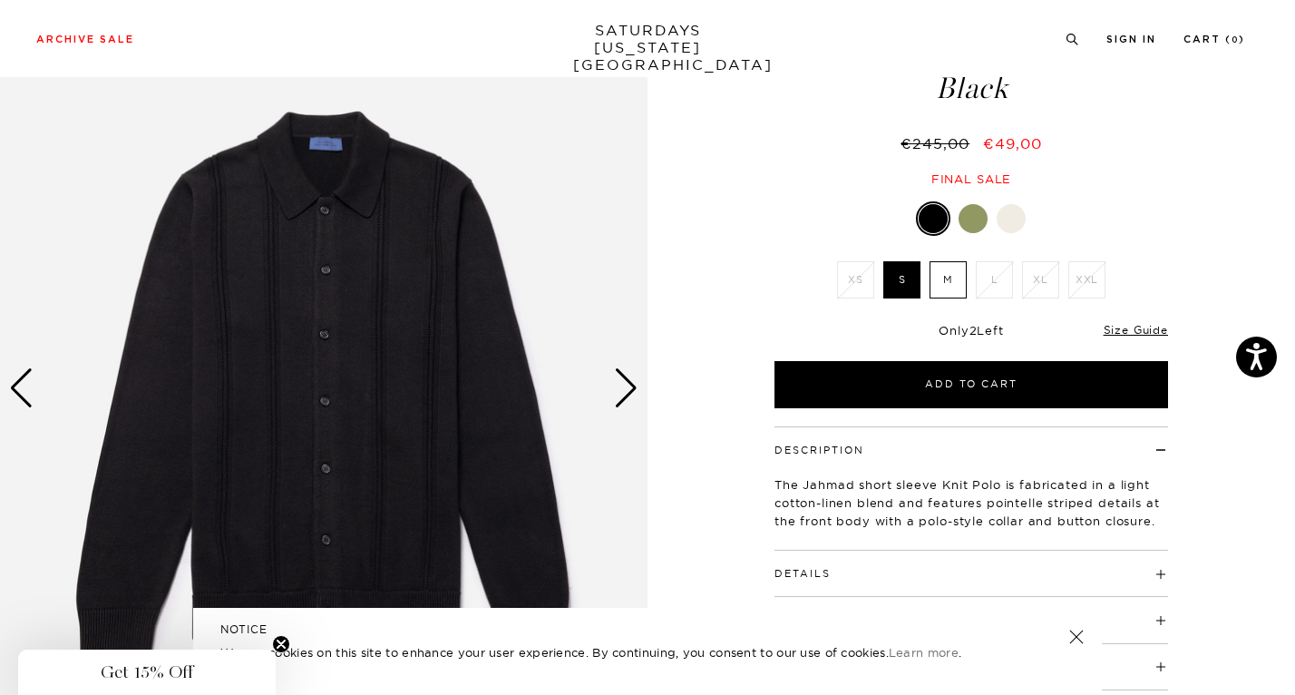
scroll to position [112, 0]
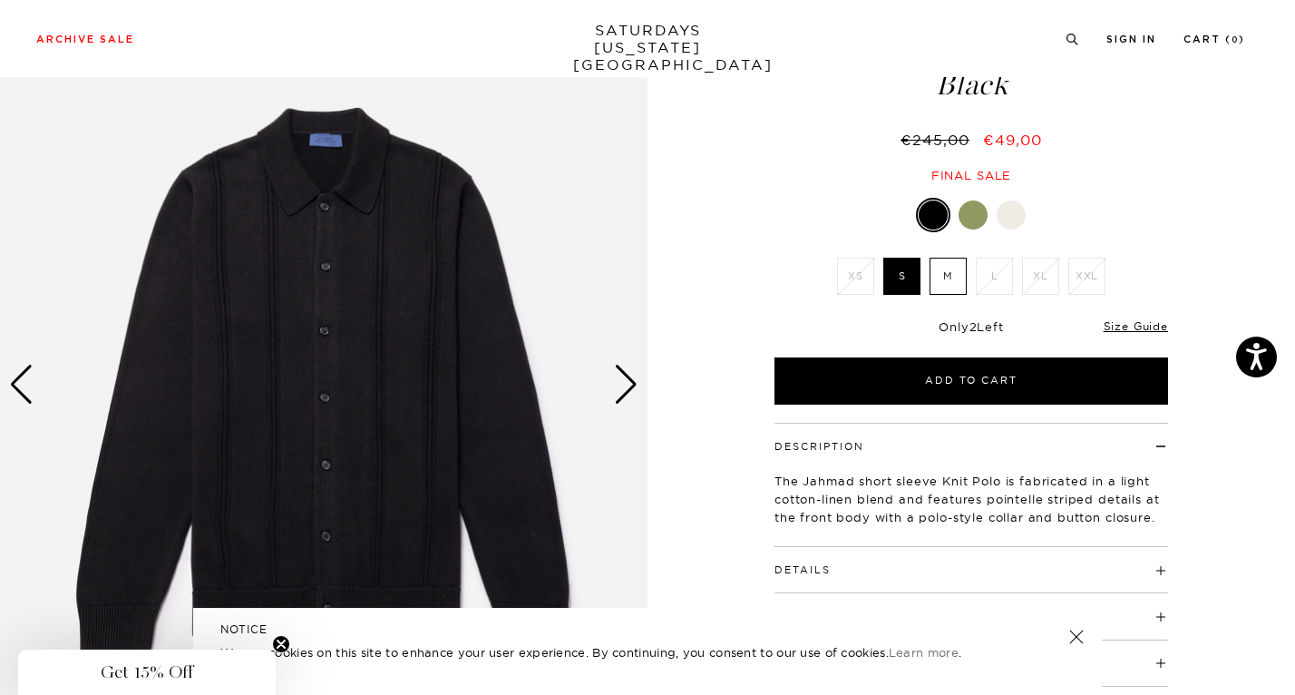
click at [627, 376] on div "Next slide" at bounding box center [626, 385] width 24 height 40
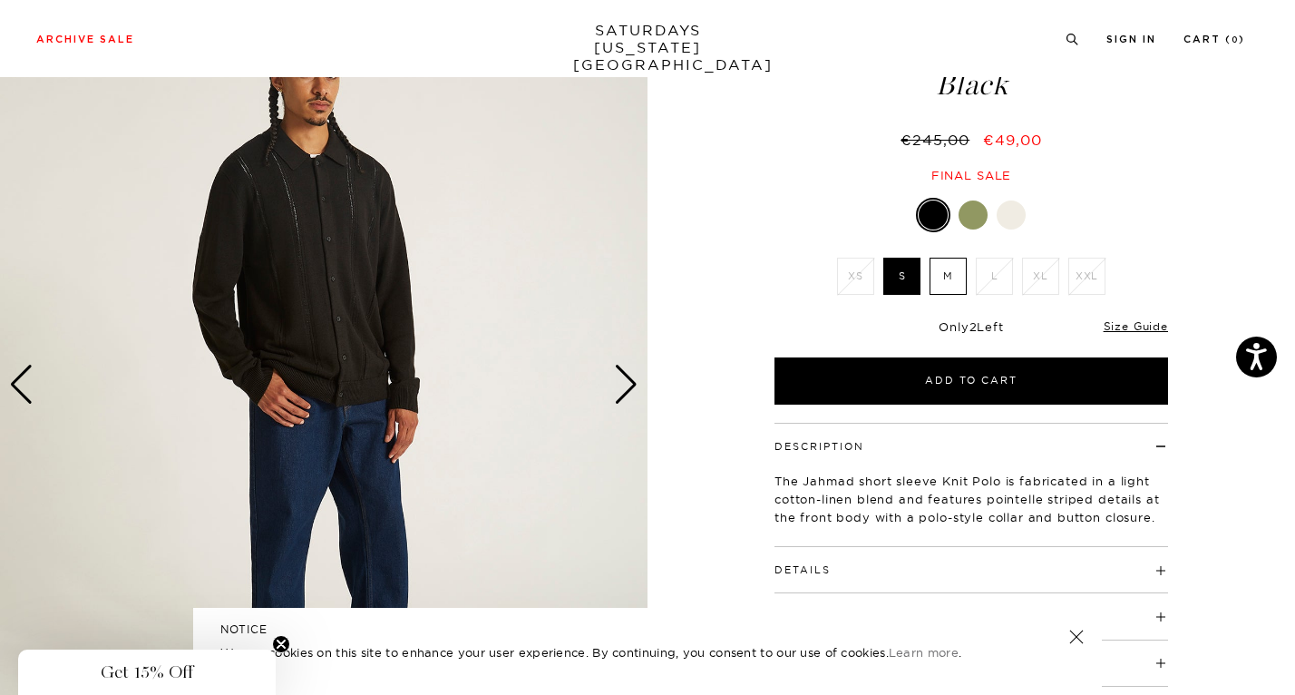
scroll to position [0, 0]
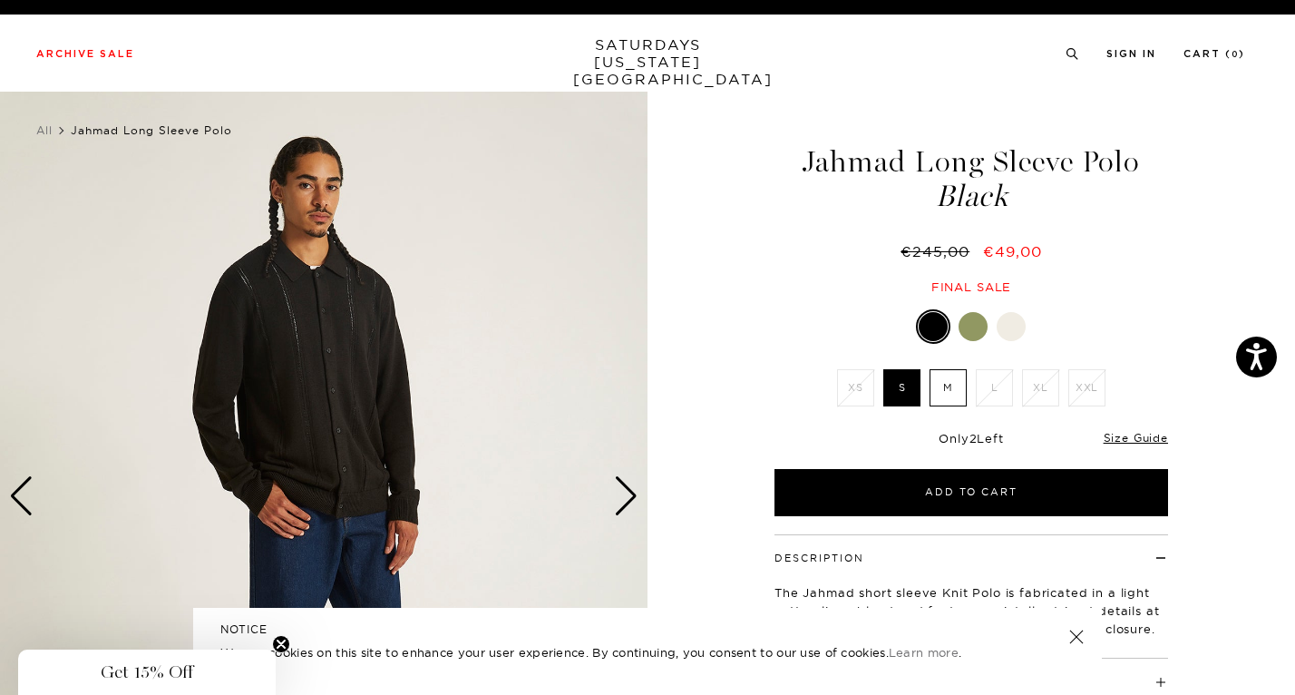
click at [1066, 637] on link at bounding box center [1076, 636] width 25 height 25
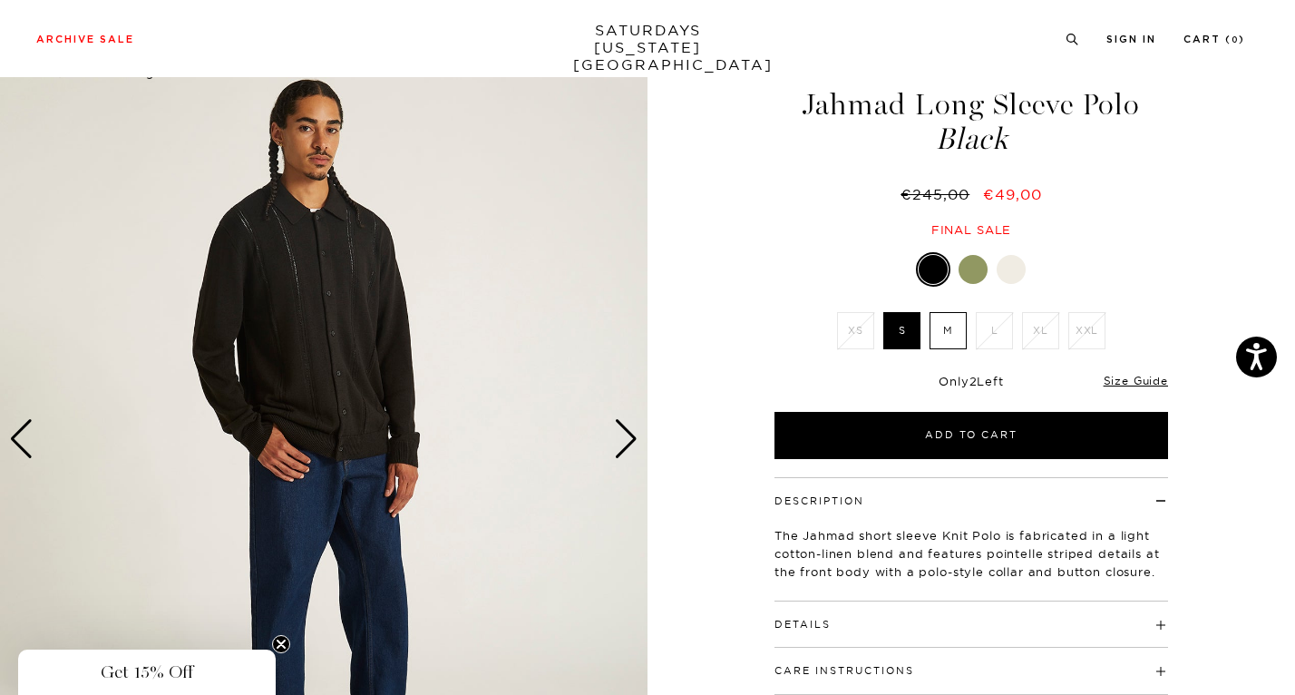
scroll to position [58, 0]
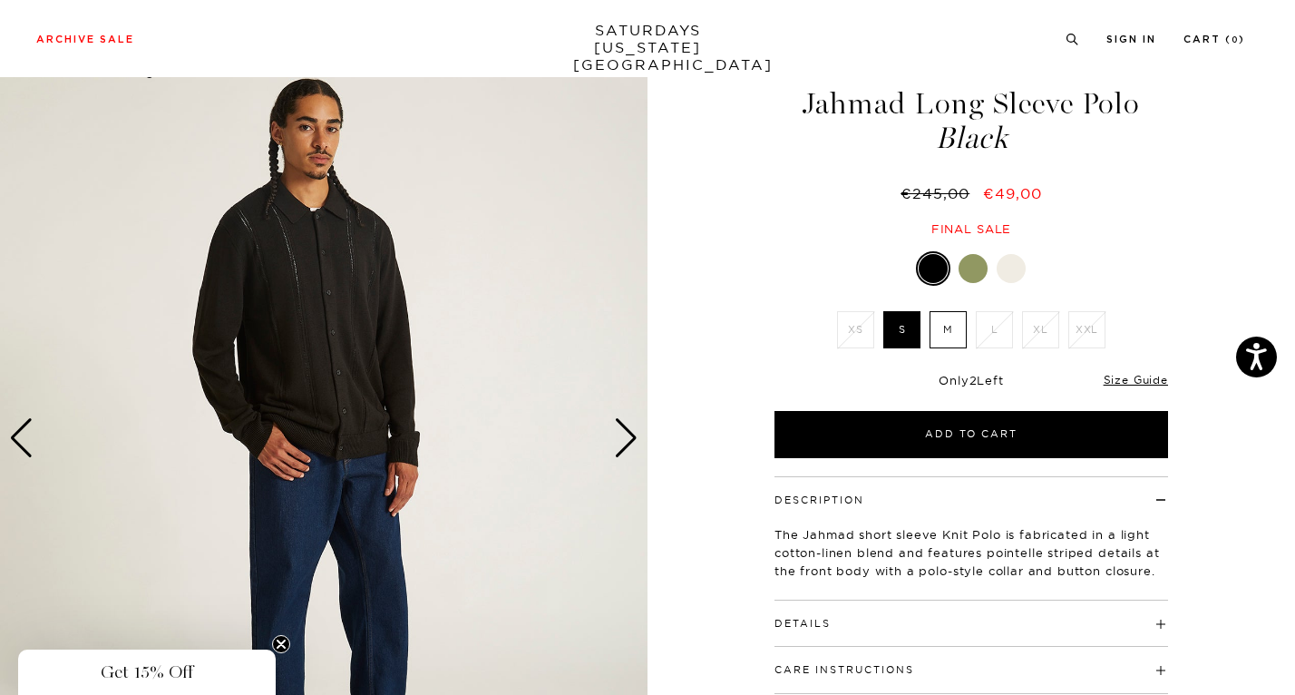
click at [633, 444] on div "Next slide" at bounding box center [626, 438] width 24 height 40
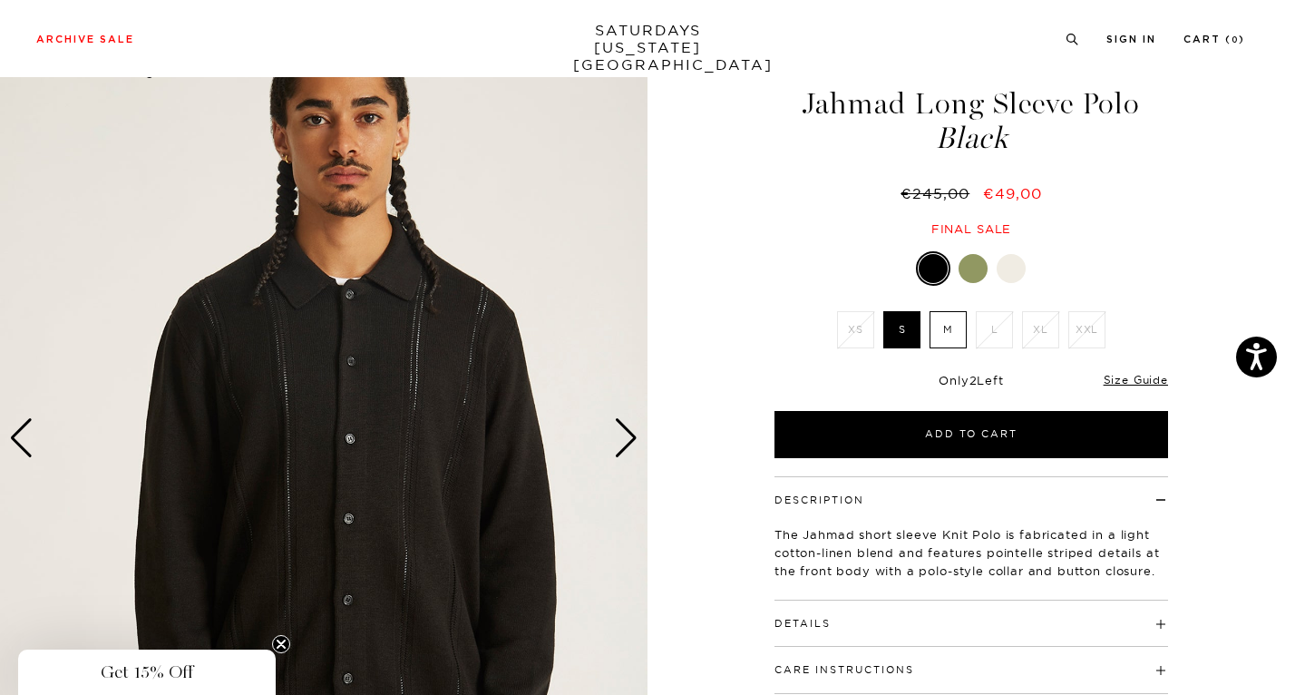
click at [633, 444] on div "Next slide" at bounding box center [626, 438] width 24 height 40
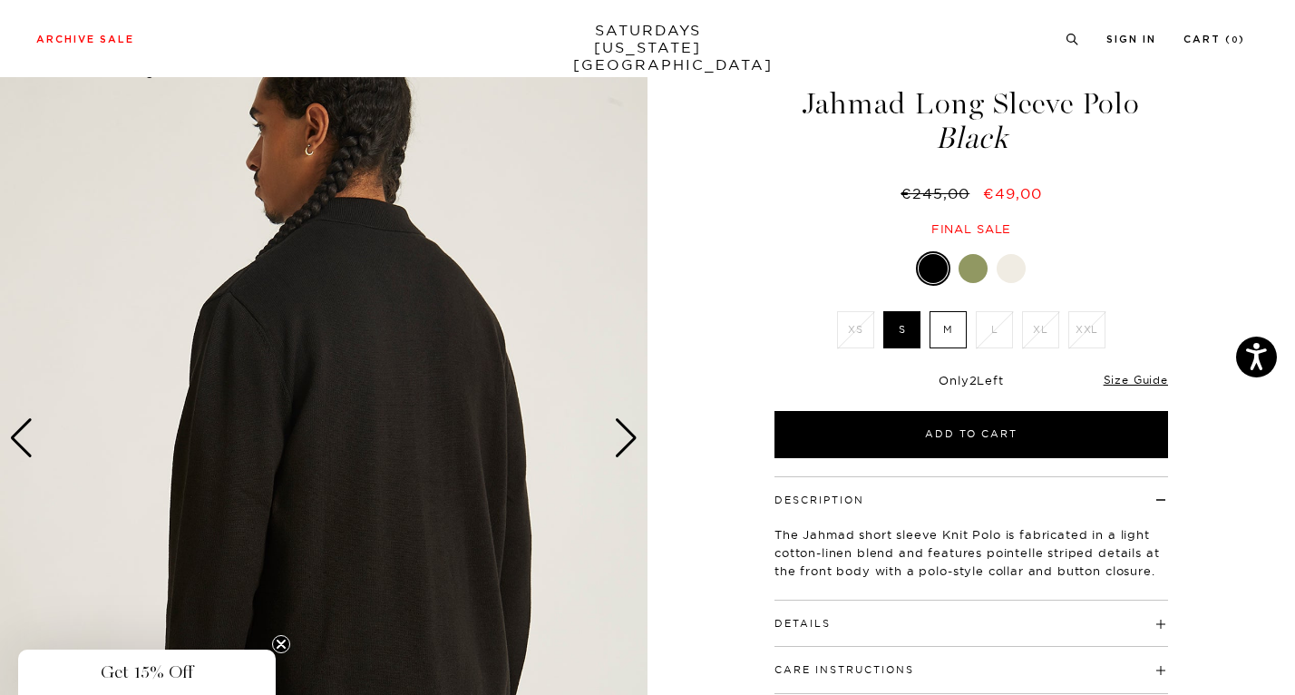
click at [633, 444] on div "Next slide" at bounding box center [626, 438] width 24 height 40
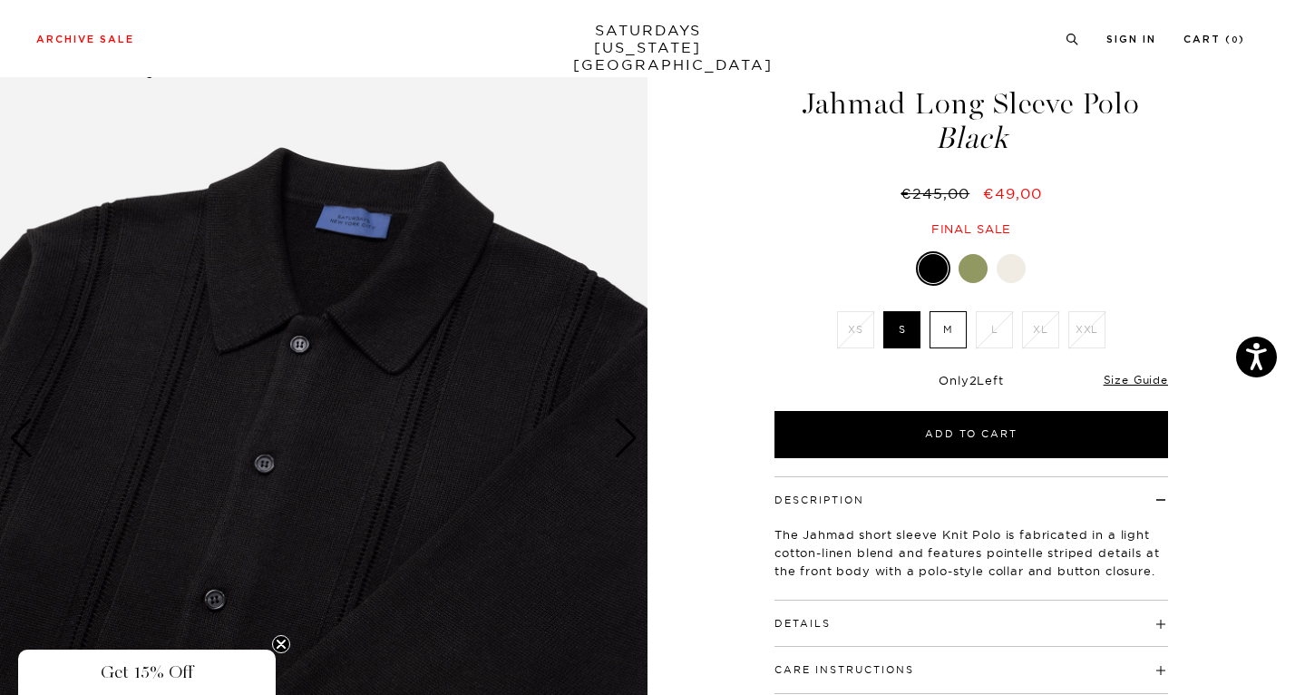
click at [633, 444] on div "Next slide" at bounding box center [626, 438] width 24 height 40
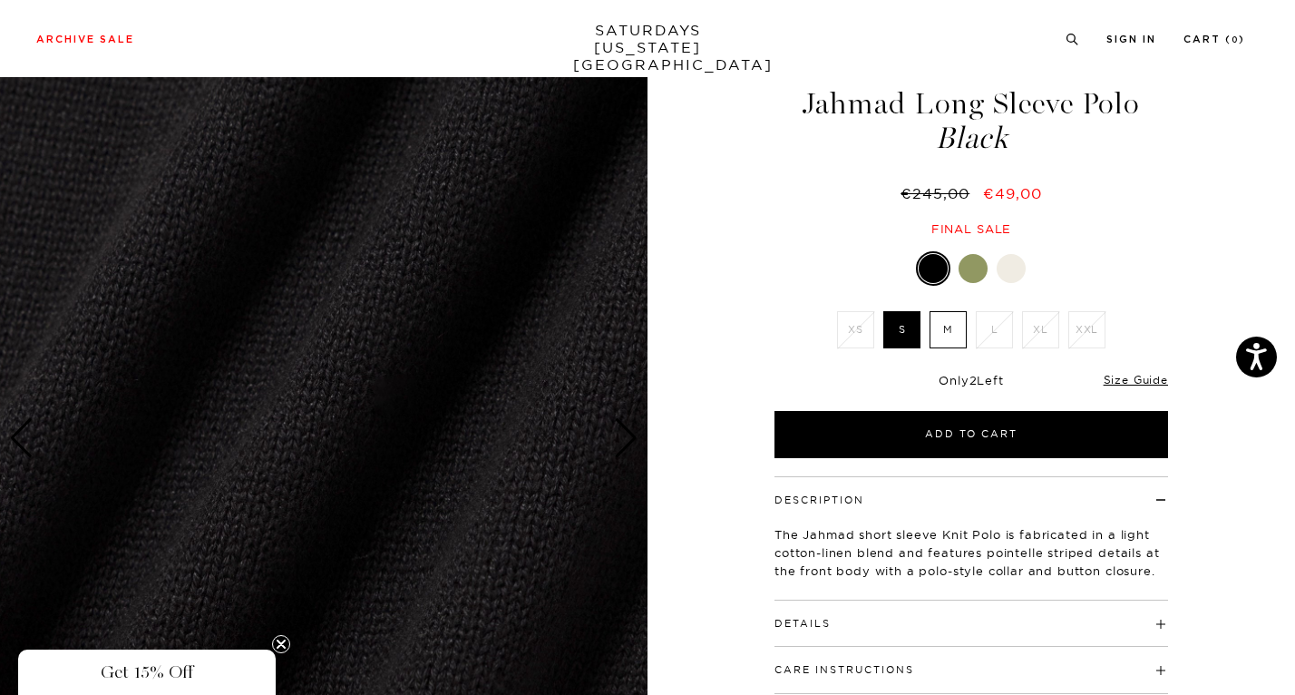
click at [633, 444] on div "Next slide" at bounding box center [626, 438] width 24 height 40
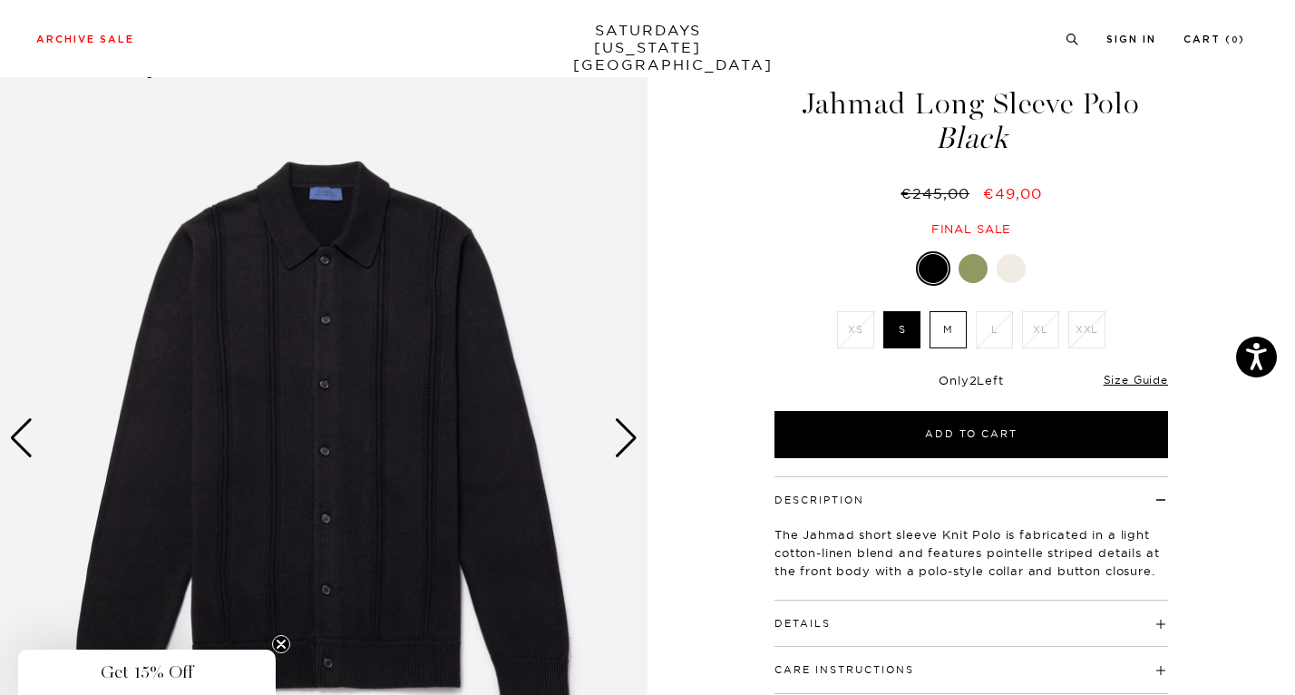
click at [828, 620] on button "Details" at bounding box center [802, 623] width 56 height 10
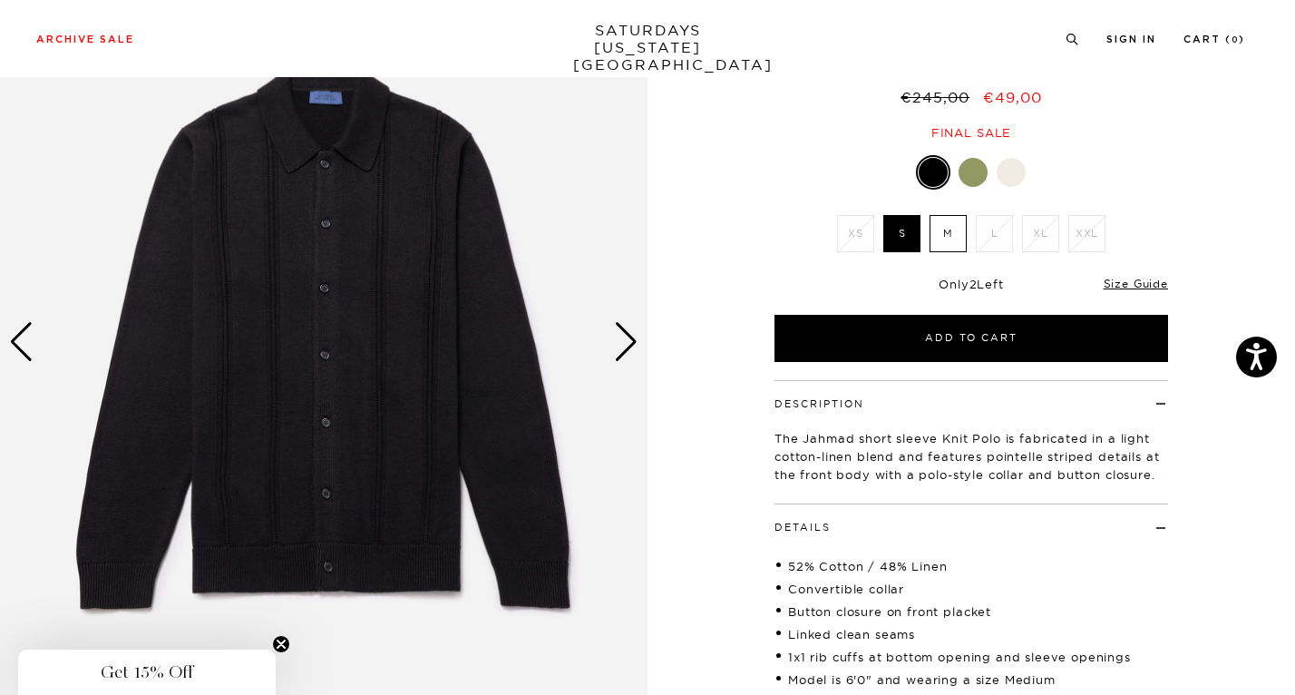
scroll to position [141, 0]
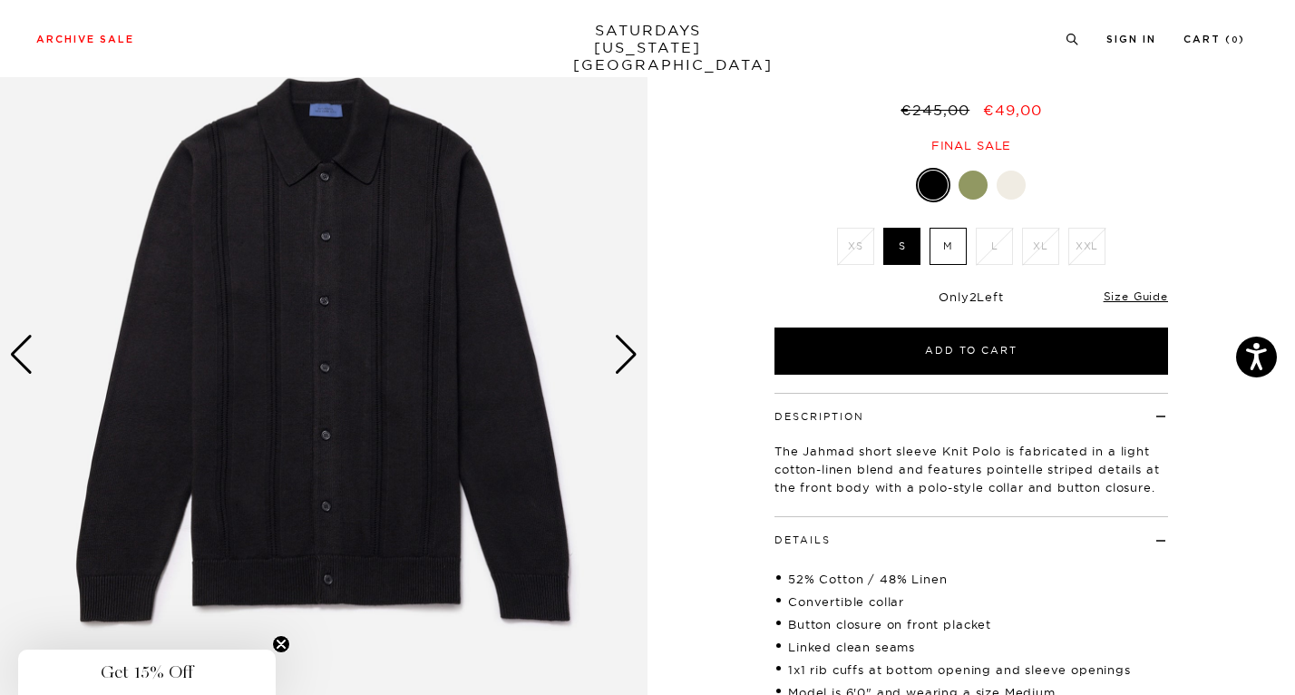
click at [618, 346] on div "Next slide" at bounding box center [626, 355] width 24 height 40
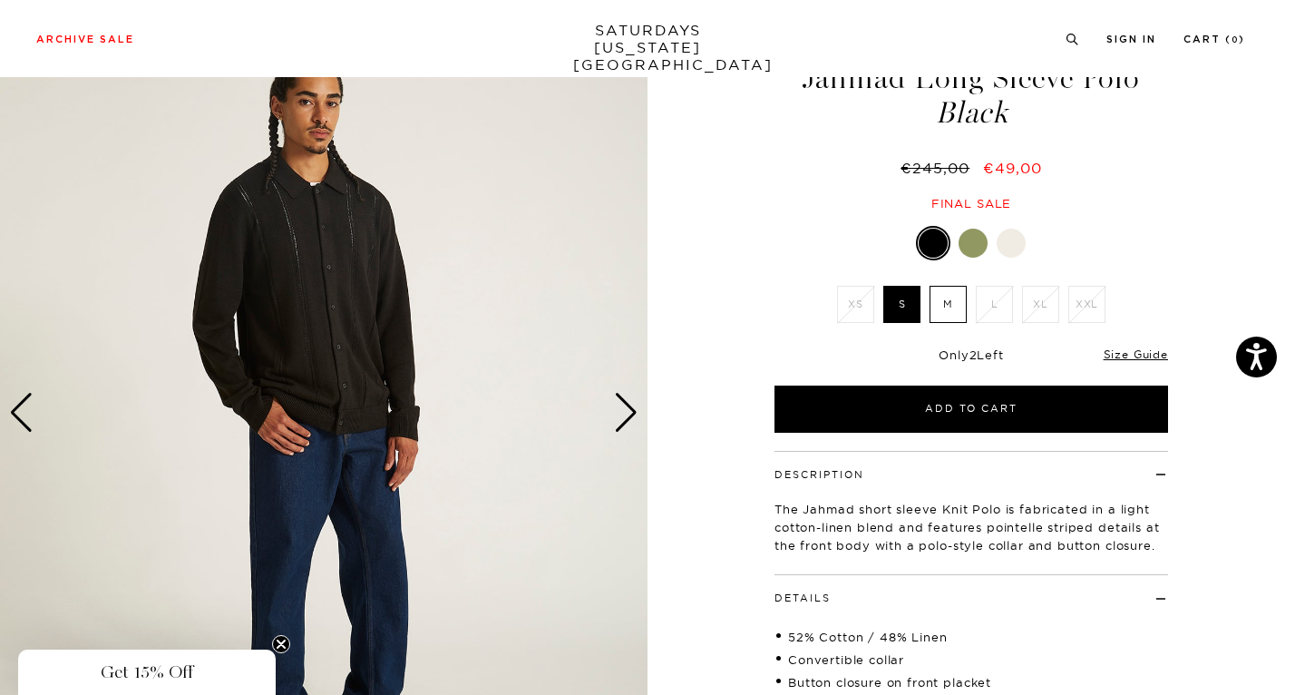
scroll to position [58, 0]
